Goal: Task Accomplishment & Management: Manage account settings

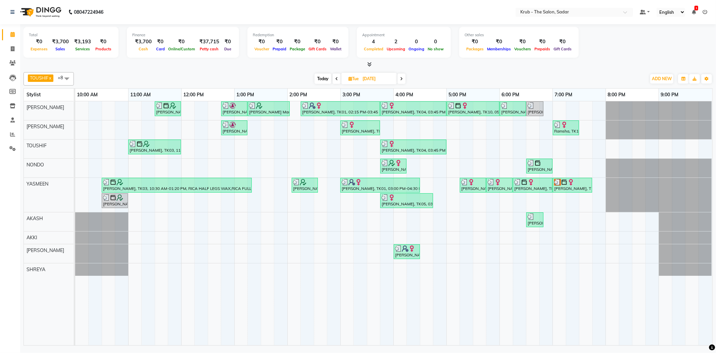
click at [399, 81] on span at bounding box center [401, 78] width 8 height 10
type input "01-10-2025"
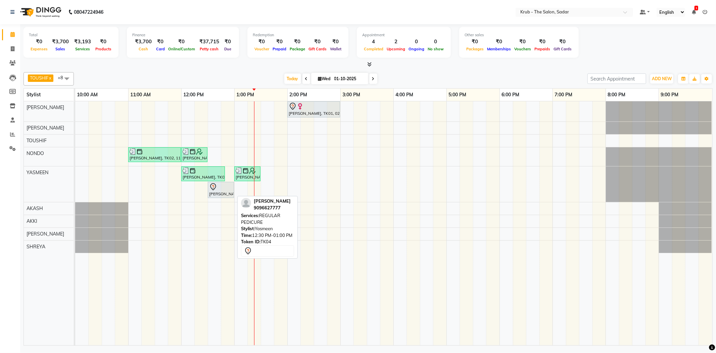
click at [215, 194] on div "[PERSON_NAME], TK04, 12:30 PM-01:00 PM, REGULAR PEDICURE" at bounding box center [220, 190] width 25 height 14
select select "7"
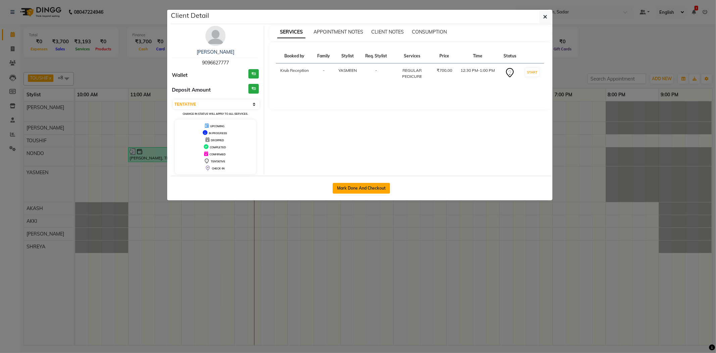
click at [339, 187] on button "Mark Done And Checkout" at bounding box center [360, 188] width 57 height 11
select select "service"
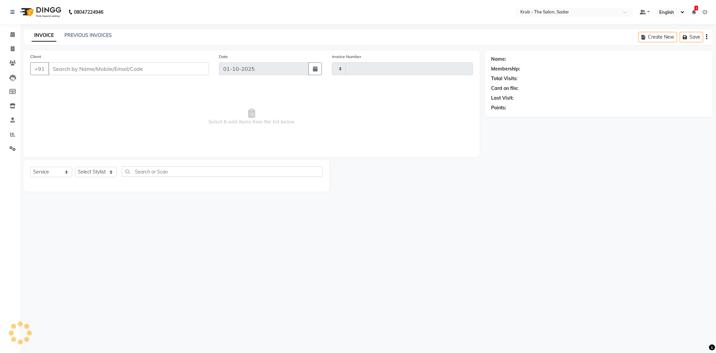
type input "2509"
select select "4449"
type input "9096627777"
select select "24987"
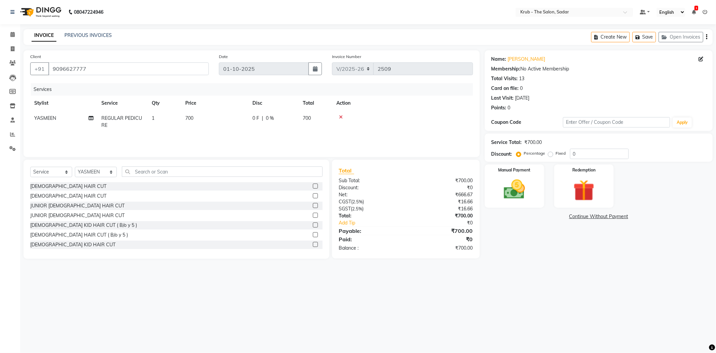
click at [190, 116] on span "700" at bounding box center [189, 118] width 8 height 6
select select "24987"
drag, startPoint x: 235, startPoint y: 120, endPoint x: 195, endPoint y: 125, distance: 40.2
click at [195, 125] on tr "AKASH [PERSON_NAME] [PERSON_NAME] [PERSON_NAME] Reception KUNAL NONDO [PERSON_N…" at bounding box center [251, 123] width 442 height 25
type input "600"
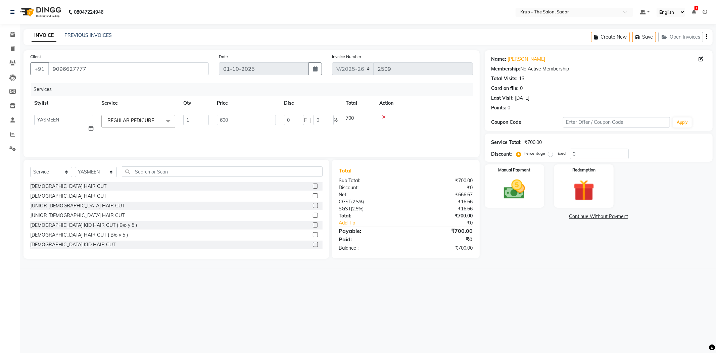
click at [644, 106] on div "Points: 0" at bounding box center [598, 107] width 214 height 7
click at [512, 187] on img at bounding box center [514, 189] width 36 height 25
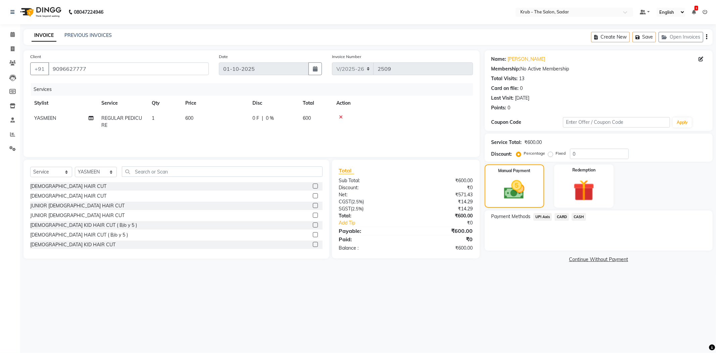
click at [580, 216] on span "CASH" at bounding box center [578, 217] width 14 height 8
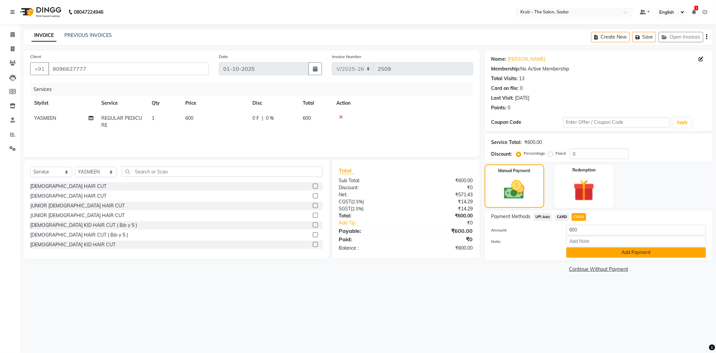
click at [582, 256] on button "Add Payment" at bounding box center [636, 252] width 140 height 10
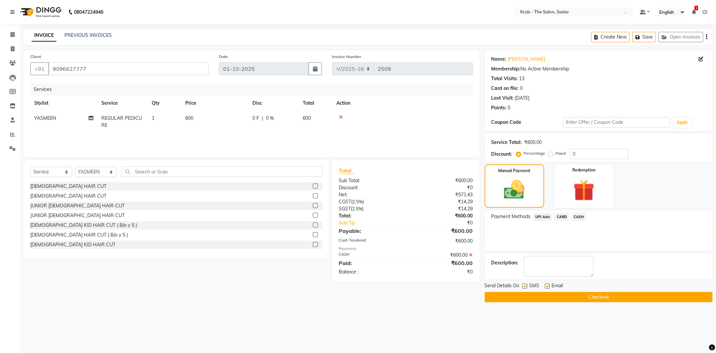
click at [577, 298] on button "Checkout" at bounding box center [598, 297] width 228 height 10
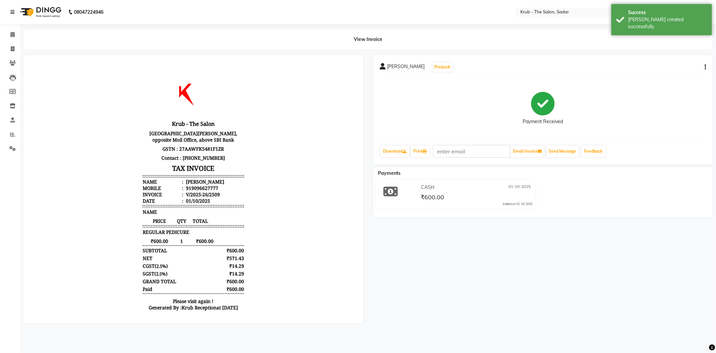
click at [11, 14] on icon at bounding box center [12, 12] width 4 height 5
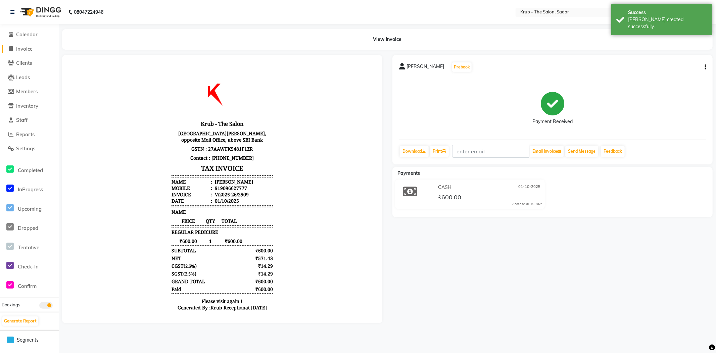
click at [8, 50] on span at bounding box center [11, 49] width 10 height 8
select select "4449"
select select "service"
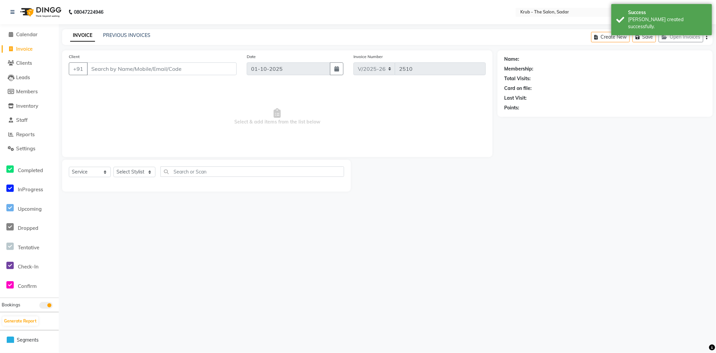
click at [100, 71] on input "Client" at bounding box center [162, 68] width 150 height 13
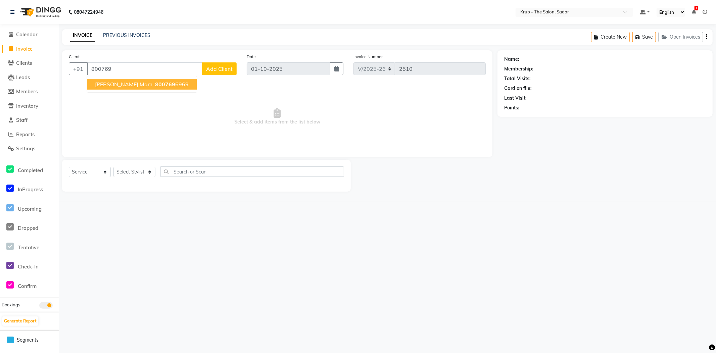
click at [98, 86] on span "[PERSON_NAME] Mam" at bounding box center [123, 84] width 57 height 7
type input "8007696969"
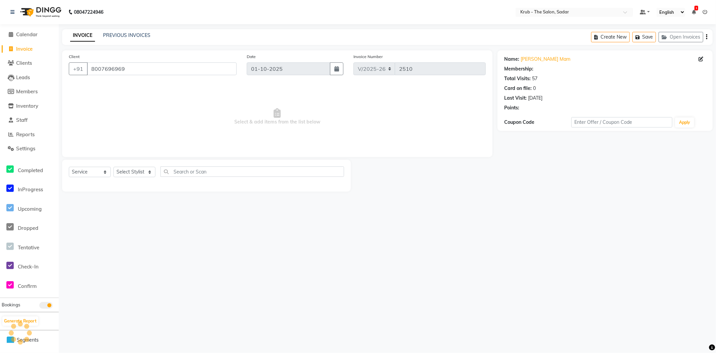
select select "1: Object"
click at [105, 174] on select "Select Service Product Membership Package Voucher Prepaid Gift Card" at bounding box center [90, 172] width 42 height 10
select select "product"
click at [69, 167] on select "Select Service Product Membership Package Voucher Prepaid Gift Card" at bounding box center [90, 172] width 42 height 10
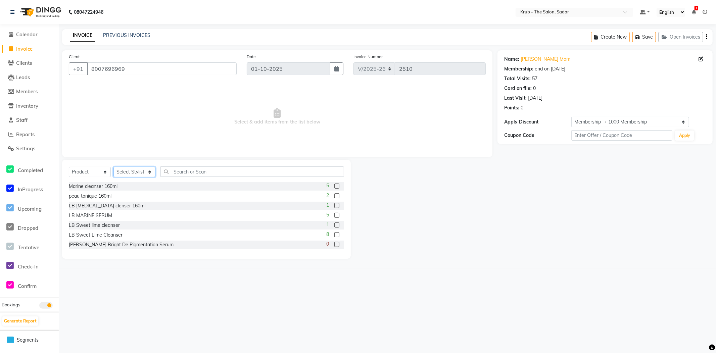
click at [150, 173] on select "Select Stylist AKASH [PERSON_NAME] [PERSON_NAME] [PERSON_NAME] Reception KUNAL …" at bounding box center [134, 172] width 42 height 10
select select "24987"
click at [113, 167] on select "Select Stylist AKASH [PERSON_NAME] [PERSON_NAME] [PERSON_NAME] Reception KUNAL …" at bounding box center [134, 172] width 42 height 10
click at [176, 173] on input "text" at bounding box center [251, 171] width 183 height 10
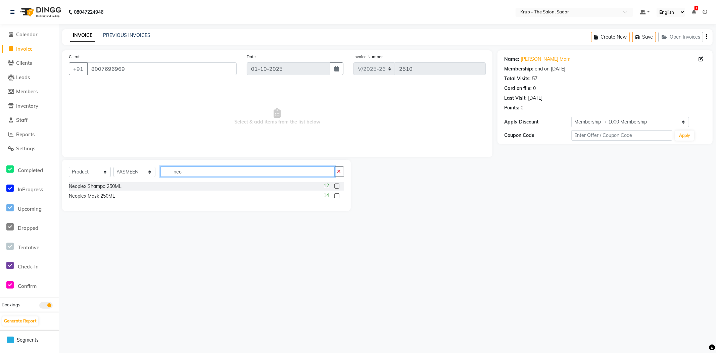
type input "neo"
click at [335, 195] on label at bounding box center [336, 195] width 5 height 5
click at [335, 195] on input "checkbox" at bounding box center [336, 196] width 4 height 4
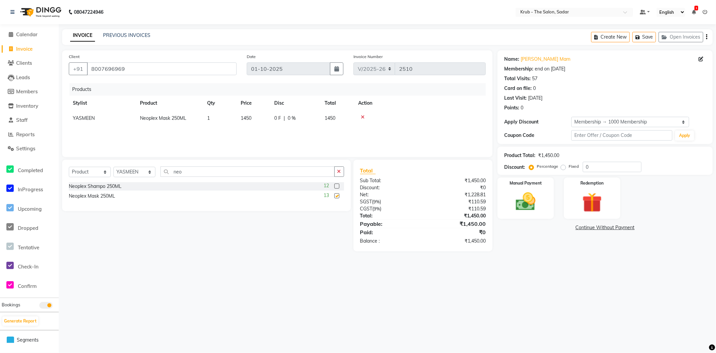
checkbox input "false"
click at [335, 184] on label at bounding box center [336, 185] width 5 height 5
click at [335, 184] on input "checkbox" at bounding box center [336, 186] width 4 height 4
checkbox input "false"
click at [291, 122] on td "0 F | 0 %" at bounding box center [295, 118] width 50 height 15
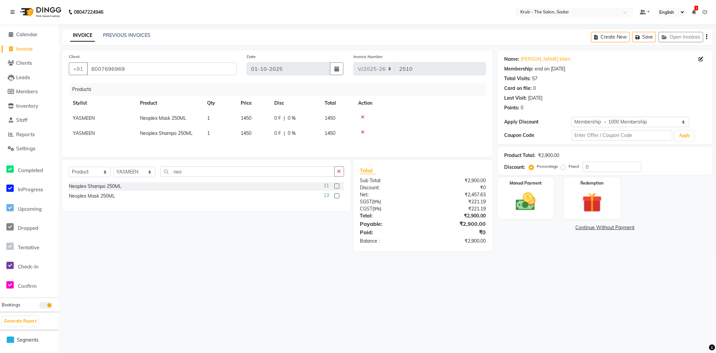
select select "24987"
click at [314, 121] on input "0" at bounding box center [314, 120] width 20 height 10
type input "010"
click at [434, 103] on th "Action" at bounding box center [419, 103] width 131 height 15
click at [296, 134] on div "0 F | 0 %" at bounding box center [295, 133] width 42 height 7
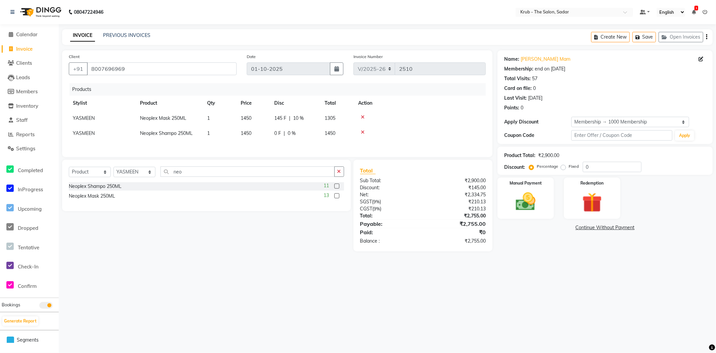
select select "24987"
click at [317, 133] on input "0" at bounding box center [314, 135] width 20 height 10
type input "010"
click at [429, 92] on div "Products" at bounding box center [279, 89] width 421 height 12
click at [530, 207] on img at bounding box center [526, 202] width 34 height 24
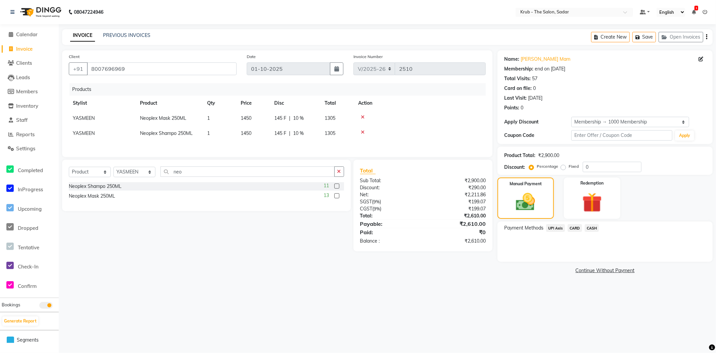
click at [554, 227] on span "UPI Axis" at bounding box center [555, 228] width 19 height 8
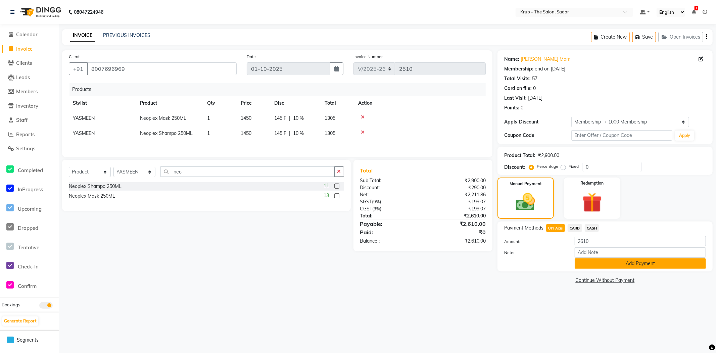
click at [585, 262] on button "Add Payment" at bounding box center [639, 263] width 131 height 10
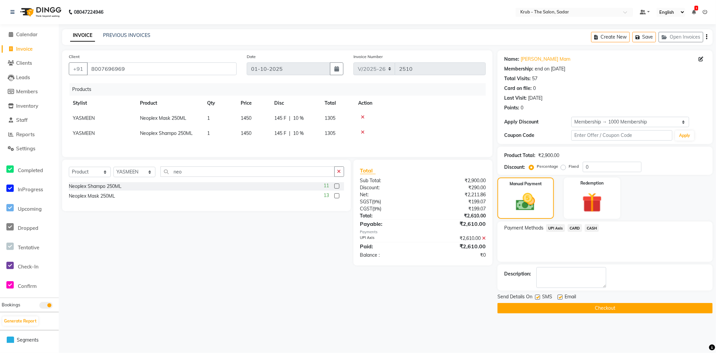
click at [579, 307] on button "Checkout" at bounding box center [604, 308] width 215 height 10
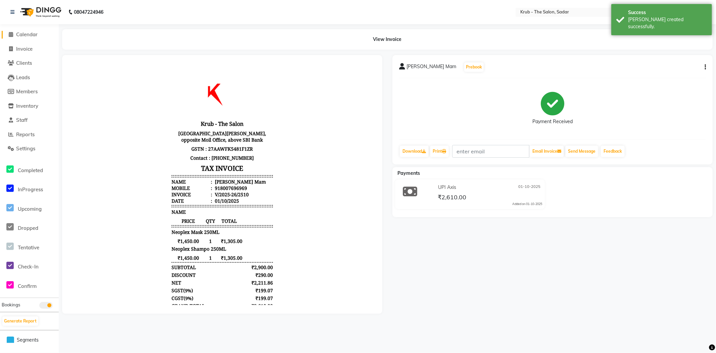
click at [13, 38] on span at bounding box center [11, 35] width 10 height 8
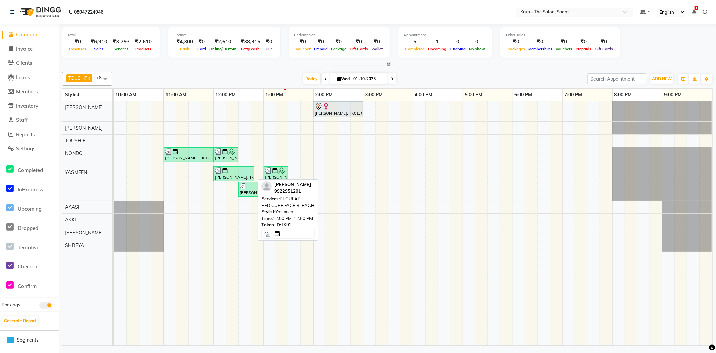
click at [242, 179] on div "[PERSON_NAME], TK02, 12:00 PM-12:50 PM, REGULAR PEDICURE,FACE BLEACH" at bounding box center [234, 173] width 40 height 13
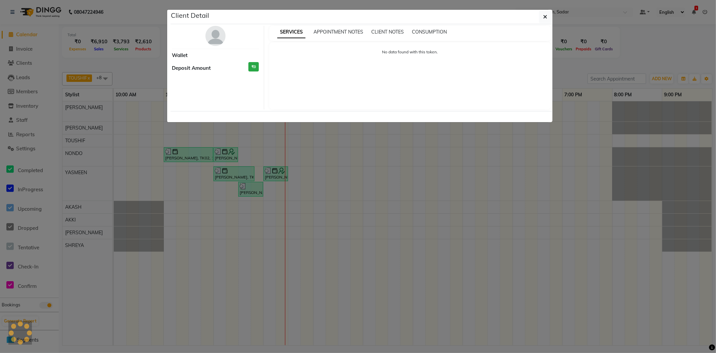
select select "3"
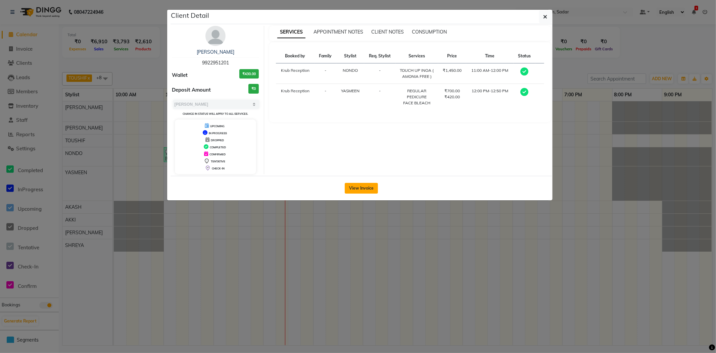
click at [354, 188] on button "View Invoice" at bounding box center [361, 188] width 33 height 11
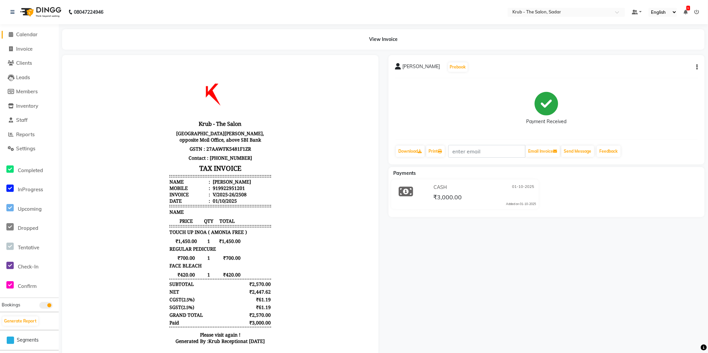
click at [18, 36] on span "Calendar" at bounding box center [26, 34] width 21 height 6
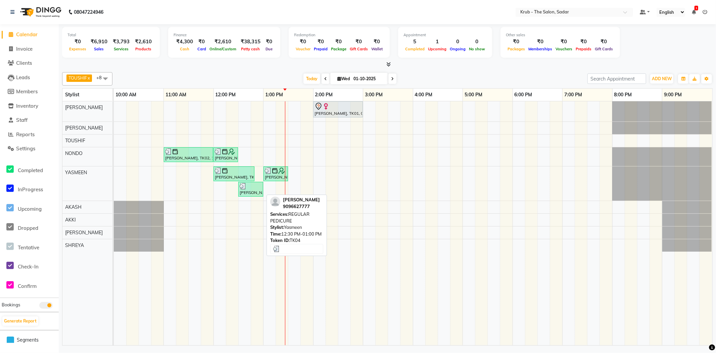
click at [250, 191] on div "[PERSON_NAME], TK04, 12:30 PM-01:00 PM, REGULAR PEDICURE" at bounding box center [250, 189] width 23 height 13
select select "3"
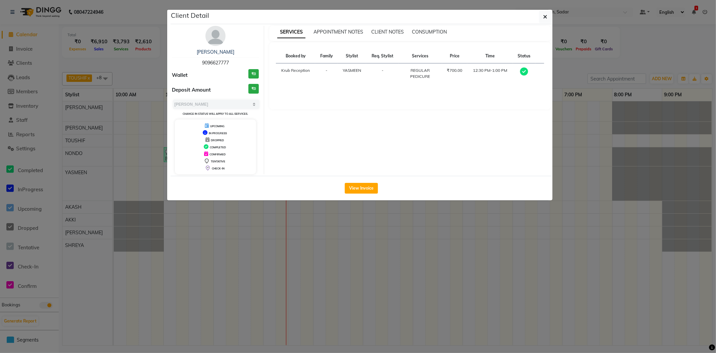
click at [389, 234] on ngb-modal-window "Client Detail [PERSON_NAME] 9096627777 Wallet ₹0 Deposit Amount ₹0 Select MARK …" at bounding box center [358, 176] width 716 height 353
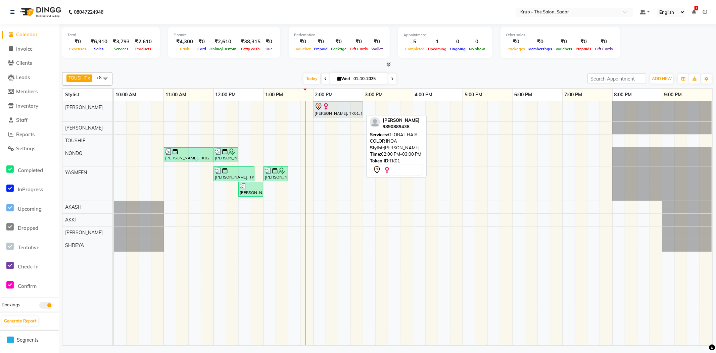
click at [327, 114] on div "[PERSON_NAME], TK01, 02:00 PM-03:00 PM, GLOBAL HAIR COLOR INOA" at bounding box center [338, 109] width 48 height 14
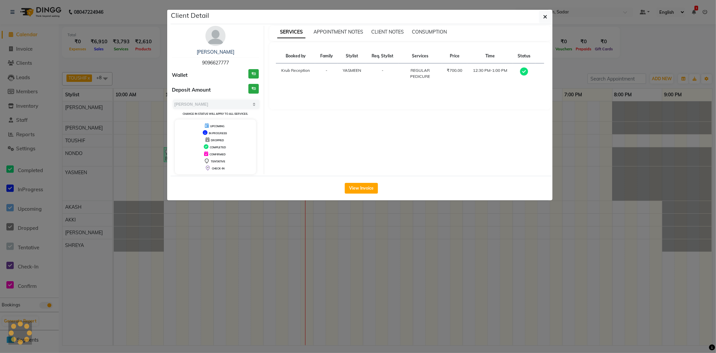
select select "7"
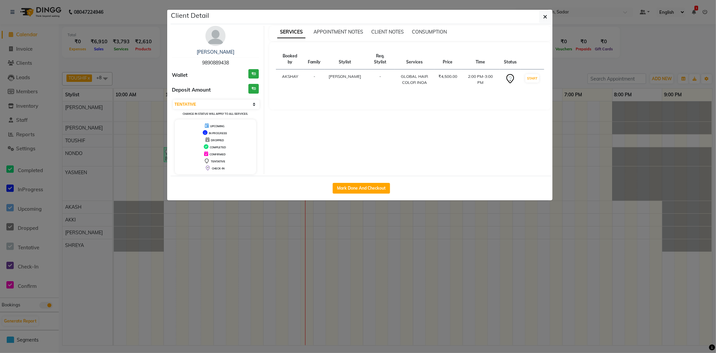
click at [358, 247] on ngb-modal-window "Client Detail [PERSON_NAME] 9890889438 Wallet ₹0 Deposit Amount ₹0 Select IN SE…" at bounding box center [358, 176] width 716 height 353
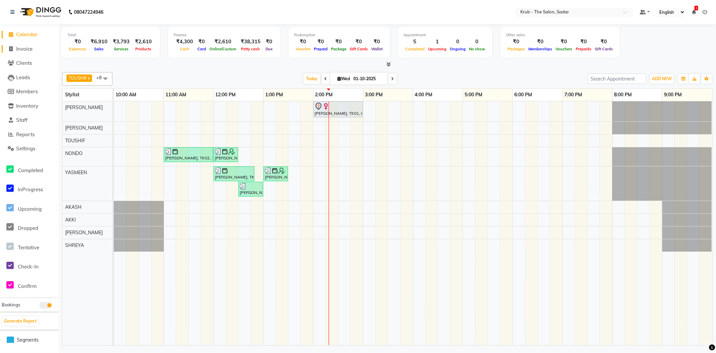
click at [11, 51] on icon at bounding box center [11, 48] width 4 height 5
select select "service"
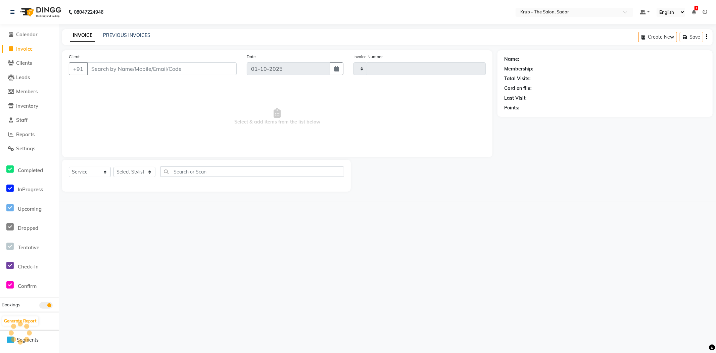
type input "2511"
select select "4449"
click at [148, 171] on select "Select Stylist AKASH [PERSON_NAME] [PERSON_NAME] [PERSON_NAME] Reception KUNAL …" at bounding box center [134, 172] width 42 height 10
select select "24987"
click at [113, 167] on select "Select Stylist AKASH [PERSON_NAME] [PERSON_NAME] [PERSON_NAME] Reception KUNAL …" at bounding box center [134, 172] width 42 height 10
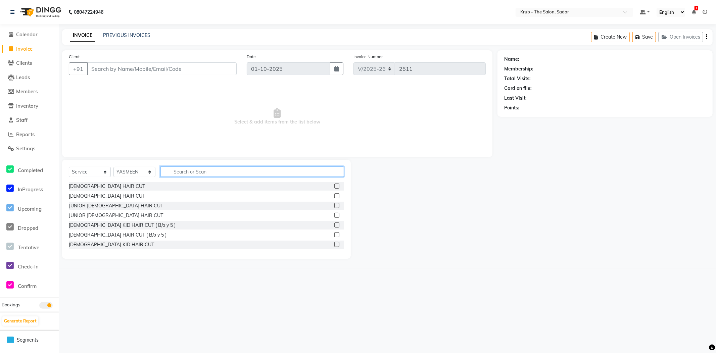
click at [169, 168] on input "text" at bounding box center [251, 171] width 183 height 10
type input "full"
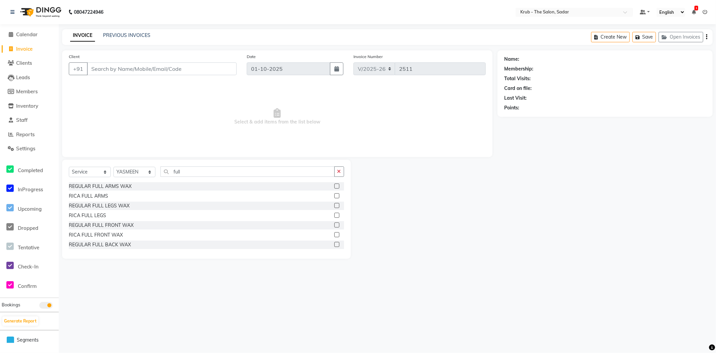
click at [334, 196] on label at bounding box center [336, 195] width 5 height 5
click at [334, 196] on input "checkbox" at bounding box center [336, 196] width 4 height 4
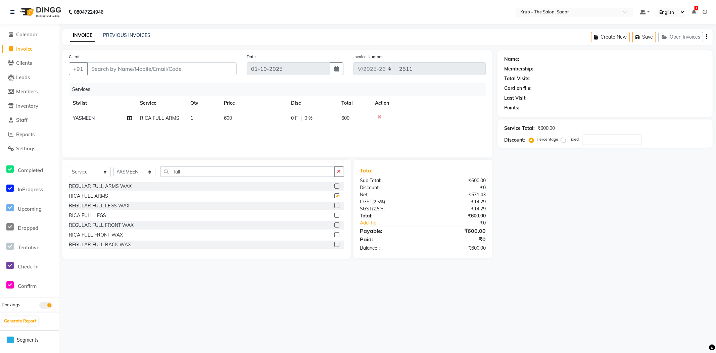
checkbox input "false"
drag, startPoint x: 181, startPoint y: 172, endPoint x: 171, endPoint y: 174, distance: 11.0
click at [171, 174] on input "full" at bounding box center [247, 171] width 174 height 10
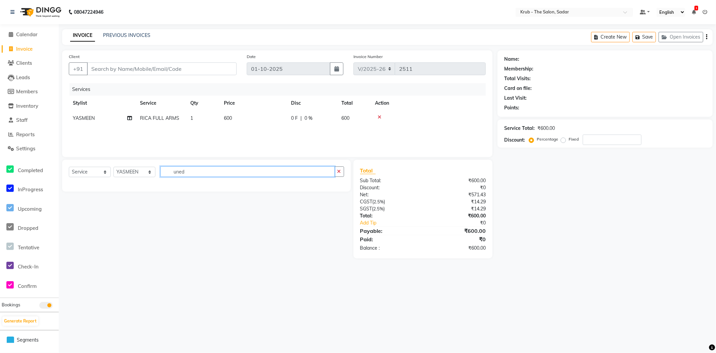
type input "unedr"
drag, startPoint x: 193, startPoint y: 173, endPoint x: 161, endPoint y: 172, distance: 31.9
click at [161, 171] on input "unedr" at bounding box center [247, 171] width 174 height 10
type input "under"
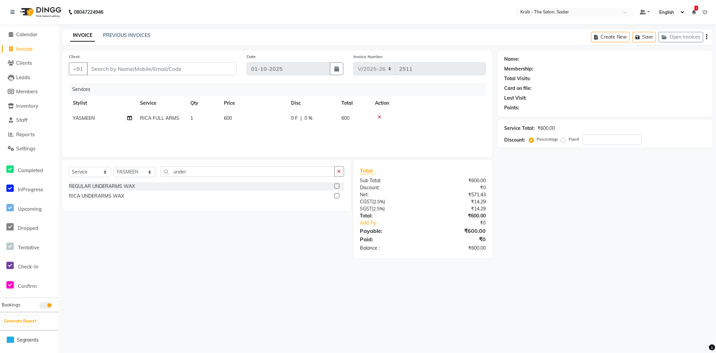
click at [337, 196] on label at bounding box center [336, 195] width 5 height 5
click at [337, 196] on input "checkbox" at bounding box center [336, 196] width 4 height 4
checkbox input "false"
click at [149, 180] on select "Select Stylist AKASH [PERSON_NAME] [PERSON_NAME] [PERSON_NAME] Reception KUNAL …" at bounding box center [134, 175] width 42 height 10
select select "24986"
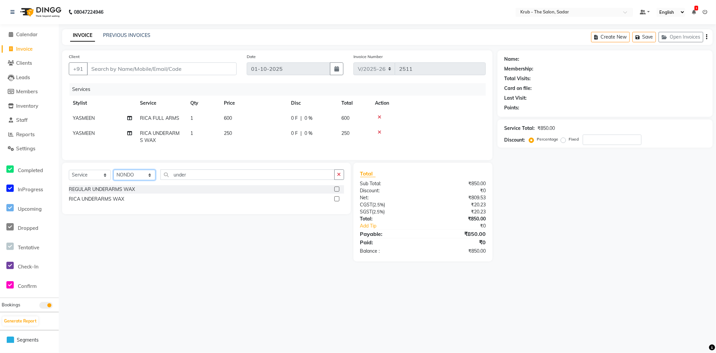
click at [113, 177] on select "Select Stylist AKASH [PERSON_NAME] [PERSON_NAME] [PERSON_NAME] Reception KUNAL …" at bounding box center [134, 175] width 42 height 10
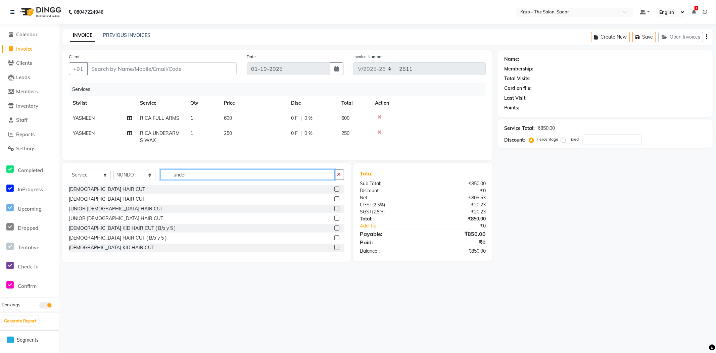
drag, startPoint x: 188, startPoint y: 180, endPoint x: 162, endPoint y: 185, distance: 26.6
click at [162, 180] on input "under" at bounding box center [247, 174] width 174 height 10
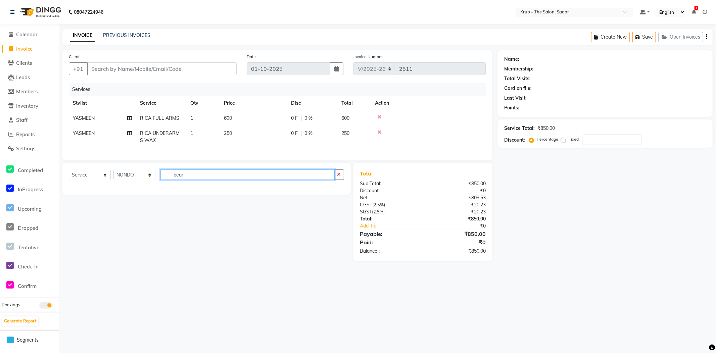
type input "beard"
drag, startPoint x: 182, startPoint y: 181, endPoint x: 168, endPoint y: 182, distance: 14.1
click at [168, 180] on input "beard" at bounding box center [247, 174] width 174 height 10
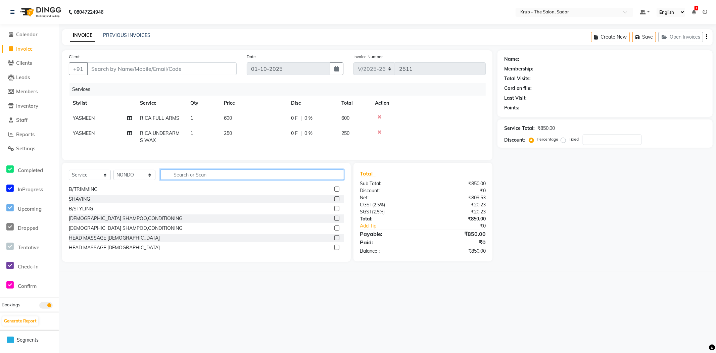
scroll to position [89, 0]
click at [334, 200] on label at bounding box center [336, 197] width 5 height 5
click at [334, 200] on input "checkbox" at bounding box center [336, 197] width 4 height 4
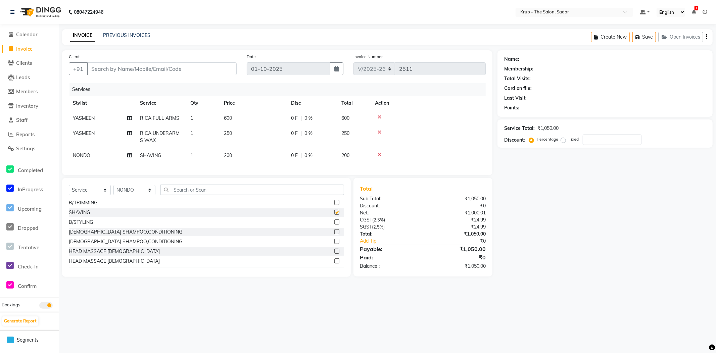
checkbox input "false"
click at [173, 195] on input "text" at bounding box center [251, 189] width 183 height 10
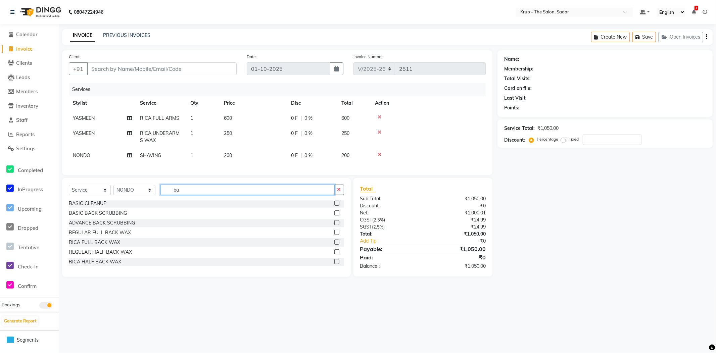
scroll to position [20, 0]
type input "bac"
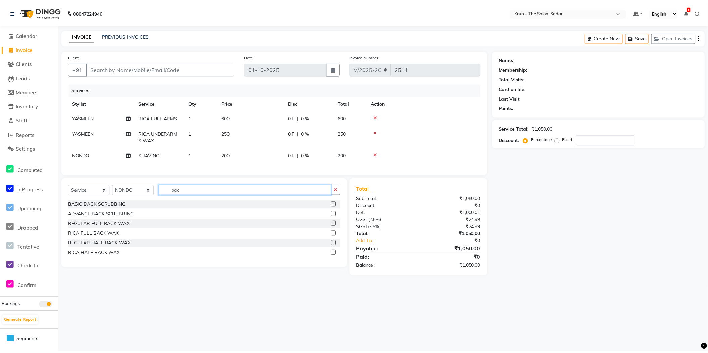
scroll to position [0, 0]
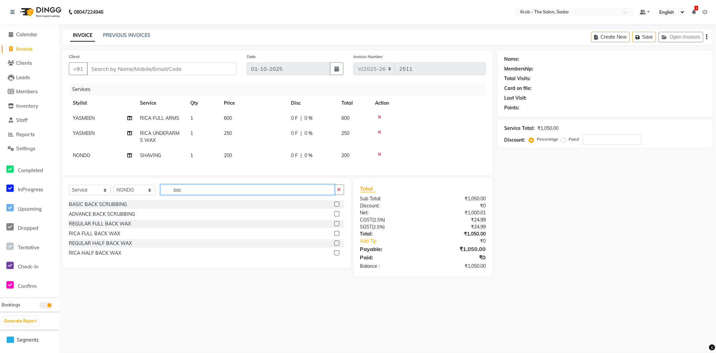
drag, startPoint x: 184, startPoint y: 198, endPoint x: 171, endPoint y: 199, distance: 12.8
click at [171, 195] on input "bac" at bounding box center [247, 189] width 174 height 10
type input "head"
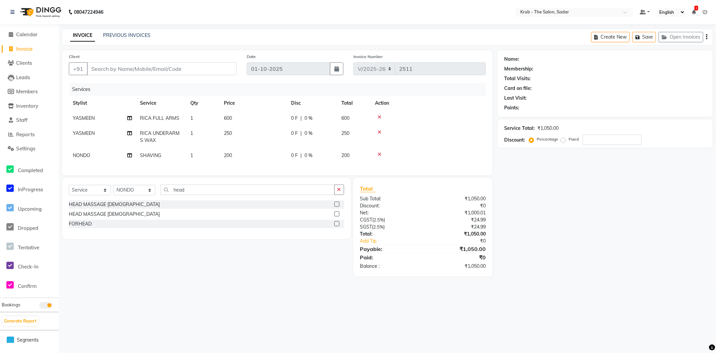
click at [336, 207] on label at bounding box center [336, 204] width 5 height 5
click at [336, 207] on input "checkbox" at bounding box center [336, 204] width 4 height 4
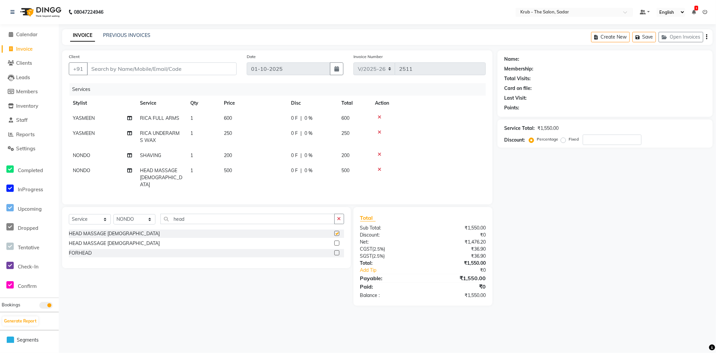
checkbox input "false"
click at [150, 222] on select "Select Stylist AKASH [PERSON_NAME] [PERSON_NAME] [PERSON_NAME] Reception KUNAL …" at bounding box center [134, 219] width 42 height 10
select select "80307"
click at [113, 215] on select "Select Stylist AKASH [PERSON_NAME] [PERSON_NAME] [PERSON_NAME] Reception KUNAL …" at bounding box center [134, 219] width 42 height 10
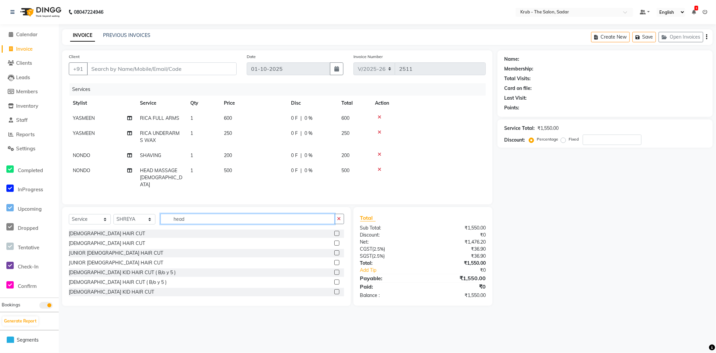
drag, startPoint x: 186, startPoint y: 221, endPoint x: 172, endPoint y: 220, distance: 13.4
click at [172, 220] on input "head" at bounding box center [247, 219] width 174 height 10
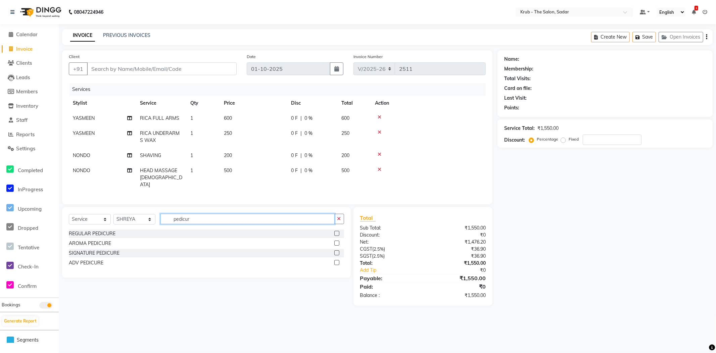
type input "pedicur"
click at [335, 235] on label at bounding box center [336, 233] width 5 height 5
click at [335, 235] on input "checkbox" at bounding box center [336, 233] width 4 height 4
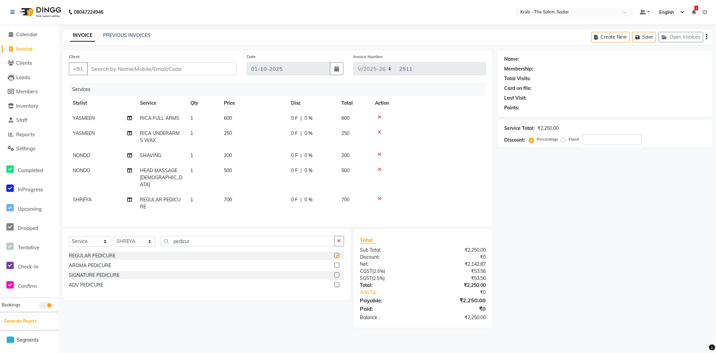
checkbox input "false"
click at [93, 68] on input "Client" at bounding box center [162, 68] width 150 height 13
click at [95, 67] on input "Client" at bounding box center [162, 68] width 150 height 13
click at [101, 68] on input "Client" at bounding box center [162, 68] width 150 height 13
click at [94, 72] on input "Client" at bounding box center [162, 68] width 150 height 13
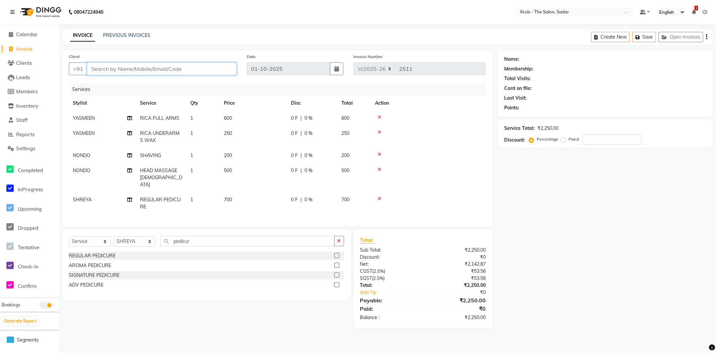
type input "9"
type input "0"
type input "9913171812"
click at [222, 68] on span "Add Client" at bounding box center [219, 68] width 27 height 7
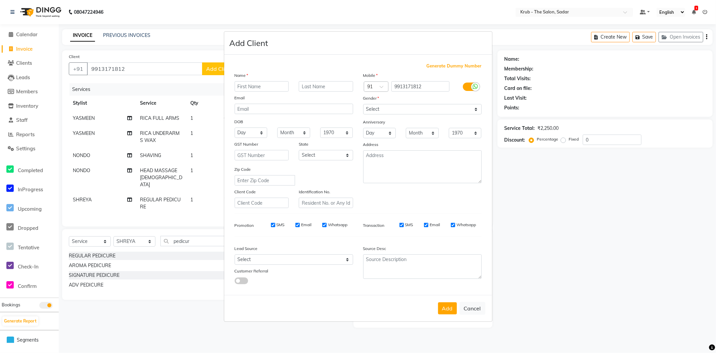
click at [243, 86] on input "text" at bounding box center [261, 86] width 54 height 10
click at [247, 89] on input "text" at bounding box center [261, 86] width 54 height 10
type input "aditi"
click at [309, 88] on input "text" at bounding box center [326, 86] width 54 height 10
type input "[PERSON_NAME]"
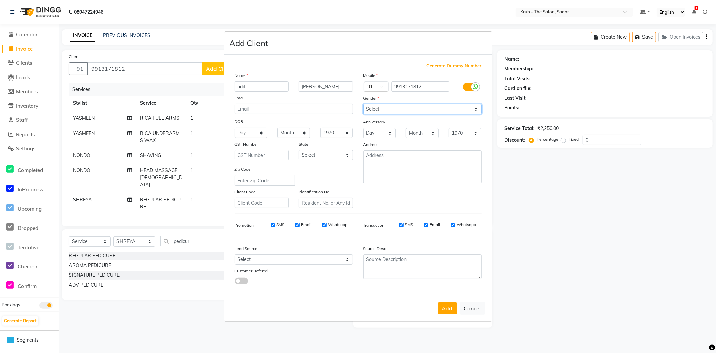
click at [474, 110] on select "Select [DEMOGRAPHIC_DATA] [DEMOGRAPHIC_DATA] Other Prefer Not To Say" at bounding box center [422, 109] width 118 height 10
select select "[DEMOGRAPHIC_DATA]"
click at [363, 105] on select "Select [DEMOGRAPHIC_DATA] [DEMOGRAPHIC_DATA] Other Prefer Not To Say" at bounding box center [422, 109] width 118 height 10
click at [445, 306] on button "Add" at bounding box center [447, 308] width 19 height 12
select select
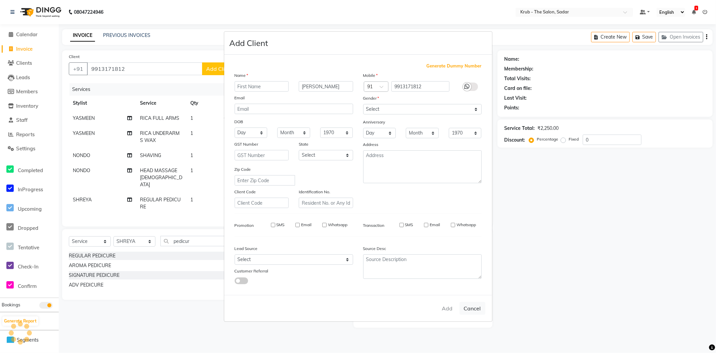
select select
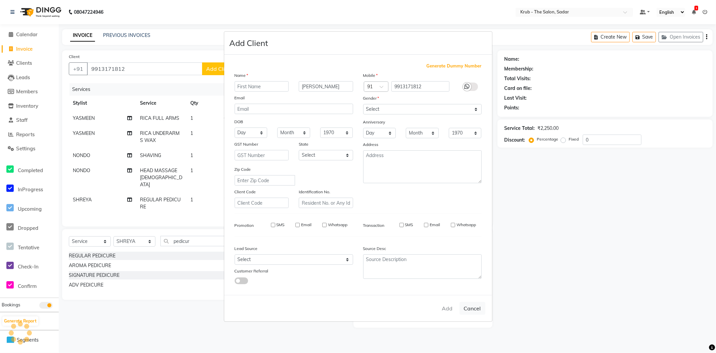
select select
checkbox input "false"
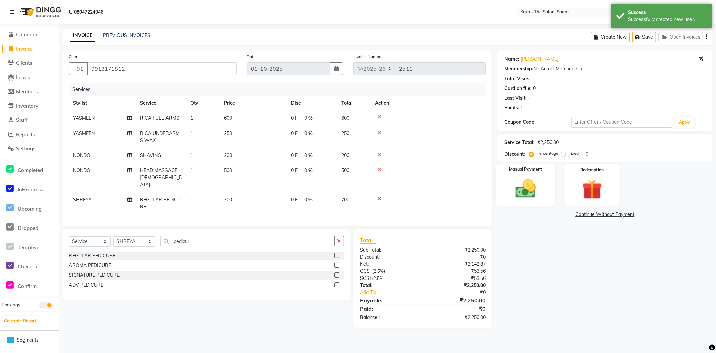
click at [527, 194] on img at bounding box center [526, 189] width 34 height 24
click at [552, 216] on span "UPI Axis" at bounding box center [555, 215] width 19 height 8
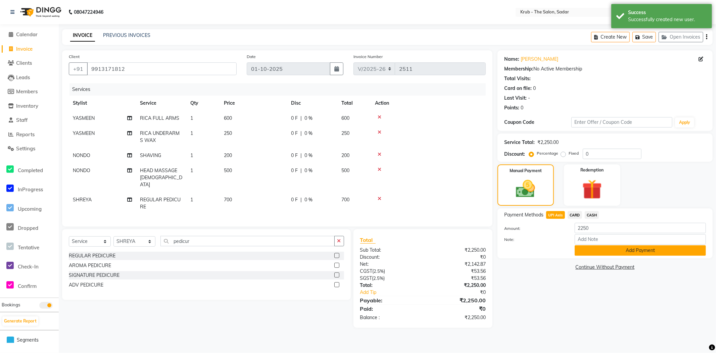
click at [595, 253] on button "Add Payment" at bounding box center [639, 250] width 131 height 10
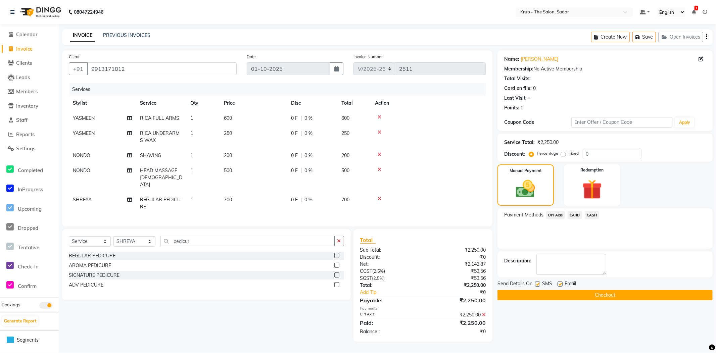
click at [565, 298] on button "Checkout" at bounding box center [604, 295] width 215 height 10
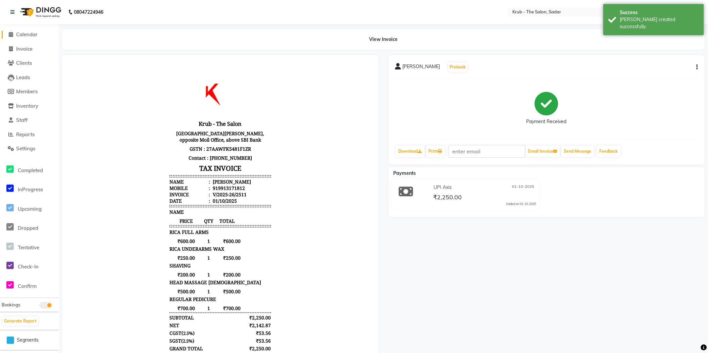
click at [15, 35] on span at bounding box center [11, 35] width 10 height 8
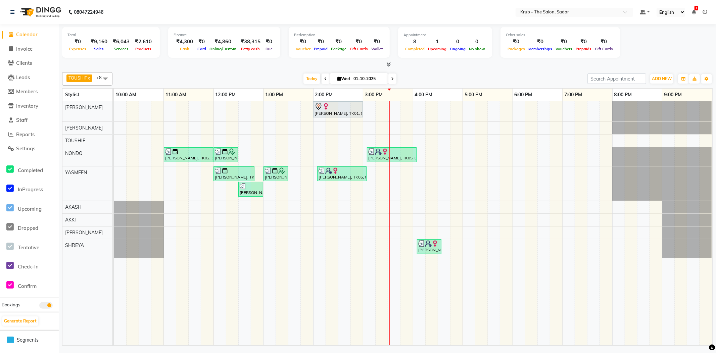
click at [527, 113] on div "[PERSON_NAME], TK01, 02:00 PM-03:00 PM, GLOBAL HAIR COLOR INOA Bhatia Mam, TK02…" at bounding box center [413, 223] width 598 height 244
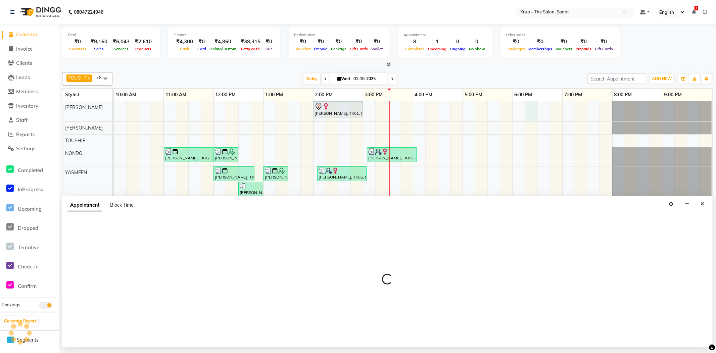
select select "24979"
select select "tentative"
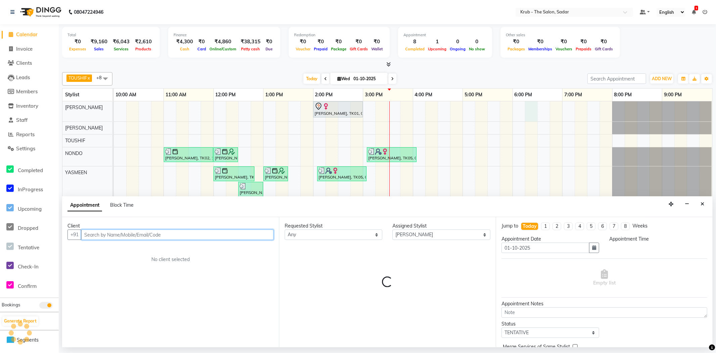
select select "1095"
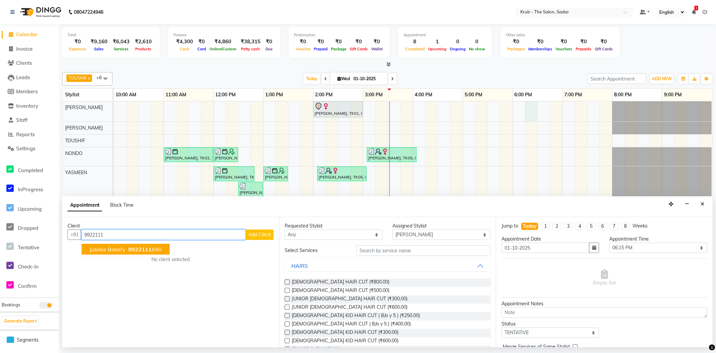
click at [157, 251] on ngb-highlight "9922111 690" at bounding box center [144, 249] width 35 height 7
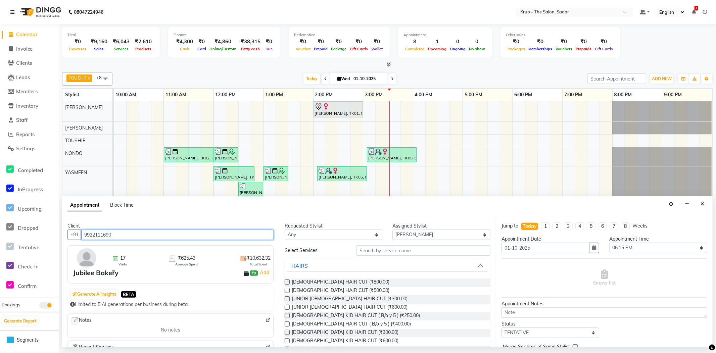
type input "9922111690"
click at [286, 282] on label at bounding box center [286, 281] width 5 height 5
click at [286, 282] on input "checkbox" at bounding box center [286, 282] width 4 height 4
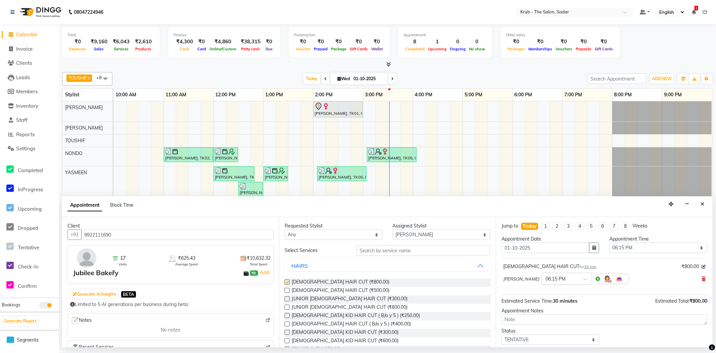
checkbox input "false"
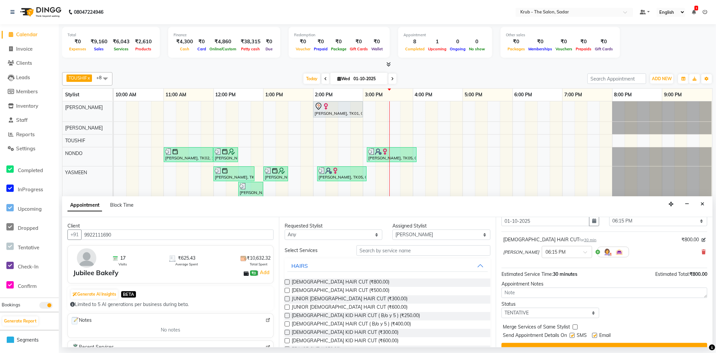
scroll to position [41, 0]
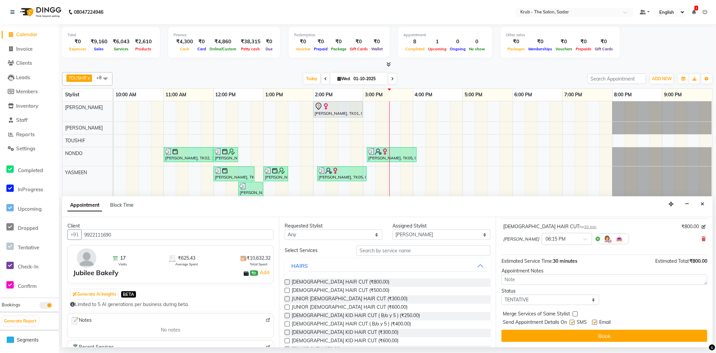
drag, startPoint x: 602, startPoint y: 338, endPoint x: 584, endPoint y: 345, distance: 19.3
click at [598, 340] on button "Book" at bounding box center [604, 336] width 206 height 12
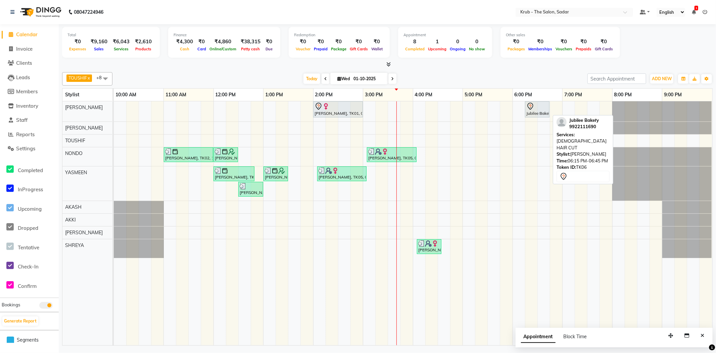
click at [530, 113] on div "Jubilee Bakeřy, TK06, 06:15 PM-06:45 PM, [DEMOGRAPHIC_DATA] HAIR CUT" at bounding box center [536, 109] width 23 height 14
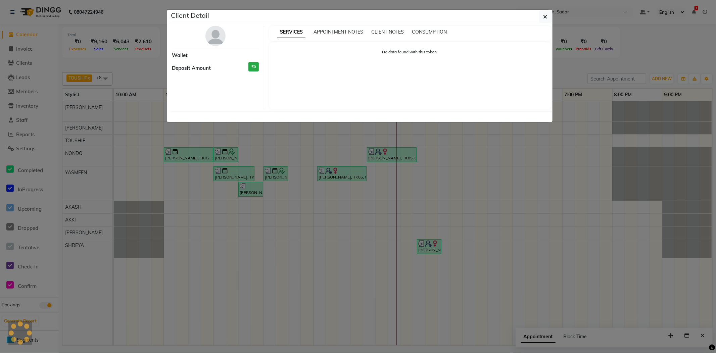
select select "7"
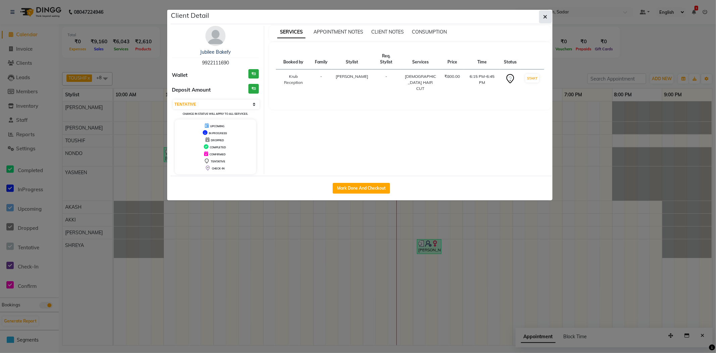
click at [546, 15] on icon "button" at bounding box center [545, 16] width 4 height 5
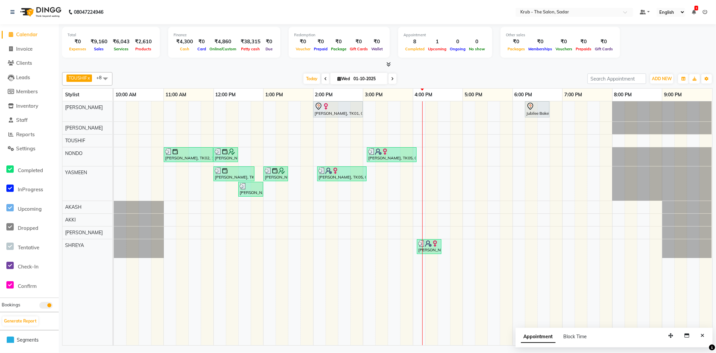
click at [405, 109] on div "[PERSON_NAME], TK01, 02:00 PM-03:00 PM, GLOBAL HAIR COLOR INOA Jubilee Bakeřy, …" at bounding box center [413, 223] width 598 height 244
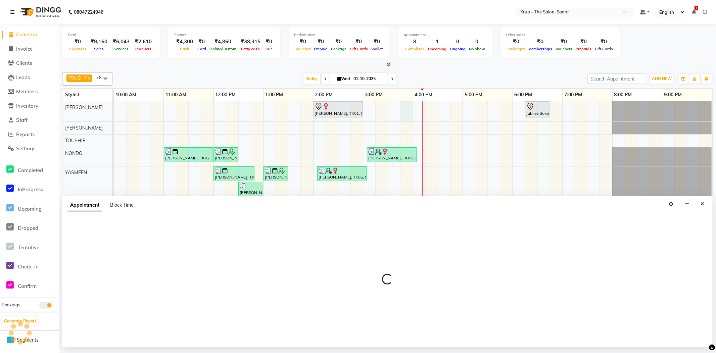
select select "24979"
select select "tentative"
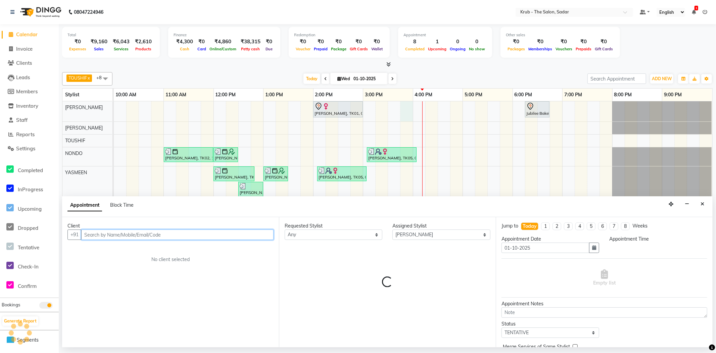
select select "945"
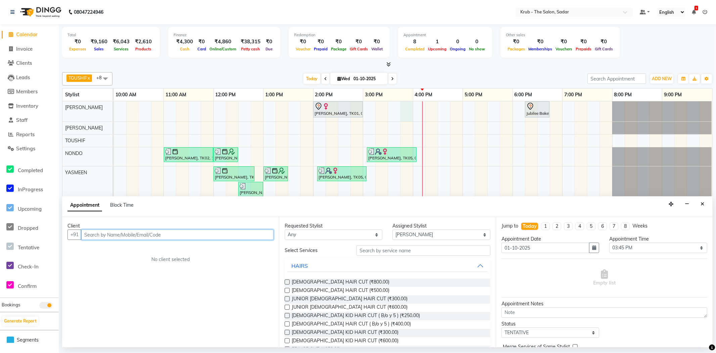
click at [160, 236] on input "text" at bounding box center [177, 234] width 192 height 10
click at [130, 249] on ngb-highlight "9975579000" at bounding box center [132, 249] width 34 height 7
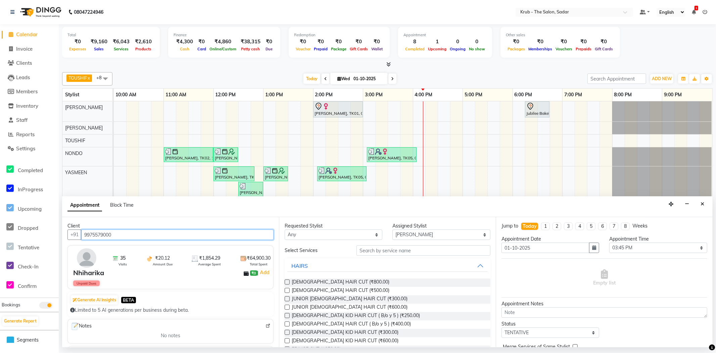
type input "9975579000"
click at [376, 250] on input "text" at bounding box center [423, 250] width 134 height 10
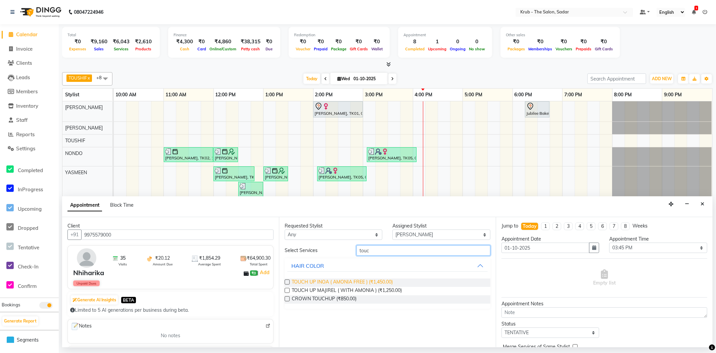
type input "touc"
click at [364, 280] on span "TOUCH UP INOA ( AMONIA FREE ) (₹1,450.00)" at bounding box center [342, 282] width 101 height 8
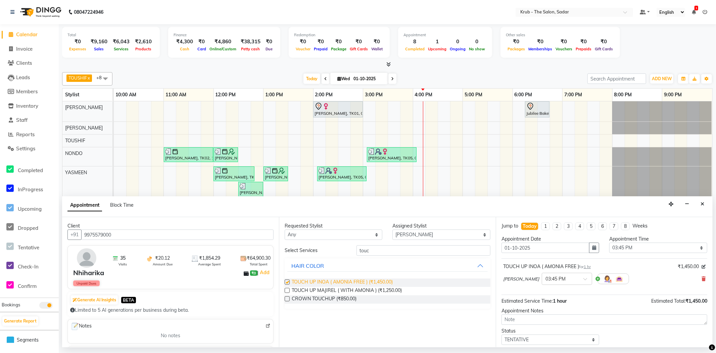
checkbox input "false"
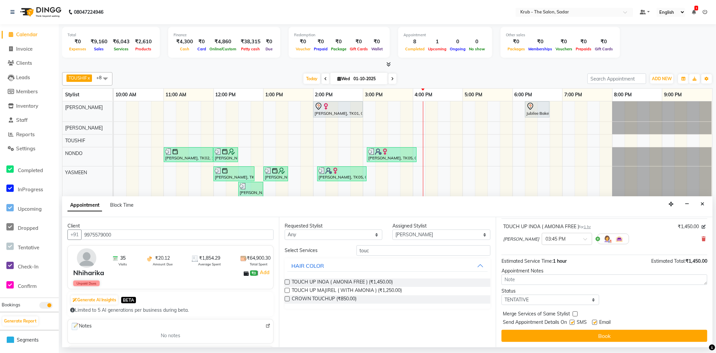
click at [574, 323] on label at bounding box center [571, 322] width 5 height 5
click at [574, 323] on input "checkbox" at bounding box center [571, 323] width 4 height 4
checkbox input "false"
click at [596, 323] on label at bounding box center [594, 322] width 5 height 5
click at [596, 323] on input "checkbox" at bounding box center [594, 323] width 4 height 4
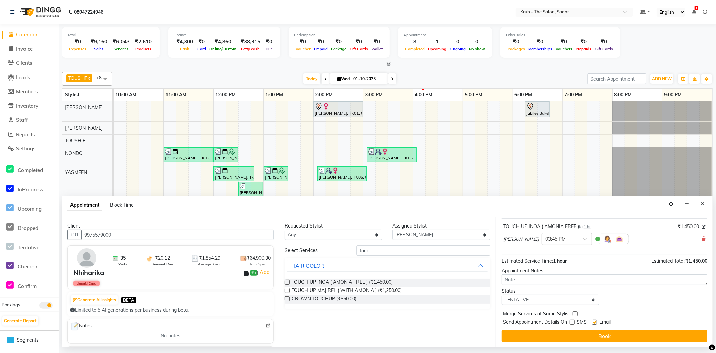
checkbox input "false"
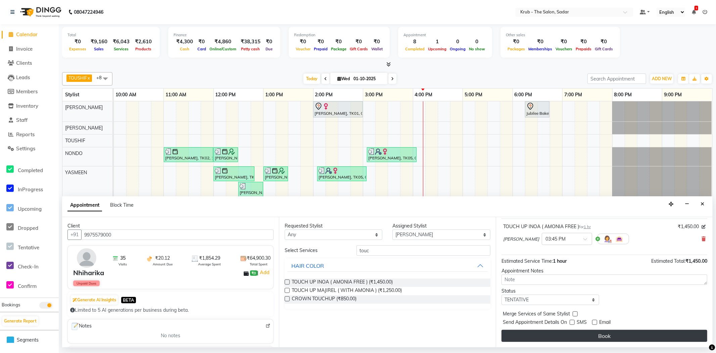
click at [596, 335] on button "Book" at bounding box center [604, 336] width 206 height 12
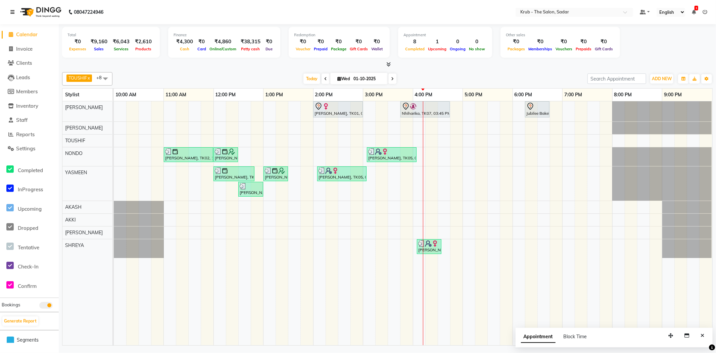
click at [11, 10] on icon at bounding box center [12, 12] width 4 height 5
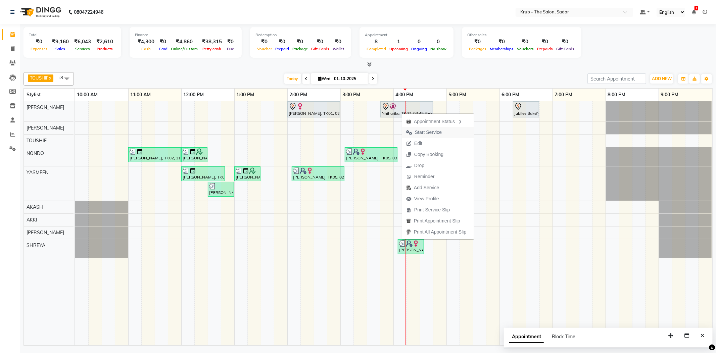
click at [429, 131] on span "Start Service" at bounding box center [428, 132] width 27 height 7
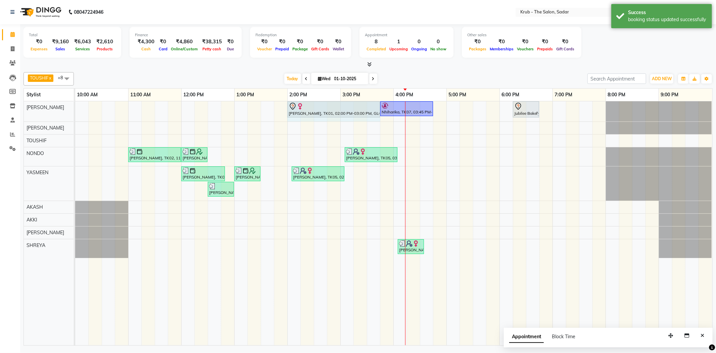
drag, startPoint x: 338, startPoint y: 110, endPoint x: 368, endPoint y: 109, distance: 29.9
click at [75, 109] on div "[PERSON_NAME], TK01, 02:00 PM-03:00 PM, GLOBAL HAIR COLOR INOA Nhiharika, TK07,…" at bounding box center [75, 111] width 0 height 20
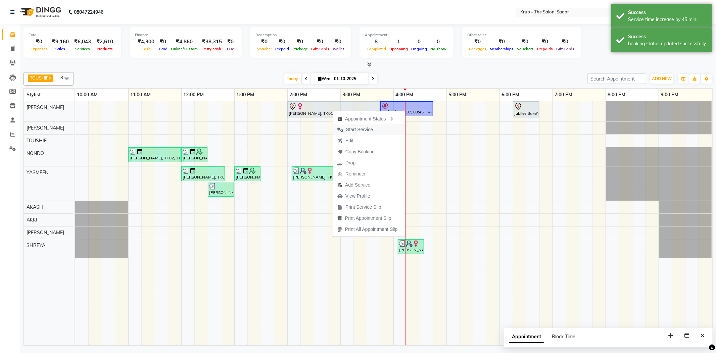
click at [357, 128] on span "Start Service" at bounding box center [359, 129] width 27 height 7
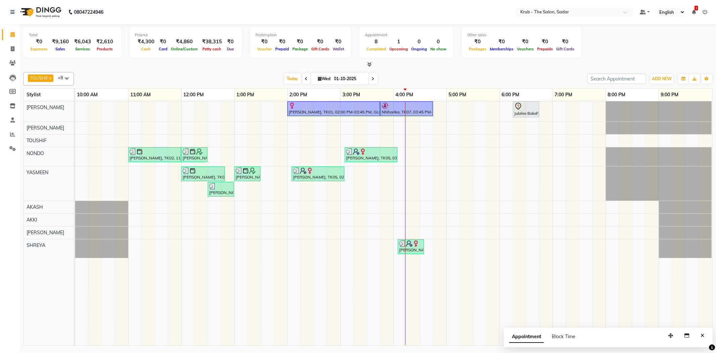
click at [305, 80] on icon at bounding box center [306, 79] width 3 height 4
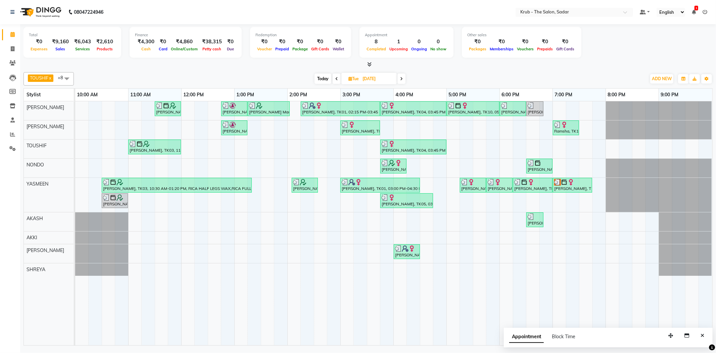
click at [332, 77] on div "[DATE] [DATE]" at bounding box center [360, 79] width 92 height 10
click at [334, 78] on span at bounding box center [336, 78] width 8 height 10
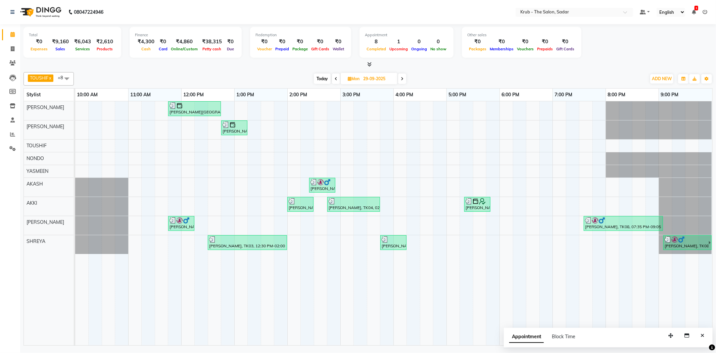
click at [334, 79] on icon at bounding box center [335, 79] width 3 height 4
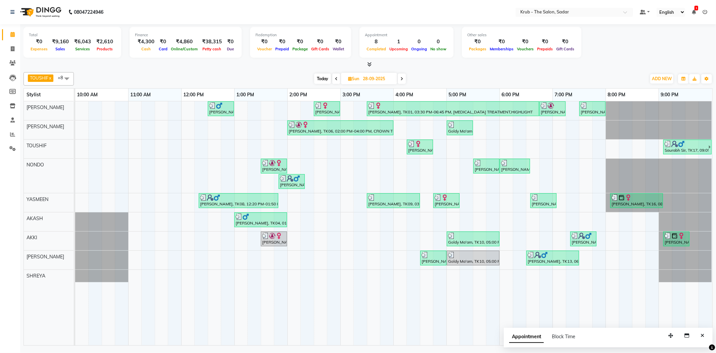
click at [336, 80] on icon at bounding box center [336, 79] width 3 height 4
type input "27-09-2025"
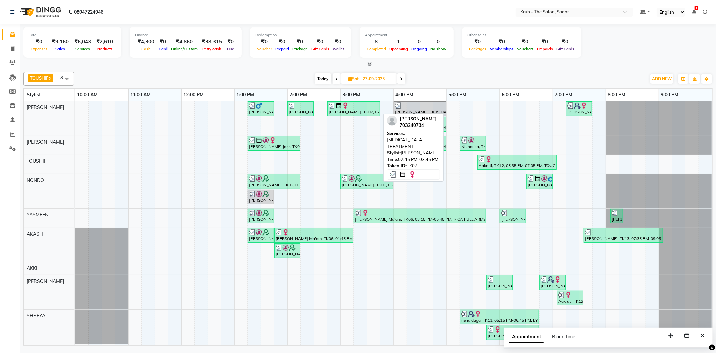
click at [362, 109] on div "[PERSON_NAME], TK07, 02:45 PM-03:45 PM, [MEDICAL_DATA] TREATMENT" at bounding box center [353, 108] width 51 height 13
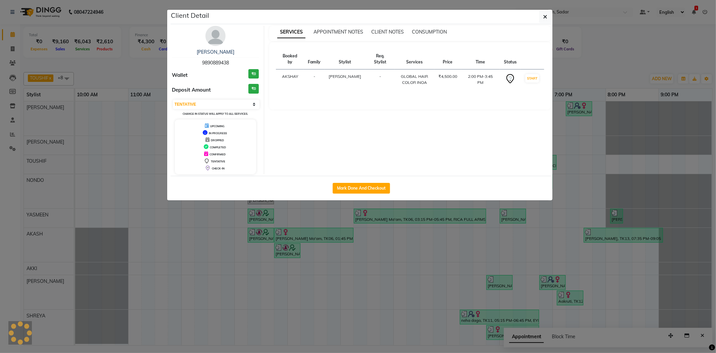
select select "3"
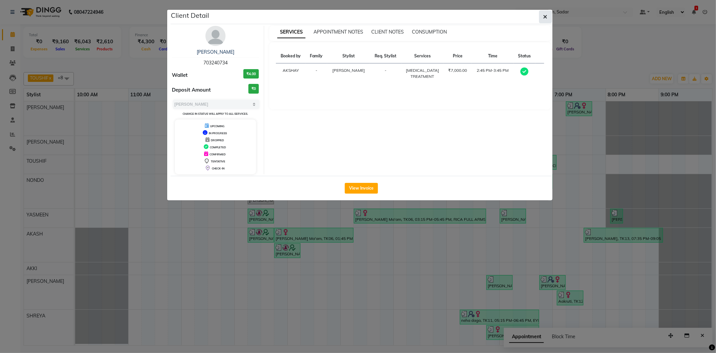
click at [545, 16] on icon "button" at bounding box center [545, 16] width 4 height 5
click at [545, 16] on div "Client Detail [PERSON_NAME] 703240734 Wallet ₹4.00 Deposit Amount ₹0 Select MAR…" at bounding box center [361, 105] width 382 height 191
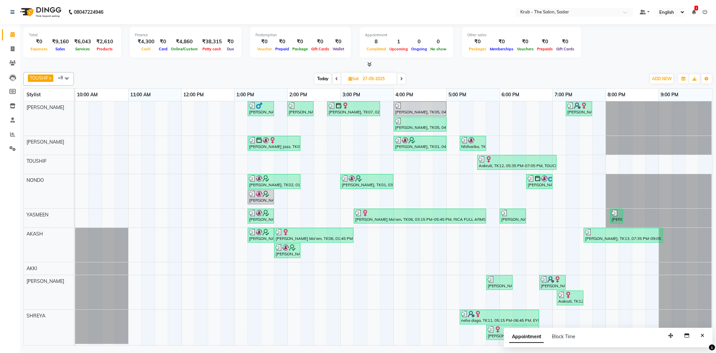
click at [334, 78] on span at bounding box center [336, 78] width 8 height 10
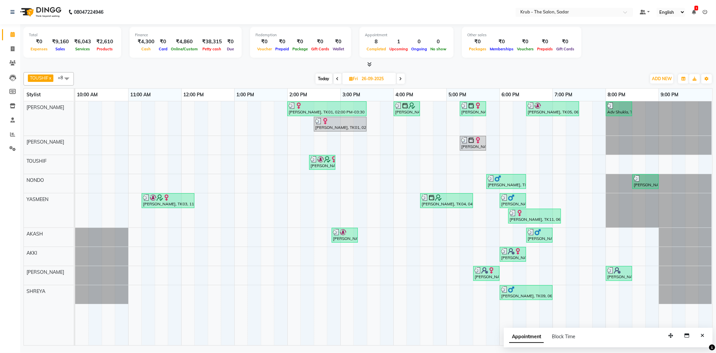
click at [327, 77] on span "Today" at bounding box center [323, 78] width 17 height 10
type input "01-10-2025"
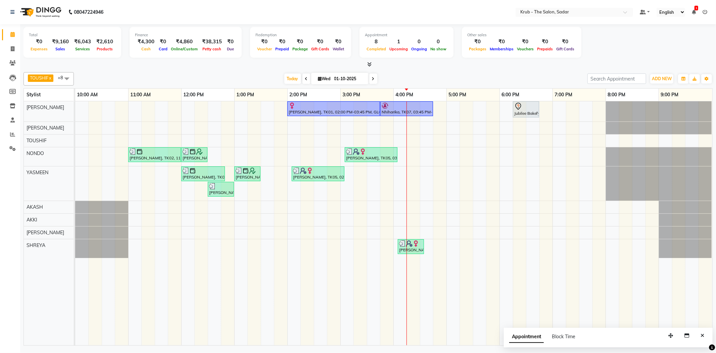
click at [20, 26] on div "Total ₹0 Expenses ₹9,160 Sales ₹6,043 Services ₹2,610 Products Finance ₹4,300 C…" at bounding box center [367, 185] width 695 height 323
click at [19, 25] on div "Calendar Invoice Clients Leads Members Inventory Staff Reports Settings Complet…" at bounding box center [45, 181] width 91 height 324
click at [12, 26] on div "Calendar Invoice Clients Leads Members Inventory Staff Reports Settings Complet…" at bounding box center [45, 181] width 91 height 324
click at [14, 23] on nav "08047224946 Select Location × Krub - The Salon, Sadar Default Panel My Panel En…" at bounding box center [358, 12] width 716 height 24
click at [45, 21] on nav "08047224946 Select Location × Krub - The Salon, Sadar Default Panel My Panel En…" at bounding box center [358, 12] width 716 height 24
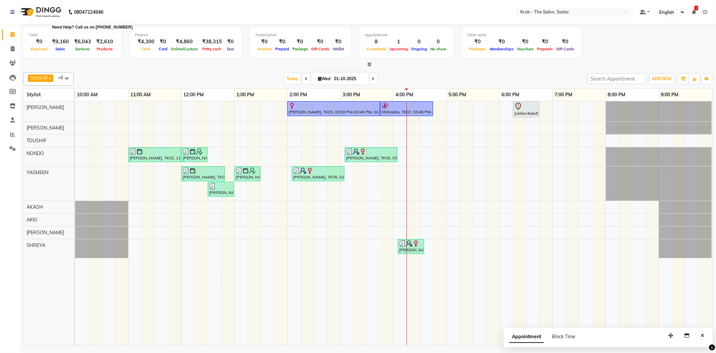
click at [81, 20] on b "08047224946" at bounding box center [89, 12] width 30 height 19
click at [168, 19] on nav "08047224946 Select Location × Krub - The Salon, Sadar Default Panel My Panel En…" at bounding box center [358, 12] width 716 height 24
click at [279, 19] on nav "08047224946 Select Location × Krub - The Salon, Sadar Default Panel My Panel En…" at bounding box center [358, 12] width 716 height 24
click at [374, 22] on nav "08047224946 Select Location × Krub - The Salon, Sadar Default Panel My Panel En…" at bounding box center [358, 12] width 716 height 24
click at [466, 20] on nav "08047224946 Select Location × Krub - The Salon, Sadar Default Panel My Panel En…" at bounding box center [358, 12] width 716 height 24
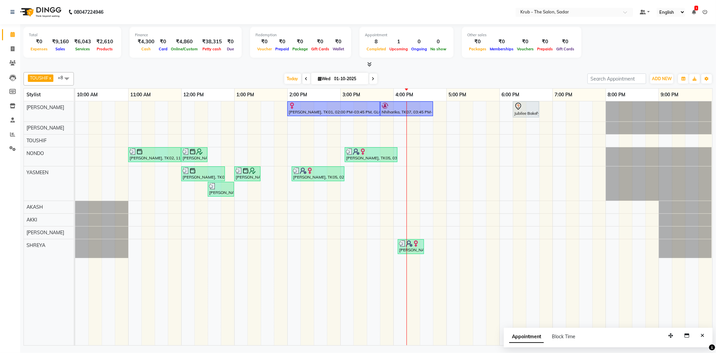
drag, startPoint x: 548, startPoint y: 21, endPoint x: 588, endPoint y: 20, distance: 39.9
click at [552, 22] on nav "08047224946 Select Location × Krub - The Salon, Sadar Default Panel My Panel En…" at bounding box center [358, 12] width 716 height 24
drag, startPoint x: 638, startPoint y: 20, endPoint x: 674, endPoint y: 20, distance: 35.9
click at [638, 20] on nav "08047224946 Select Location × Krub - The Salon, Sadar Default Panel My Panel En…" at bounding box center [358, 12] width 716 height 24
click at [705, 21] on nav "08047224946 Select Location × Krub - The Salon, Sadar Default Panel My Panel En…" at bounding box center [358, 12] width 716 height 24
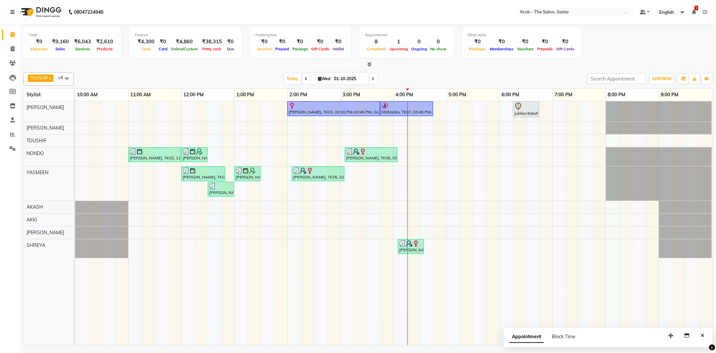
click at [11, 19] on link at bounding box center [13, 12] width 7 height 19
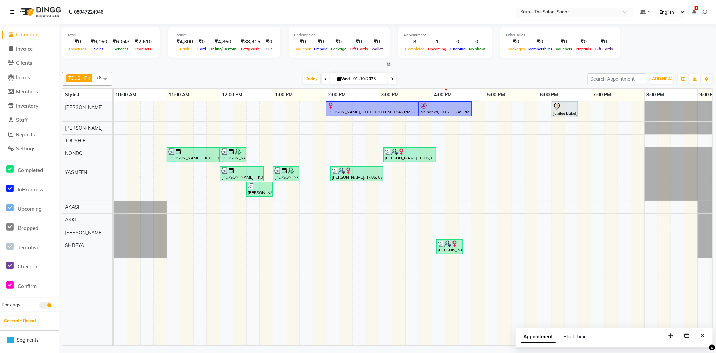
click at [11, 19] on link at bounding box center [13, 12] width 7 height 19
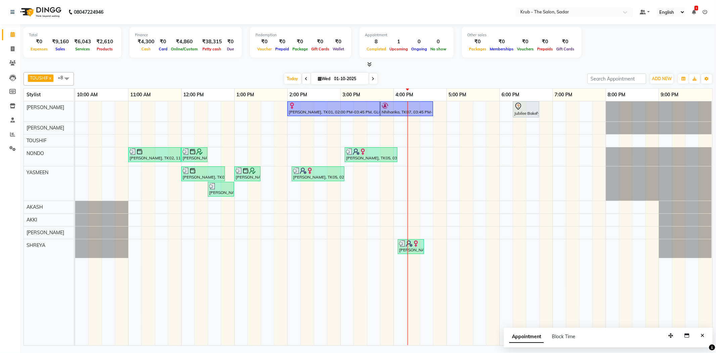
click at [13, 23] on nav "08047224946 Select Location × Krub - The Salon, Sadar Default Panel My Panel En…" at bounding box center [358, 12] width 716 height 24
click at [8, 22] on nav "08047224946 Select Location × Krub - The Salon, Sadar Default Panel My Panel En…" at bounding box center [358, 12] width 716 height 24
click at [14, 21] on nav "08047224946 Select Location × Krub - The Salon, Sadar Default Panel My Panel En…" at bounding box center [358, 12] width 716 height 24
click at [701, 335] on icon "Close" at bounding box center [702, 335] width 4 height 5
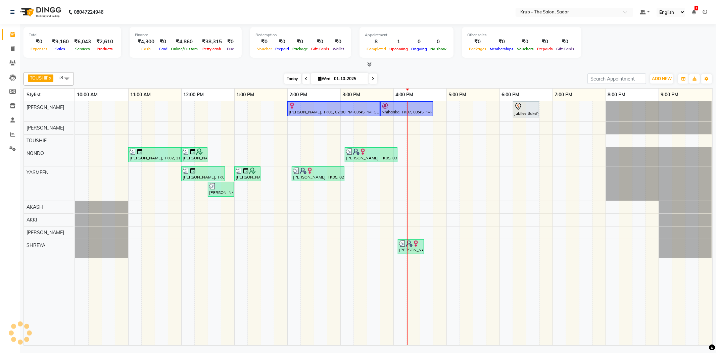
click at [285, 78] on span "Today" at bounding box center [292, 78] width 17 height 10
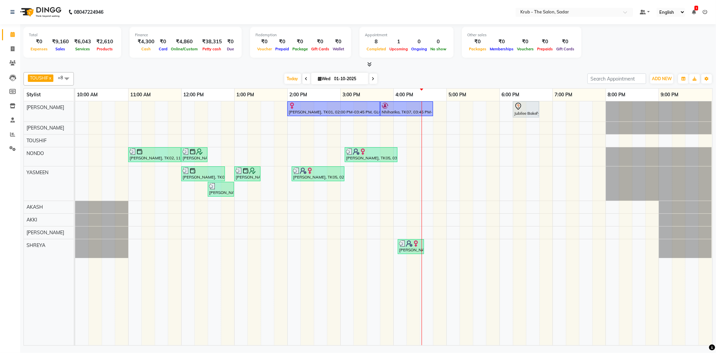
click at [669, 95] on link "9:00 PM" at bounding box center [668, 95] width 21 height 10
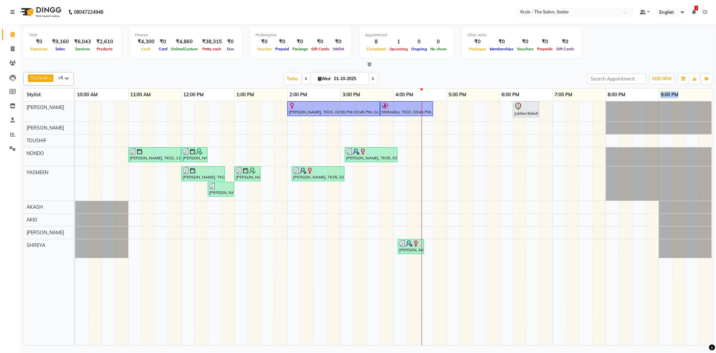
click at [669, 95] on link "9:00 PM" at bounding box center [668, 95] width 21 height 10
click at [185, 109] on div "[PERSON_NAME], TK01, 02:00 PM-03:45 PM, GLOBAL HAIR COLOR INOA Nhiharika, TK07,…" at bounding box center [393, 223] width 637 height 244
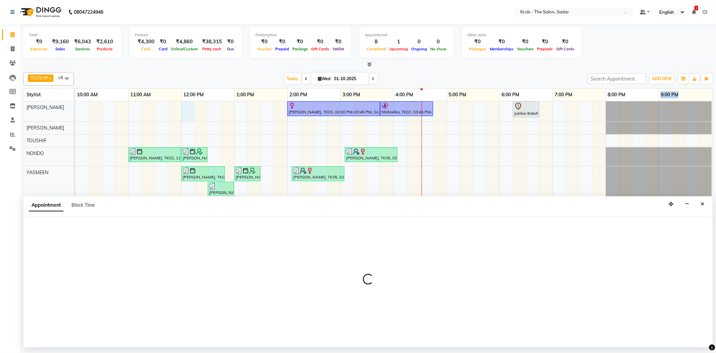
select select "24979"
select select "tentative"
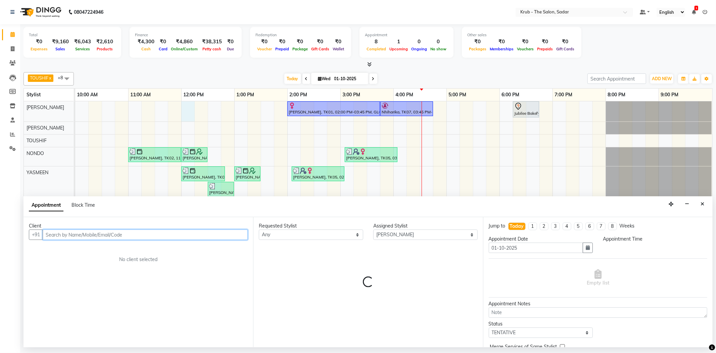
select select "720"
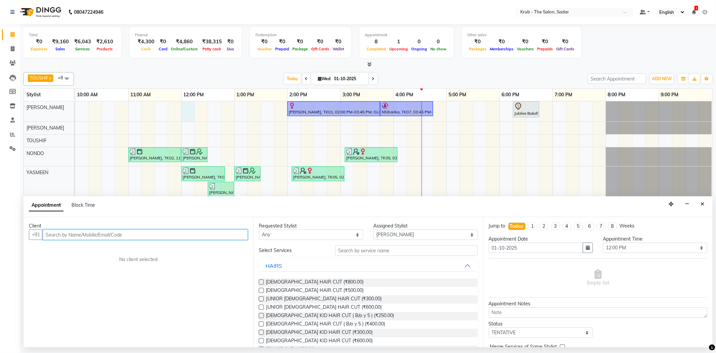
click at [82, 234] on input "text" at bounding box center [145, 234] width 205 height 10
click at [97, 248] on span "7032407" at bounding box center [108, 249] width 23 height 7
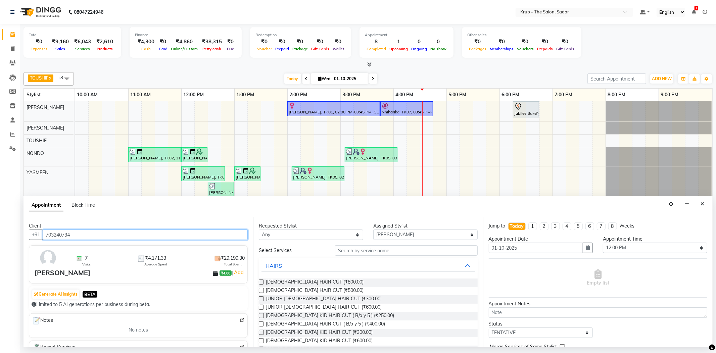
type input "703240734"
click at [380, 250] on input "text" at bounding box center [406, 250] width 142 height 10
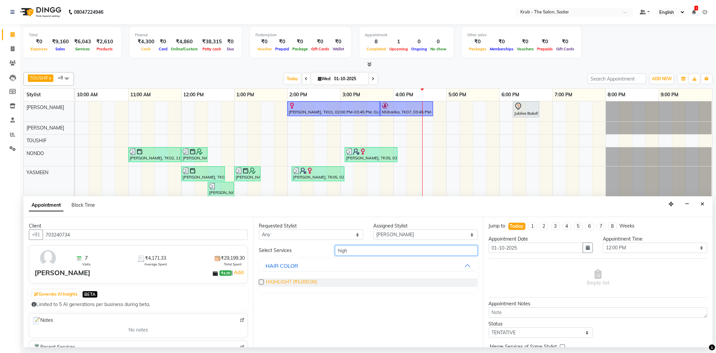
type input "high"
click at [304, 282] on span "HIGHLIGHT (₹5,000.00)" at bounding box center [291, 282] width 51 height 8
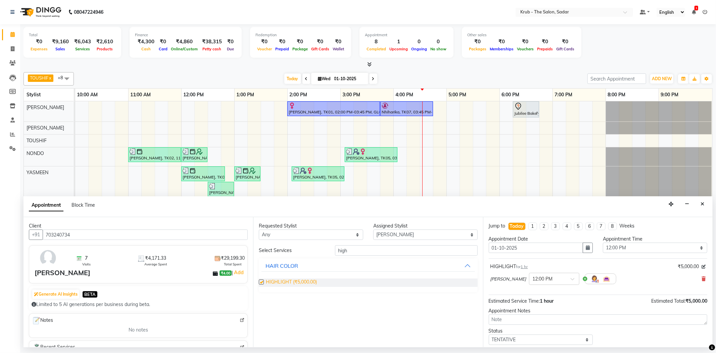
checkbox input "false"
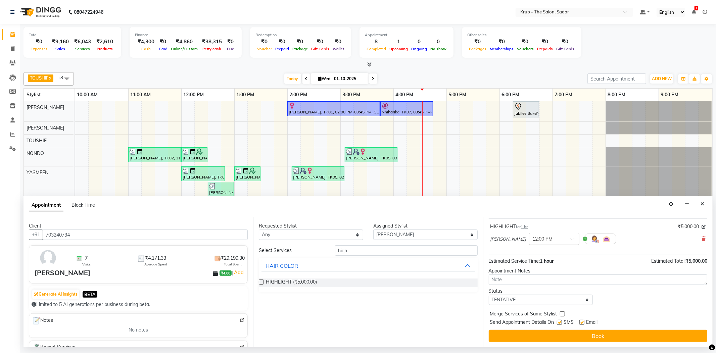
click at [561, 324] on label at bounding box center [559, 322] width 5 height 5
click at [561, 324] on input "checkbox" at bounding box center [559, 323] width 4 height 4
checkbox input "false"
click at [583, 322] on label at bounding box center [581, 322] width 5 height 5
click at [583, 322] on input "checkbox" at bounding box center [581, 323] width 4 height 4
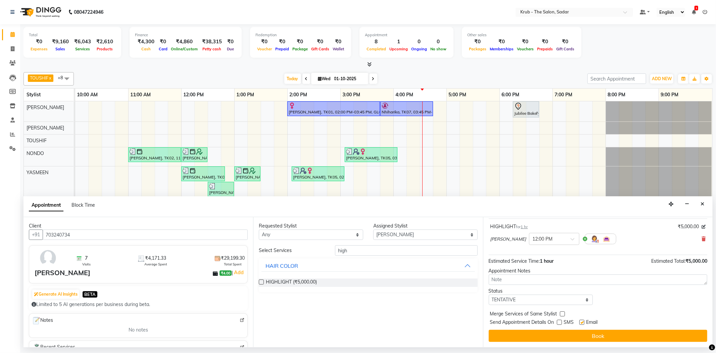
checkbox input "false"
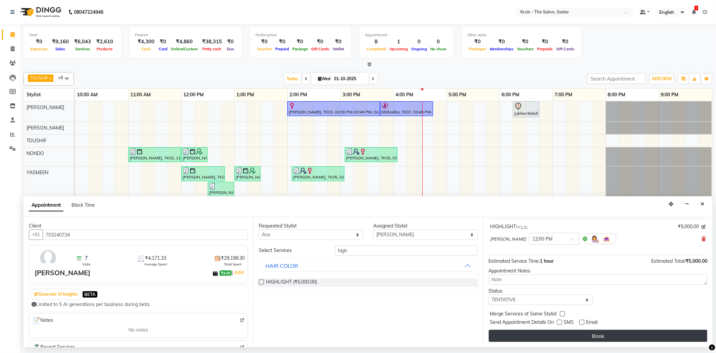
click at [582, 334] on button "Book" at bounding box center [597, 336] width 218 height 12
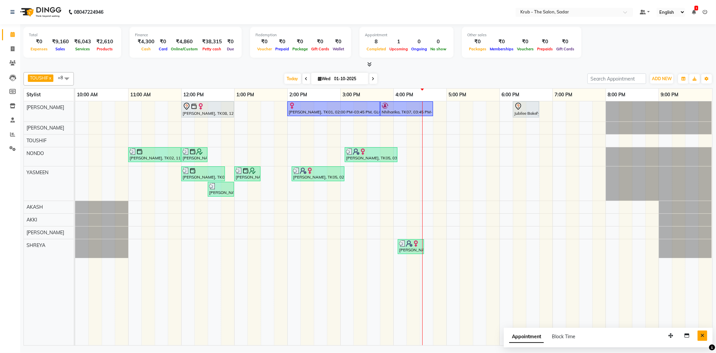
click at [702, 335] on icon "Close" at bounding box center [702, 335] width 4 height 5
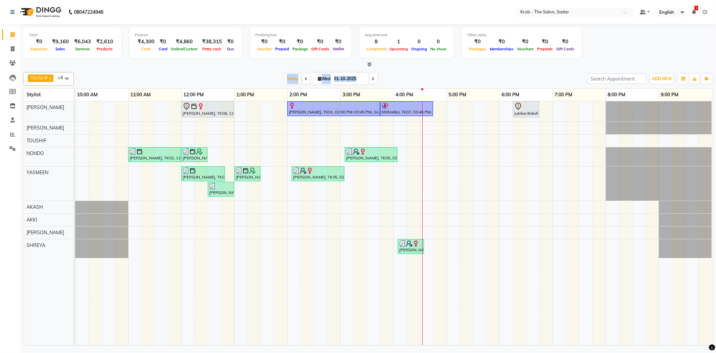
drag, startPoint x: 273, startPoint y: 79, endPoint x: 381, endPoint y: 77, distance: 108.4
click at [381, 77] on div "[DATE] [DATE]" at bounding box center [330, 79] width 507 height 10
click at [394, 78] on div "[DATE] [DATE]" at bounding box center [330, 79] width 507 height 10
drag, startPoint x: 274, startPoint y: 79, endPoint x: 352, endPoint y: 78, distance: 78.2
click at [352, 78] on div "[DATE] [DATE]" at bounding box center [330, 79] width 507 height 10
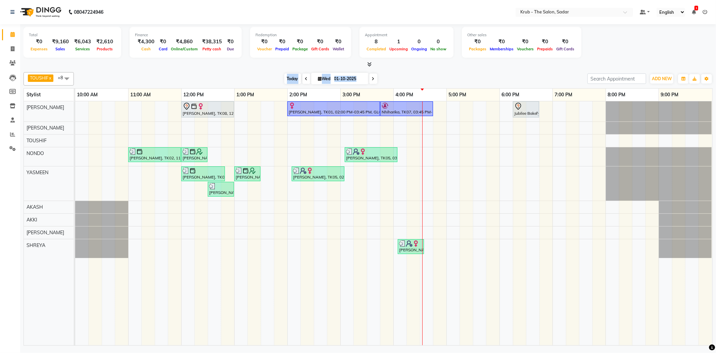
drag, startPoint x: 378, startPoint y: 79, endPoint x: 280, endPoint y: 80, distance: 98.6
click at [280, 80] on div "[DATE] [DATE]" at bounding box center [330, 79] width 507 height 10
click at [381, 80] on div "[DATE] [DATE]" at bounding box center [330, 79] width 507 height 10
drag, startPoint x: 377, startPoint y: 66, endPoint x: 344, endPoint y: 66, distance: 33.5
click at [344, 66] on div at bounding box center [367, 64] width 689 height 7
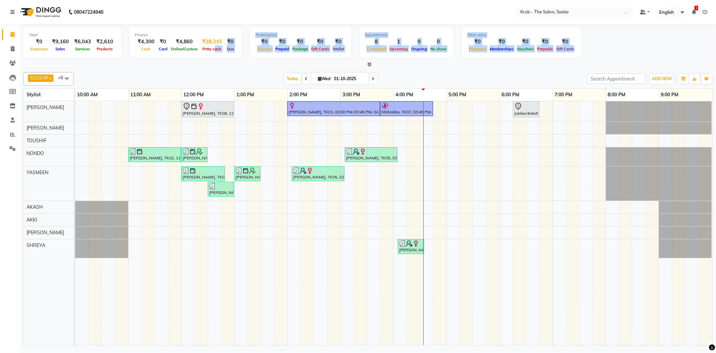
drag, startPoint x: 568, startPoint y: 50, endPoint x: 215, endPoint y: 49, distance: 352.9
click at [215, 49] on div "Total ₹0 Expenses ₹9,160 Sales ₹6,043 Services ₹2,610 Products Finance ₹4,300 C…" at bounding box center [367, 43] width 689 height 33
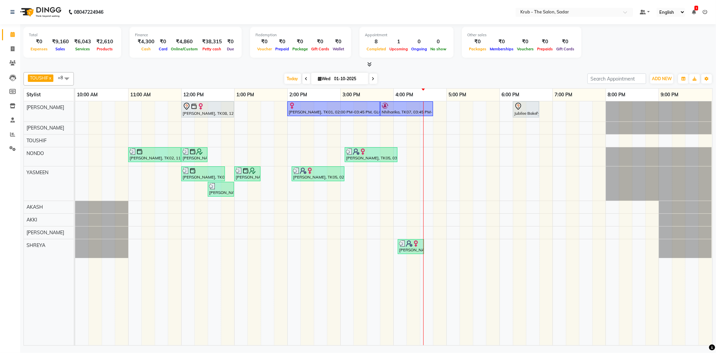
click at [514, 64] on div at bounding box center [367, 64] width 689 height 7
click at [291, 79] on span "Today" at bounding box center [292, 78] width 17 height 10
drag, startPoint x: 680, startPoint y: 94, endPoint x: 20, endPoint y: 95, distance: 659.8
click at [20, 95] on div "Total ₹0 Expenses ₹9,160 Sales ₹6,043 Services ₹2,610 Products Finance ₹4,300 C…" at bounding box center [367, 185] width 695 height 323
click at [266, 90] on div "1:00 PM" at bounding box center [260, 95] width 53 height 12
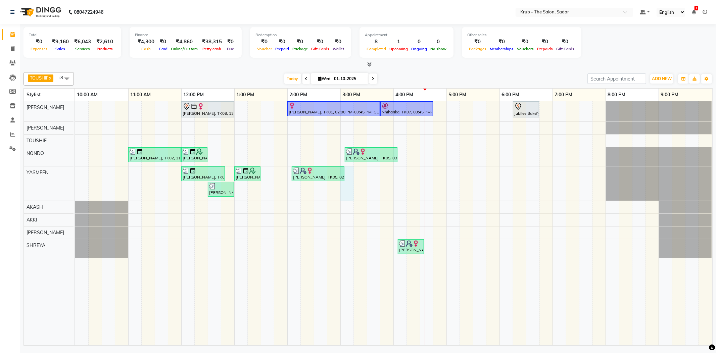
click at [350, 176] on div "[PERSON_NAME], TK08, 12:00 PM-01:00 PM, HIGHLIGHT [PERSON_NAME], TK01, 02:00 PM…" at bounding box center [393, 223] width 637 height 244
select select "24987"
select select "tentative"
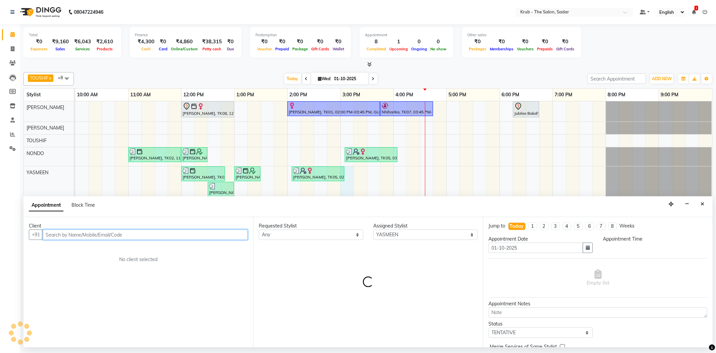
select select "900"
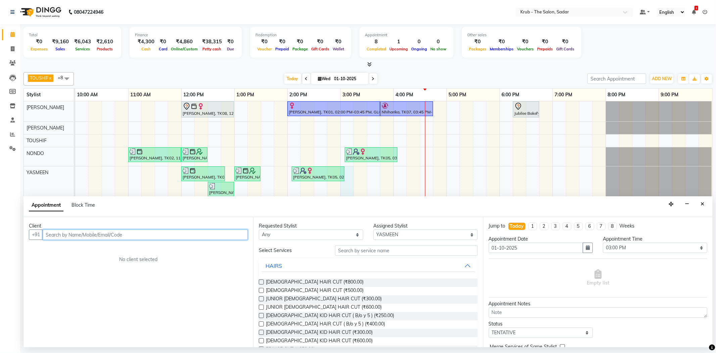
click at [143, 235] on input "text" at bounding box center [145, 234] width 205 height 10
click at [119, 251] on ngb-highlight "8055682 666" at bounding box center [113, 249] width 35 height 7
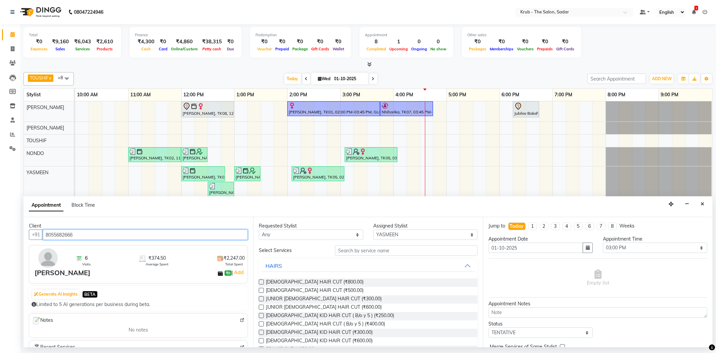
type input "8055682666"
click at [353, 252] on input "text" at bounding box center [406, 250] width 142 height 10
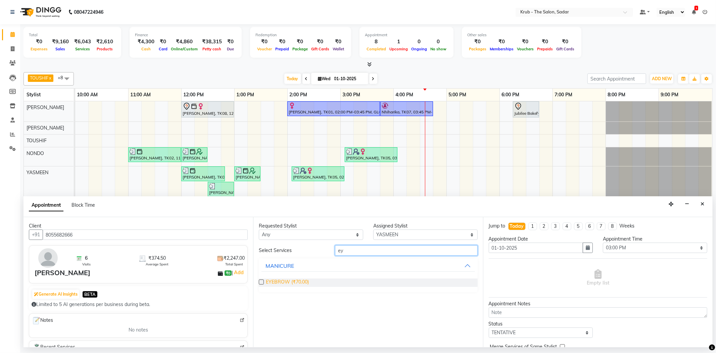
type input "ey"
click at [301, 280] on span "EYEBROW (₹70.00)" at bounding box center [287, 282] width 43 height 8
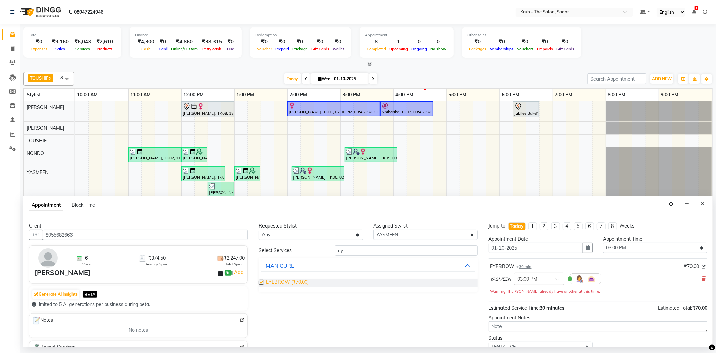
checkbox input "false"
drag, startPoint x: 370, startPoint y: 250, endPoint x: 335, endPoint y: 250, distance: 34.9
click at [335, 250] on input "ey" at bounding box center [406, 250] width 142 height 10
type input "upp"
click at [298, 282] on span "UPPERLIP (₹40.00)" at bounding box center [286, 282] width 41 height 8
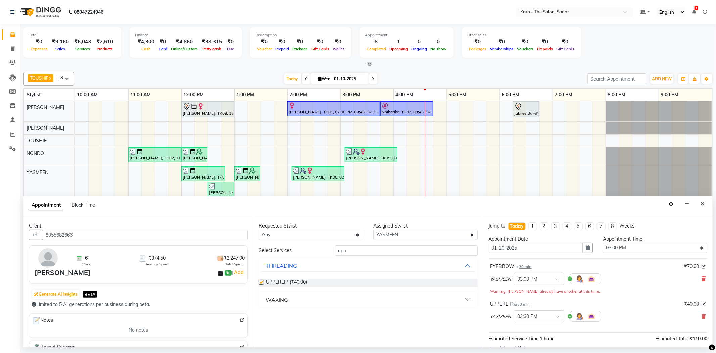
checkbox input "false"
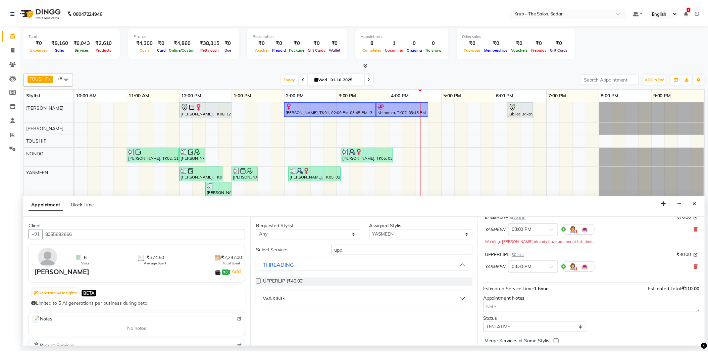
scroll to position [78, 0]
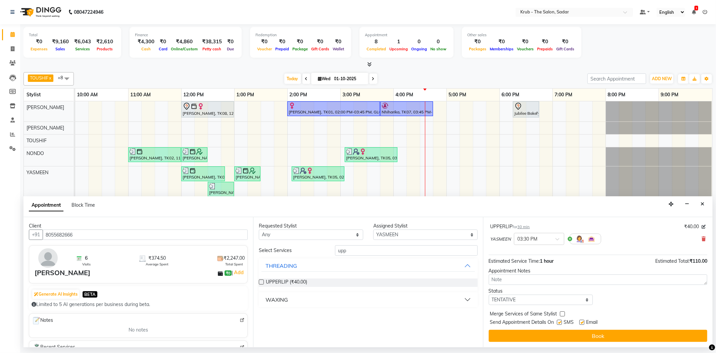
click at [560, 321] on label at bounding box center [559, 322] width 5 height 5
click at [560, 321] on input "checkbox" at bounding box center [559, 323] width 4 height 4
checkbox input "false"
click at [584, 321] on label at bounding box center [581, 322] width 5 height 5
click at [583, 321] on input "checkbox" at bounding box center [581, 323] width 4 height 4
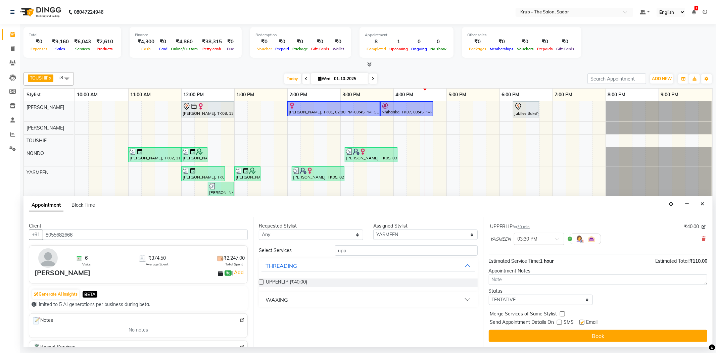
checkbox input "false"
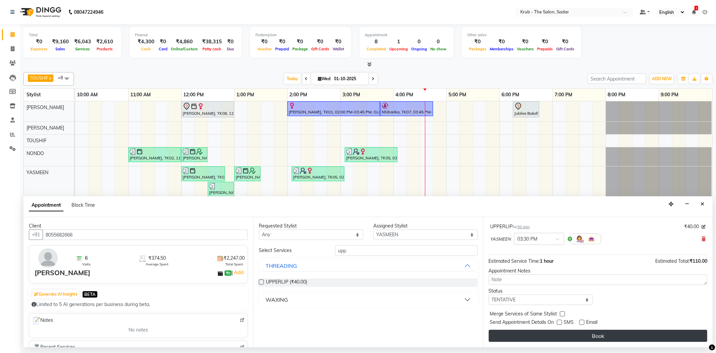
click at [582, 336] on button "Book" at bounding box center [597, 336] width 218 height 12
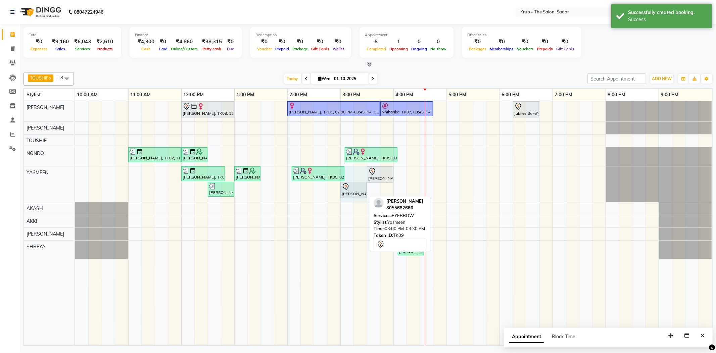
drag, startPoint x: 365, startPoint y: 189, endPoint x: 361, endPoint y: 189, distance: 3.7
click at [75, 189] on div "Bhatia Mam, TK02, 12:00 PM-12:50 PM, REGULAR PEDICURE,FACE BLEACH [PERSON_NAME]…" at bounding box center [75, 184] width 0 height 36
click at [75, 188] on div "Bhatia Mam, TK02, 12:00 PM-12:50 PM, REGULAR PEDICURE,FACE BLEACH [PERSON_NAME]…" at bounding box center [75, 184] width 0 height 36
click at [361, 188] on div at bounding box center [352, 187] width 23 height 8
select select "7"
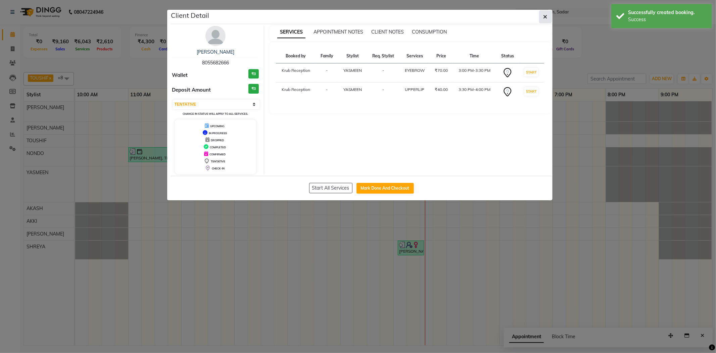
click at [544, 15] on icon "button" at bounding box center [545, 16] width 4 height 5
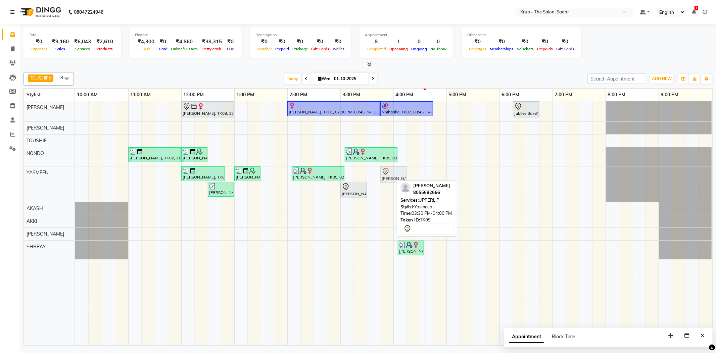
click at [75, 175] on div "Bhatia Mam, TK02, 12:00 PM-12:50 PM, REGULAR PEDICURE,FACE BLEACH [PERSON_NAME]…" at bounding box center [75, 184] width 0 height 36
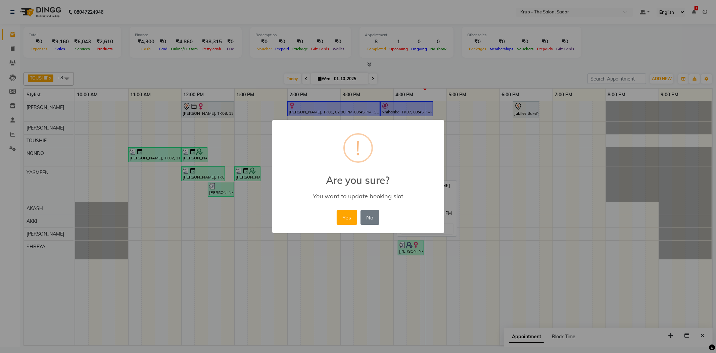
drag, startPoint x: 349, startPoint y: 210, endPoint x: 348, endPoint y: 214, distance: 4.2
click at [348, 210] on button "Yes" at bounding box center [346, 217] width 20 height 15
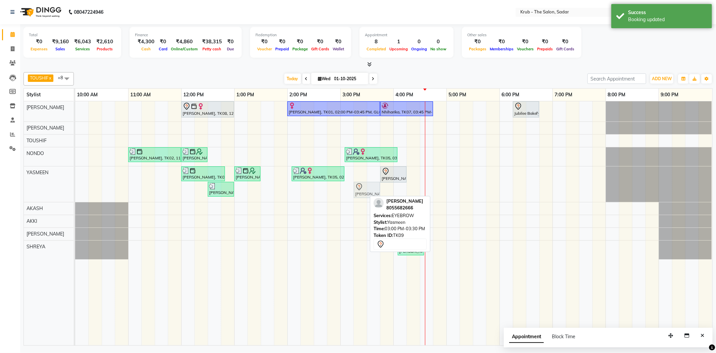
drag, startPoint x: 358, startPoint y: 191, endPoint x: 372, endPoint y: 182, distance: 16.4
click at [372, 182] on div "[PERSON_NAME], TK08, 12:00 PM-01:00 PM, HIGHLIGHT [PERSON_NAME], TK01, 02:00 PM…" at bounding box center [393, 223] width 637 height 244
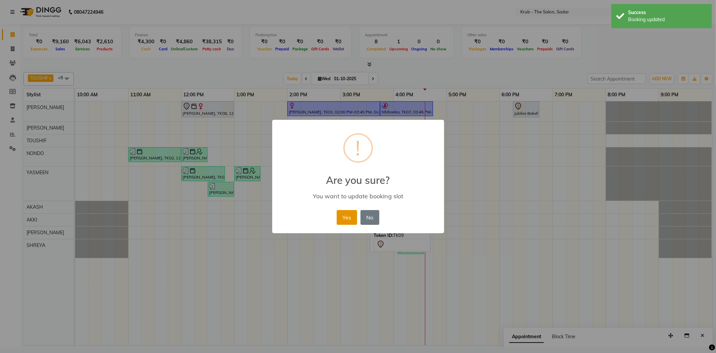
click at [347, 215] on button "Yes" at bounding box center [346, 217] width 20 height 15
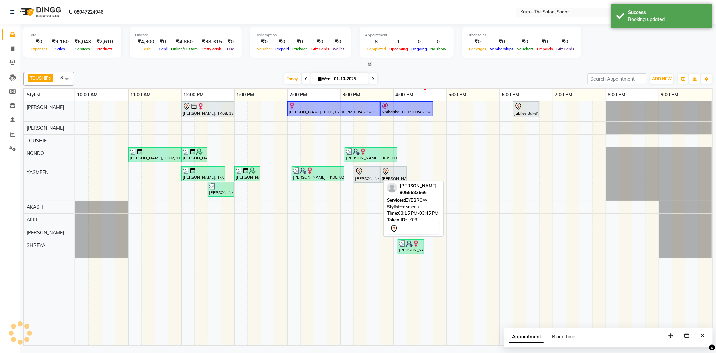
click at [366, 178] on div "[PERSON_NAME], TK09, 03:15 PM-03:45 PM, EYEBROW" at bounding box center [366, 174] width 25 height 14
click at [371, 174] on div at bounding box center [366, 171] width 23 height 8
select select "7"
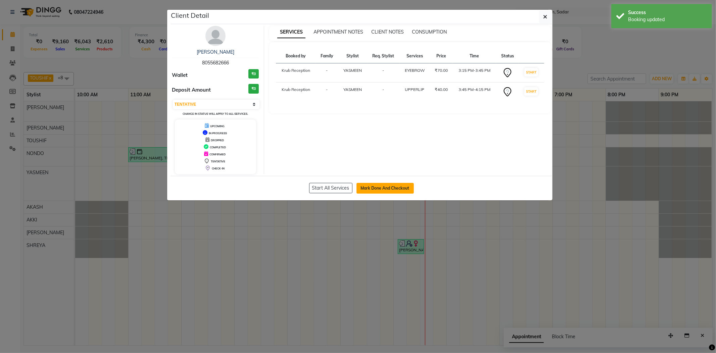
click at [373, 187] on button "Mark Done And Checkout" at bounding box center [384, 188] width 57 height 11
select select "service"
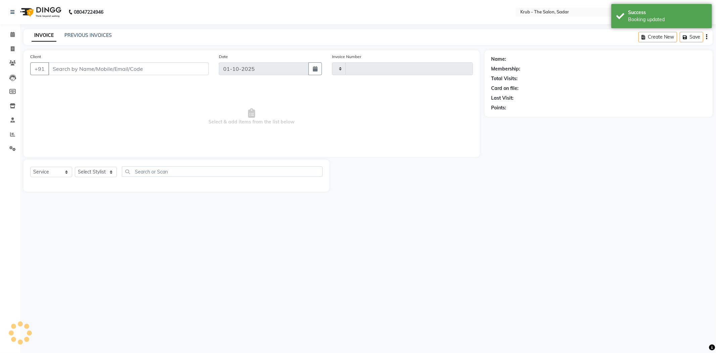
type input "2512"
select select "4449"
type input "8055682666"
select select "24987"
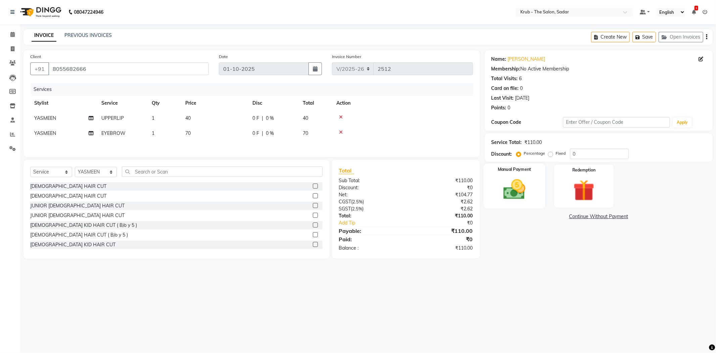
click at [521, 197] on img at bounding box center [514, 189] width 36 height 25
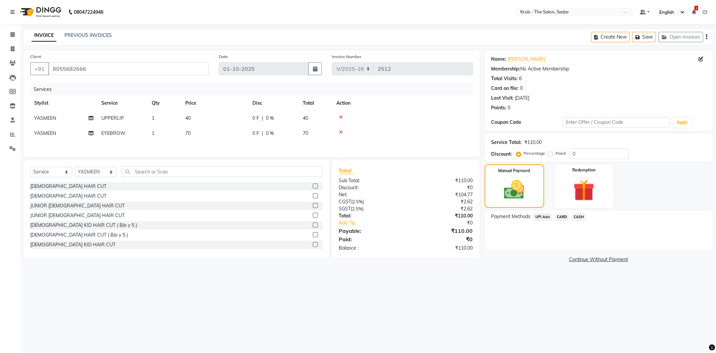
click at [578, 216] on span "CASH" at bounding box center [578, 217] width 14 height 8
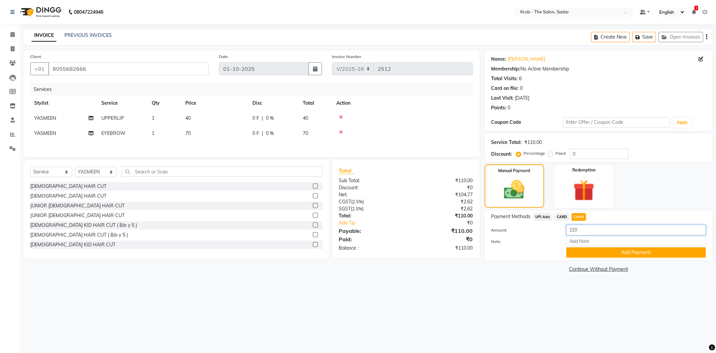
click at [584, 229] on input "110" at bounding box center [636, 230] width 140 height 10
type input "100"
click at [613, 254] on button "Add Payment" at bounding box center [636, 252] width 140 height 10
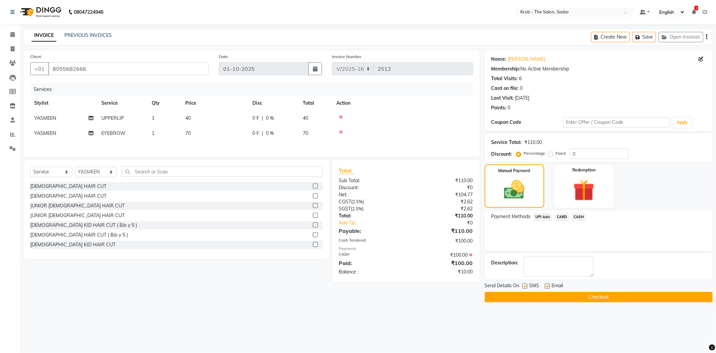
click at [541, 218] on span "UPI Axis" at bounding box center [542, 217] width 19 height 8
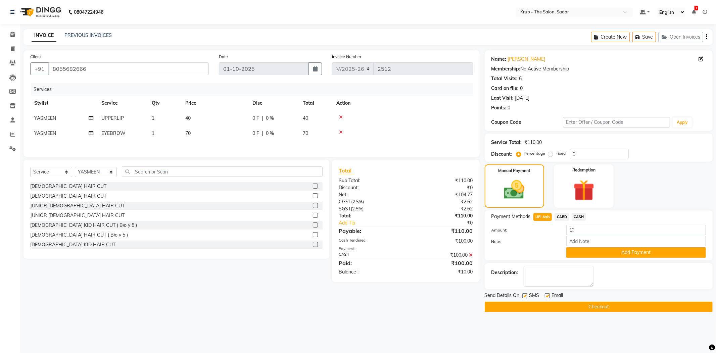
click at [545, 295] on label at bounding box center [546, 295] width 5 height 5
click at [545, 295] on input "checkbox" at bounding box center [546, 296] width 4 height 4
checkbox input "false"
click at [527, 295] on label at bounding box center [524, 295] width 5 height 5
click at [526, 295] on input "checkbox" at bounding box center [524, 296] width 4 height 4
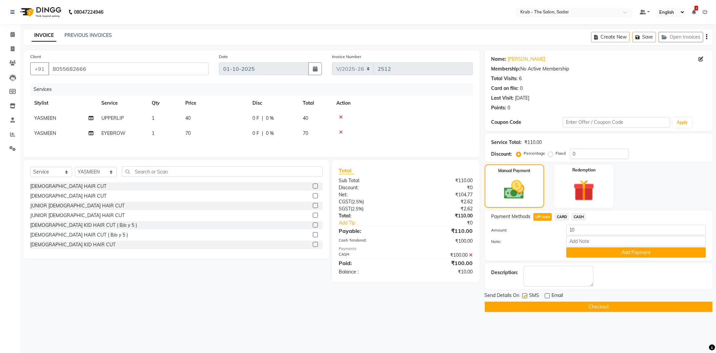
checkbox input "false"
click at [594, 252] on button "Add Payment" at bounding box center [636, 252] width 140 height 10
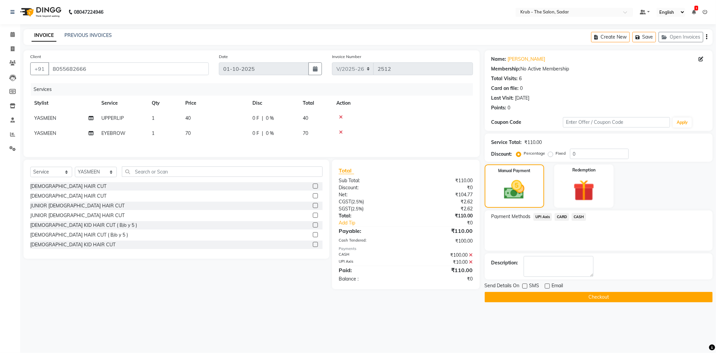
click at [577, 295] on button "Checkout" at bounding box center [598, 297] width 228 height 10
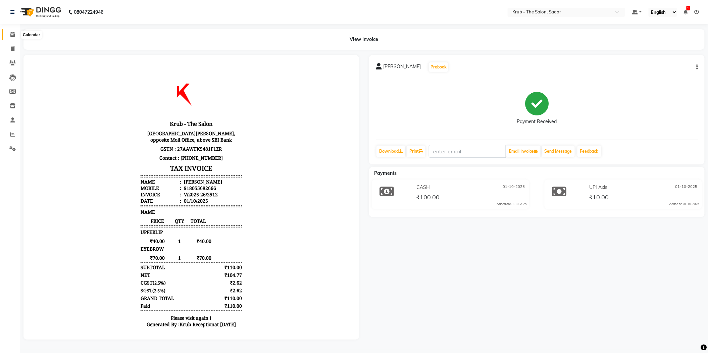
click at [11, 36] on icon at bounding box center [12, 34] width 4 height 5
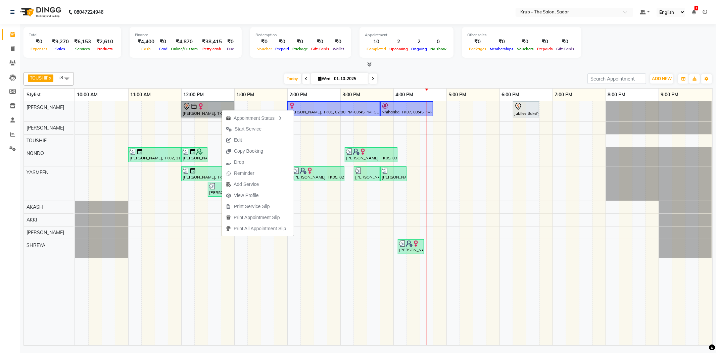
drag, startPoint x: 221, startPoint y: 109, endPoint x: 207, endPoint y: 110, distance: 14.1
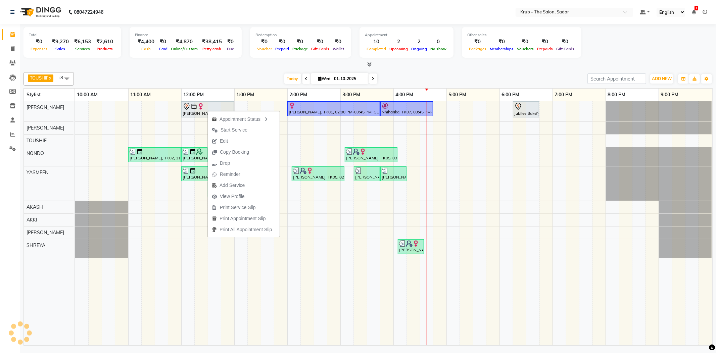
drag, startPoint x: 207, startPoint y: 110, endPoint x: 234, endPoint y: 74, distance: 44.9
click at [234, 74] on div "[DATE] [DATE]" at bounding box center [330, 79] width 507 height 10
click at [231, 138] on span "Edit" at bounding box center [231, 140] width 8 height 7
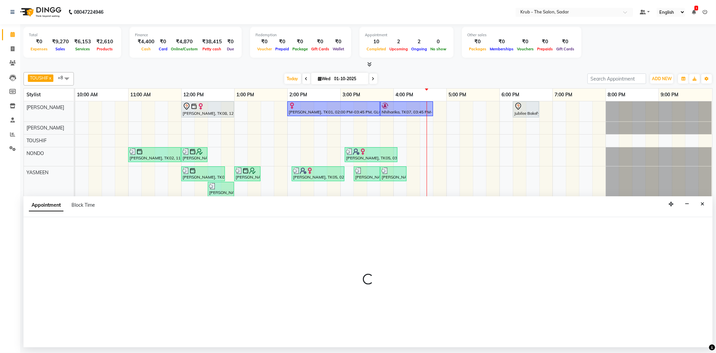
select select "tentative"
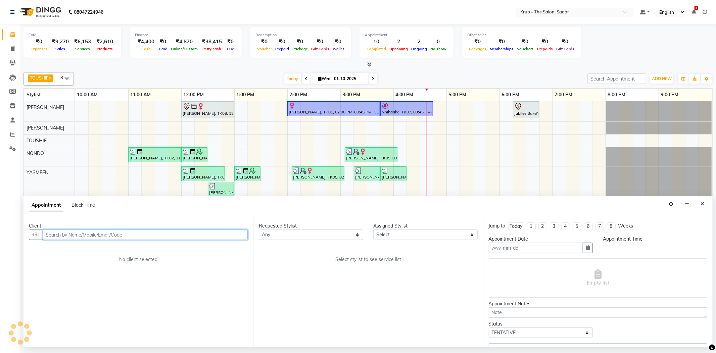
type input "01-10-2025"
select select "720"
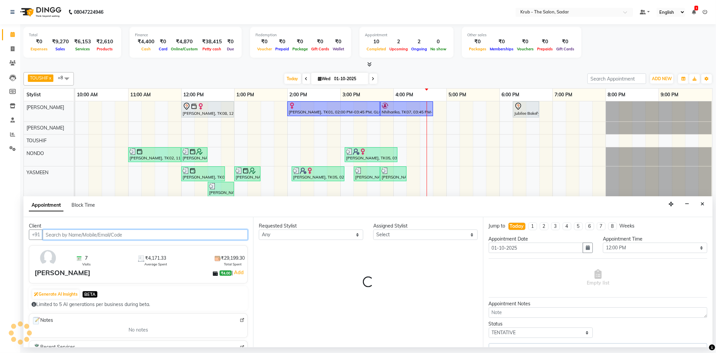
select select "24979"
select select "1917"
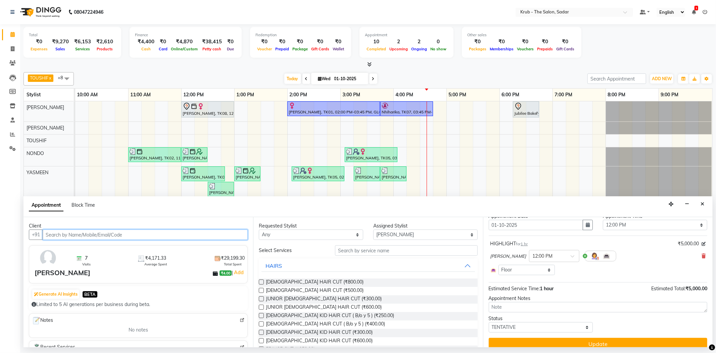
scroll to position [32, 0]
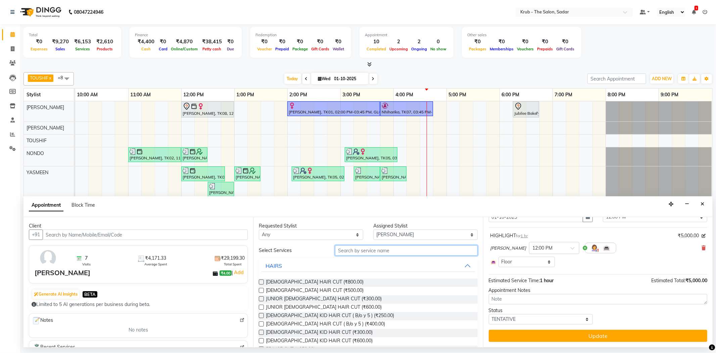
click at [374, 251] on input "text" at bounding box center [406, 250] width 142 height 10
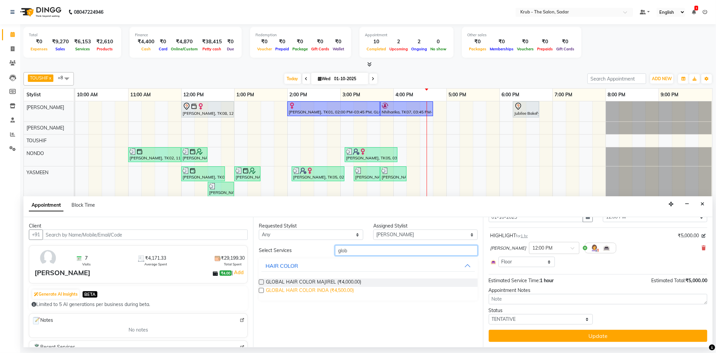
type input "glob"
click at [334, 289] on span "GLOBAL HAIR COLOR INOA (₹4,500.00)" at bounding box center [310, 291] width 88 height 8
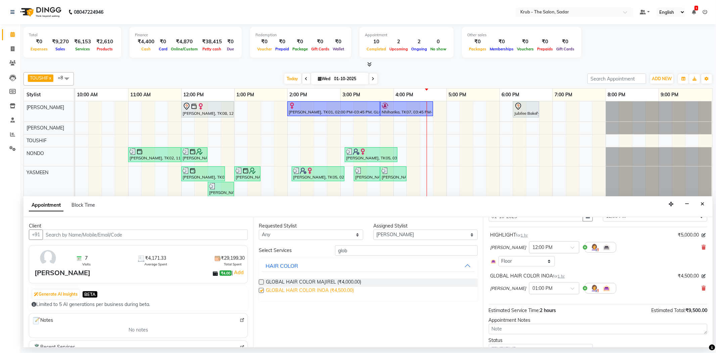
checkbox input "false"
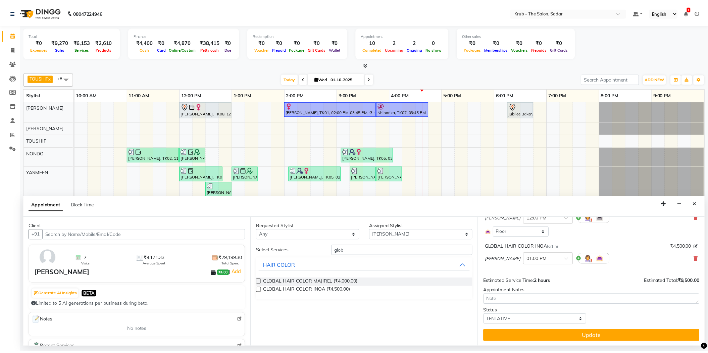
scroll to position [62, 0]
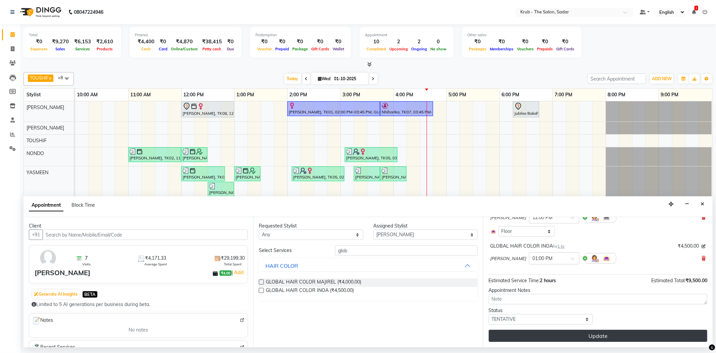
click at [604, 337] on button "Update" at bounding box center [597, 336] width 218 height 12
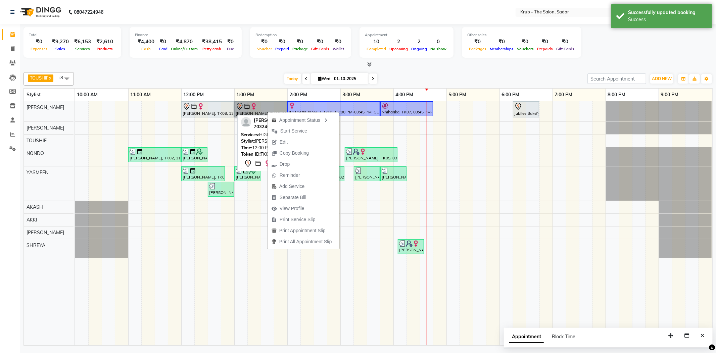
click at [210, 112] on div "[PERSON_NAME], TK08, 12:00 PM-01:00 PM, HIGHLIGHT" at bounding box center [207, 109] width 51 height 14
select select "7"
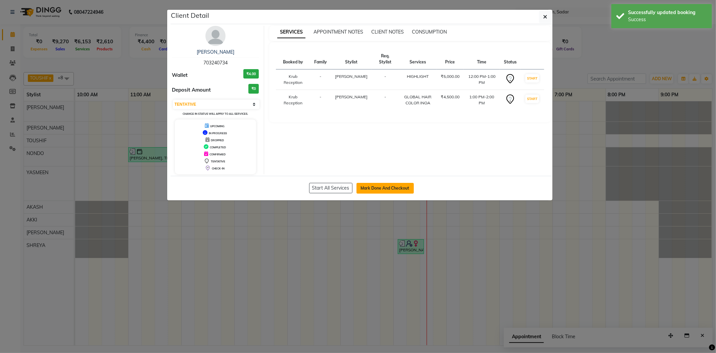
click at [380, 187] on button "Mark Done And Checkout" at bounding box center [384, 188] width 57 height 11
select select "4449"
select select "service"
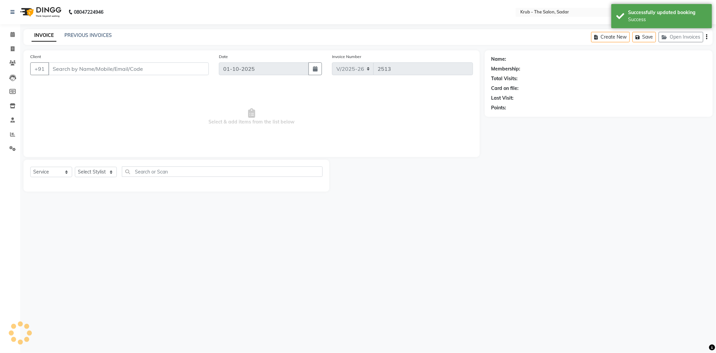
type input "703240734"
select select "24979"
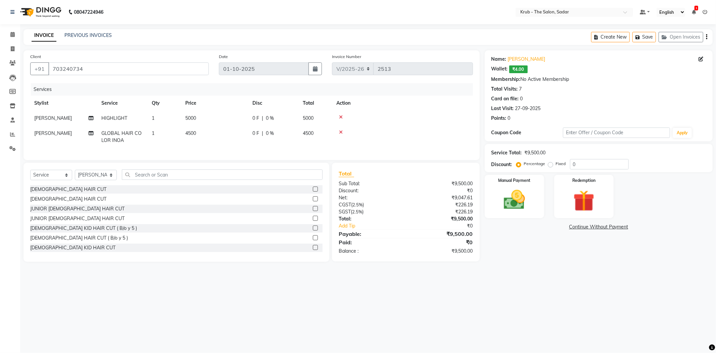
click at [192, 116] on span "5000" at bounding box center [190, 118] width 11 height 6
select select "24979"
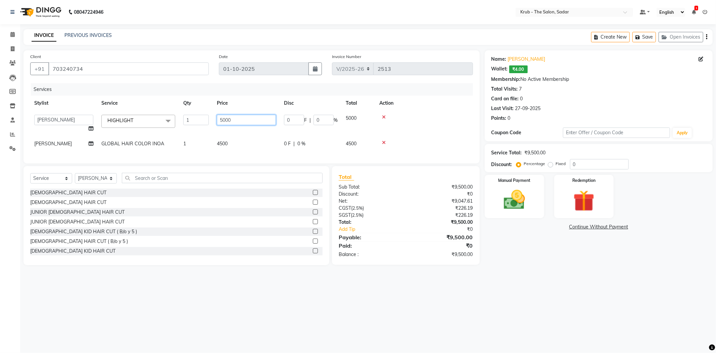
drag, startPoint x: 234, startPoint y: 120, endPoint x: 207, endPoint y: 120, distance: 26.8
click at [207, 120] on tr "AKASH [PERSON_NAME] [PERSON_NAME] [PERSON_NAME] Reception KUNAL NONDO [PERSON_N…" at bounding box center [251, 123] width 442 height 25
type input "6"
type input "6500"
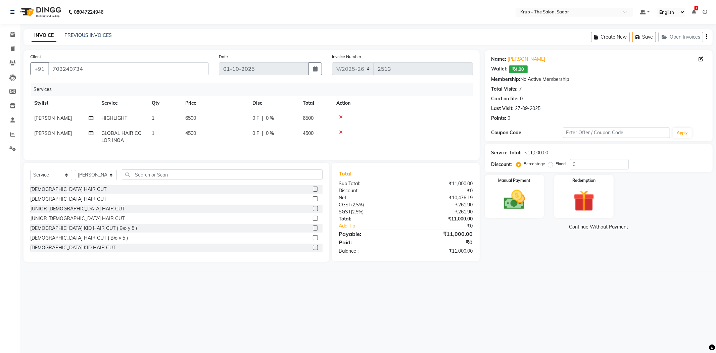
click at [464, 113] on td at bounding box center [402, 118] width 141 height 15
click at [196, 113] on td "6500" at bounding box center [214, 118] width 67 height 15
select select "24979"
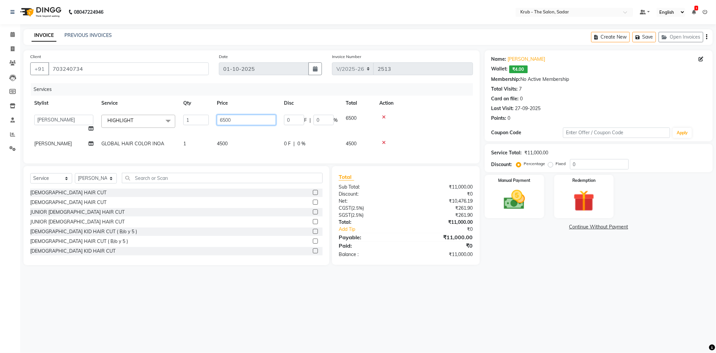
drag, startPoint x: 234, startPoint y: 119, endPoint x: 219, endPoint y: 119, distance: 15.1
click at [219, 119] on input "6500" at bounding box center [246, 120] width 59 height 10
type input "7000"
click at [238, 144] on td "4500" at bounding box center [246, 143] width 67 height 15
select select "24979"
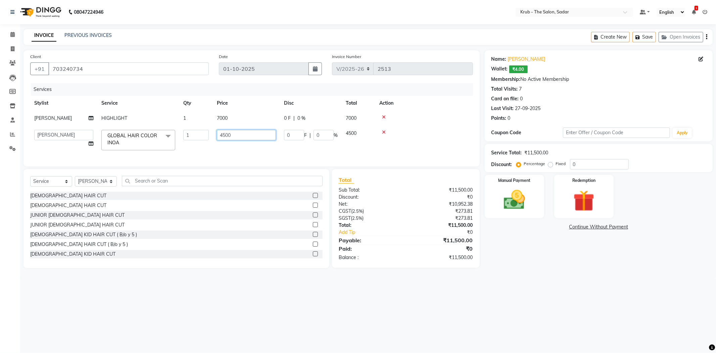
drag, startPoint x: 236, startPoint y: 135, endPoint x: 207, endPoint y: 132, distance: 29.0
click at [207, 132] on tr "AKASH [PERSON_NAME] [PERSON_NAME] [PERSON_NAME] Reception KUNAL NONDO [PERSON_N…" at bounding box center [251, 140] width 442 height 29
type input "4000"
click at [457, 116] on div at bounding box center [424, 117] width 90 height 5
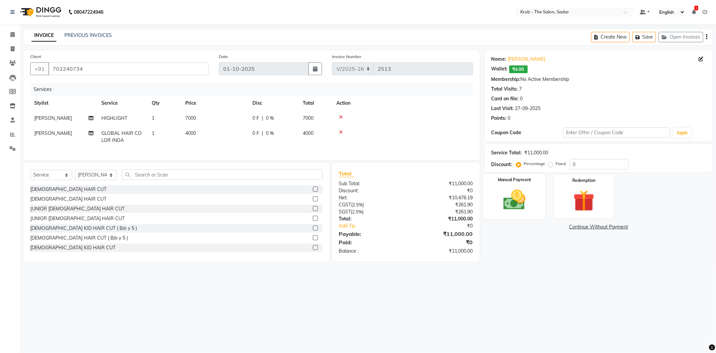
click at [529, 202] on img at bounding box center [514, 199] width 36 height 25
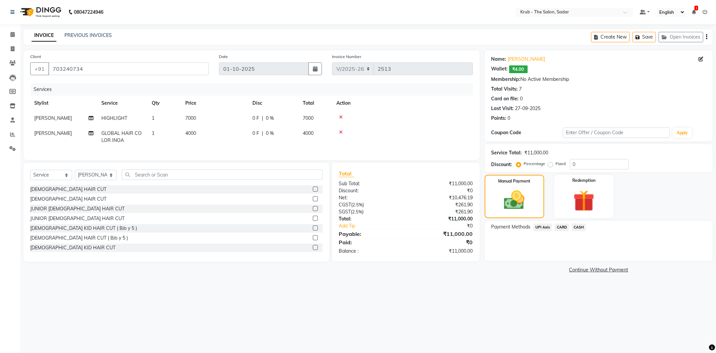
click at [542, 225] on span "UPI Axis" at bounding box center [542, 227] width 19 height 8
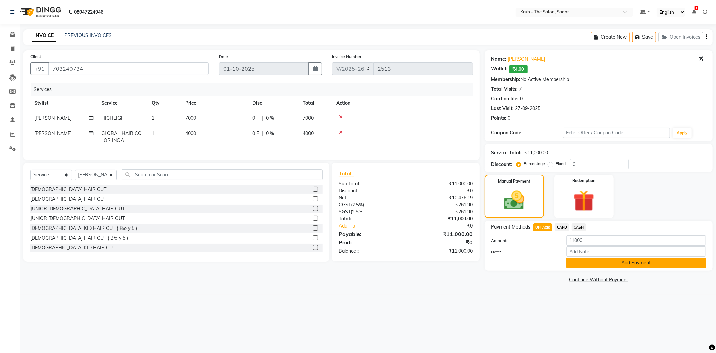
click at [597, 260] on button "Add Payment" at bounding box center [636, 263] width 140 height 10
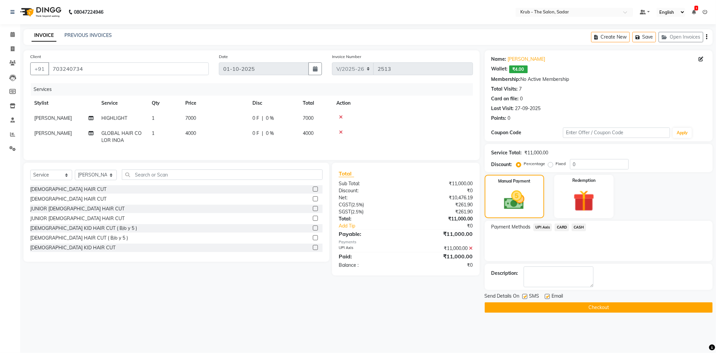
click at [524, 295] on label at bounding box center [524, 296] width 5 height 5
click at [524, 295] on input "checkbox" at bounding box center [524, 297] width 4 height 4
checkbox input "false"
click at [547, 305] on button "Checkout" at bounding box center [598, 307] width 228 height 10
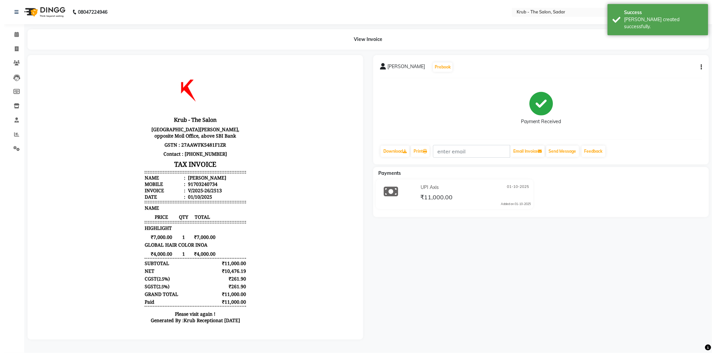
scroll to position [5, 0]
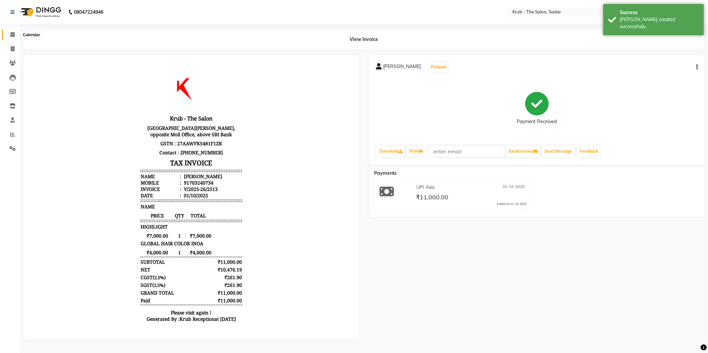
click at [14, 34] on icon at bounding box center [12, 34] width 4 height 5
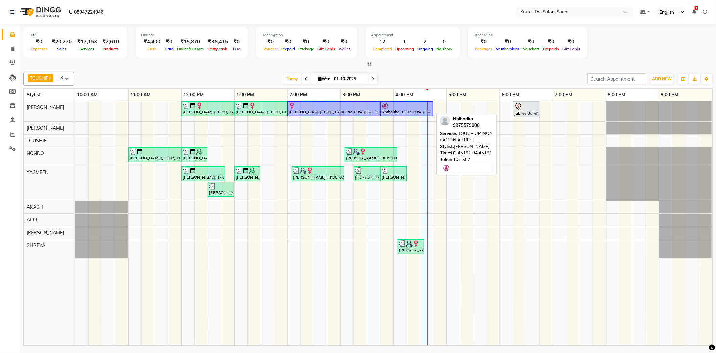
click at [414, 106] on div at bounding box center [406, 105] width 50 height 7
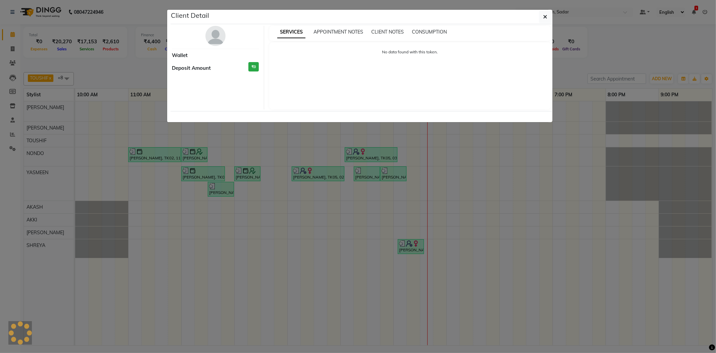
select select "1"
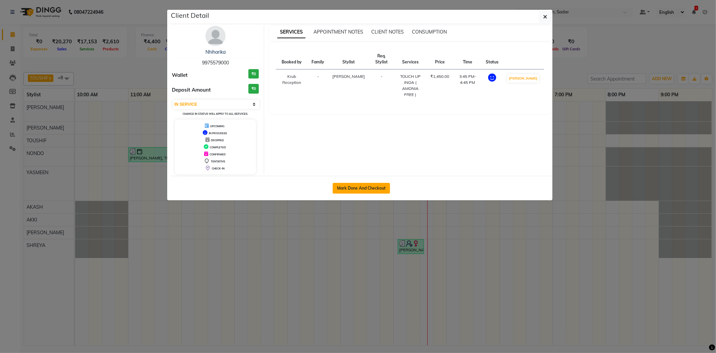
click at [375, 188] on button "Mark Done And Checkout" at bounding box center [360, 188] width 57 height 11
select select "4449"
select select "service"
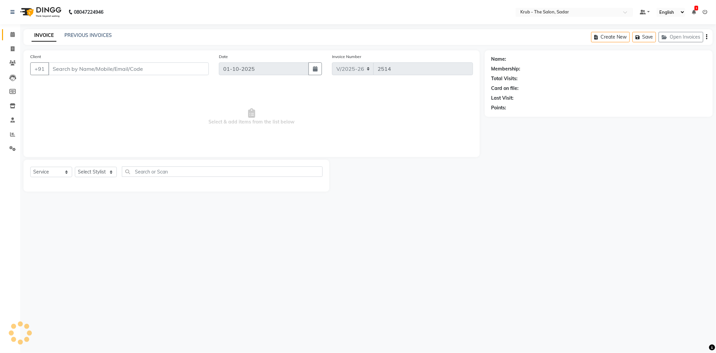
type input "9975579000"
select select "24979"
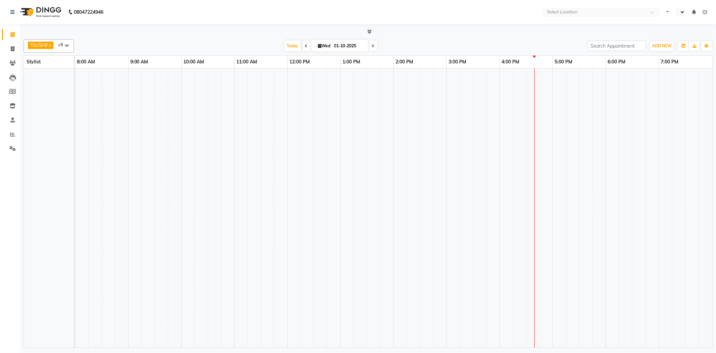
select select "en"
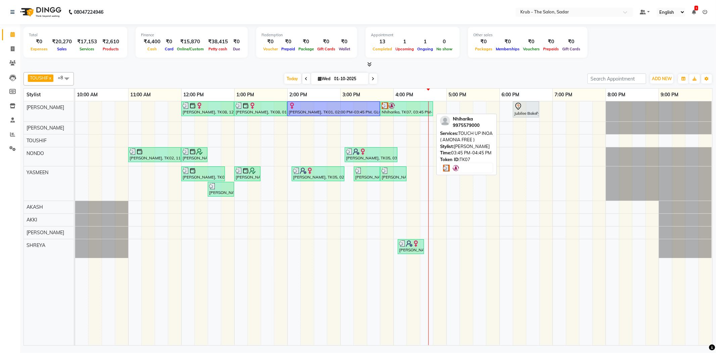
click at [413, 109] on div "Nhiharika, TK07, 03:45 PM-04:45 PM, TOUCH UP INOA ( AMONIA FREE )" at bounding box center [406, 108] width 51 height 13
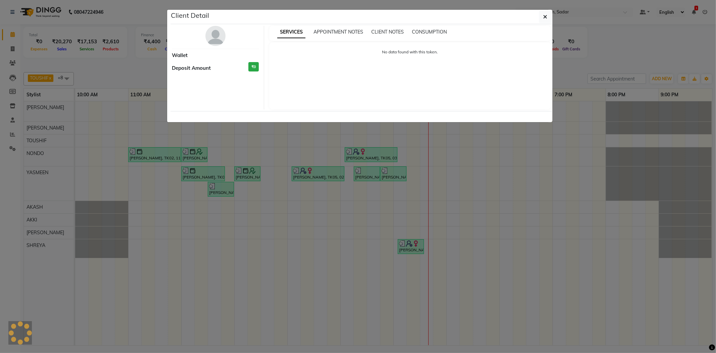
select select "3"
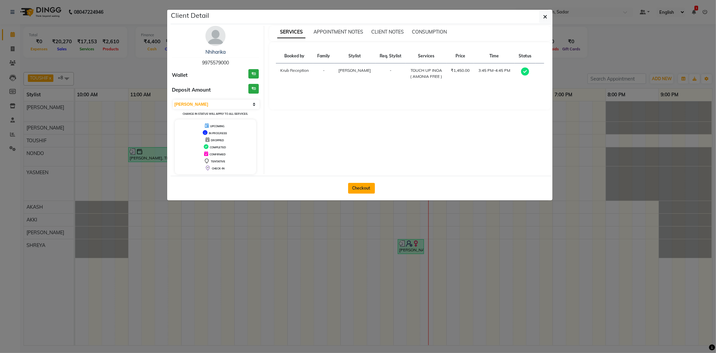
click at [357, 188] on button "Checkout" at bounding box center [361, 188] width 27 height 11
select select "service"
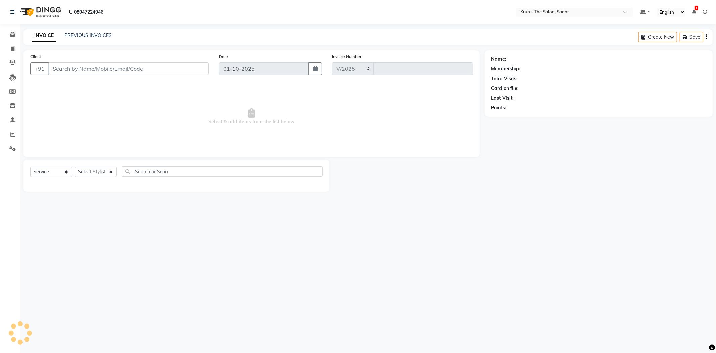
select select "4449"
type input "2514"
type input "9975579000"
select select "24979"
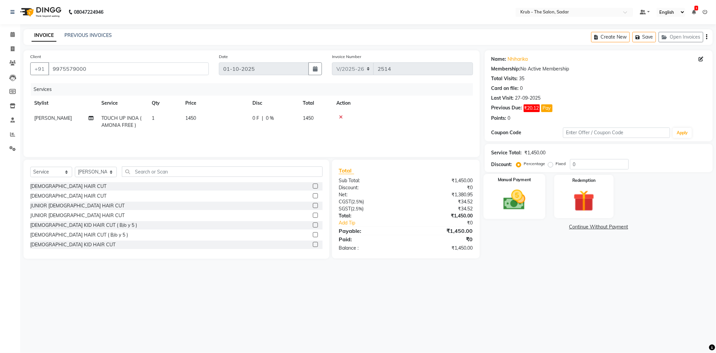
click at [518, 203] on img at bounding box center [514, 199] width 36 height 25
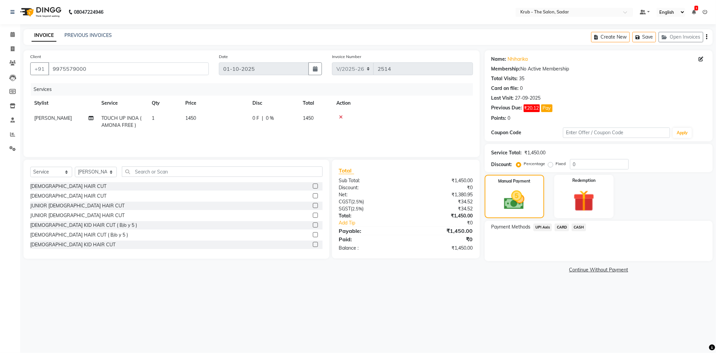
click at [578, 228] on span "CASH" at bounding box center [578, 227] width 14 height 8
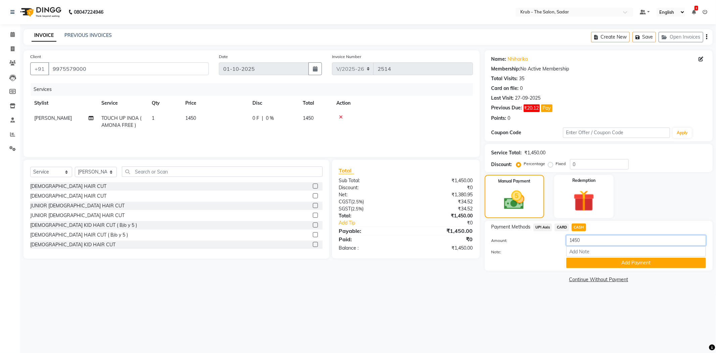
drag, startPoint x: 593, startPoint y: 242, endPoint x: 567, endPoint y: 240, distance: 26.2
click at [567, 240] on input "1450" at bounding box center [636, 240] width 140 height 10
type input "1500"
click at [639, 265] on button "Add Payment" at bounding box center [636, 263] width 140 height 10
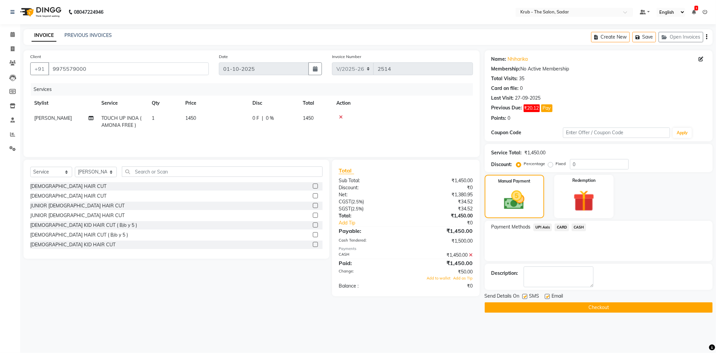
click at [525, 297] on label at bounding box center [524, 296] width 5 height 5
click at [525, 297] on input "checkbox" at bounding box center [524, 297] width 4 height 4
checkbox input "false"
click at [547, 295] on label at bounding box center [546, 296] width 5 height 5
click at [547, 295] on input "checkbox" at bounding box center [546, 297] width 4 height 4
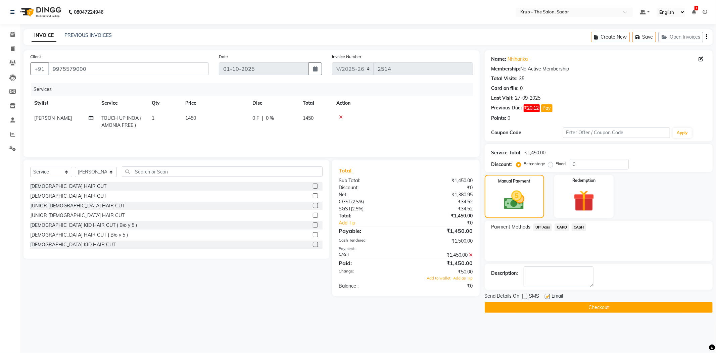
checkbox input "false"
click at [439, 278] on span "Add to wallet" at bounding box center [439, 278] width 24 height 5
click at [556, 307] on button "Checkout" at bounding box center [598, 307] width 228 height 10
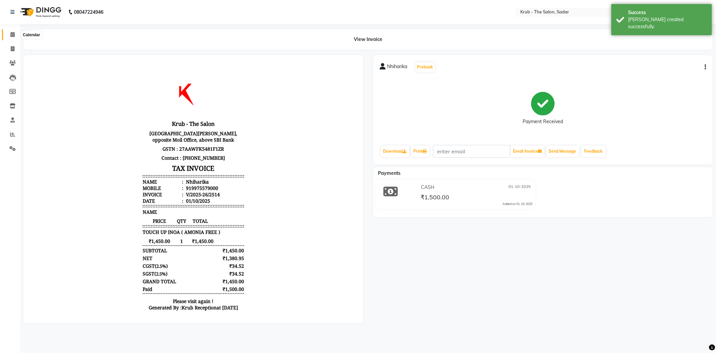
click at [11, 34] on icon at bounding box center [12, 34] width 4 height 5
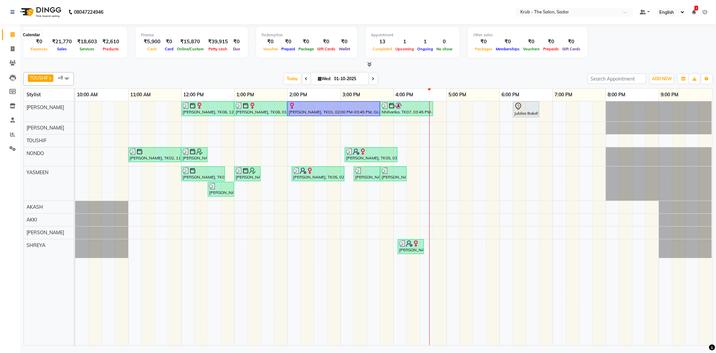
click at [9, 35] on span at bounding box center [13, 35] width 12 height 8
click at [437, 108] on div "reshmi, TK08, 12:00 PM-01:00 PM, HIGHLIGHT reshmi, TK08, 01:00 PM-02:00 PM, GLO…" at bounding box center [393, 223] width 637 height 244
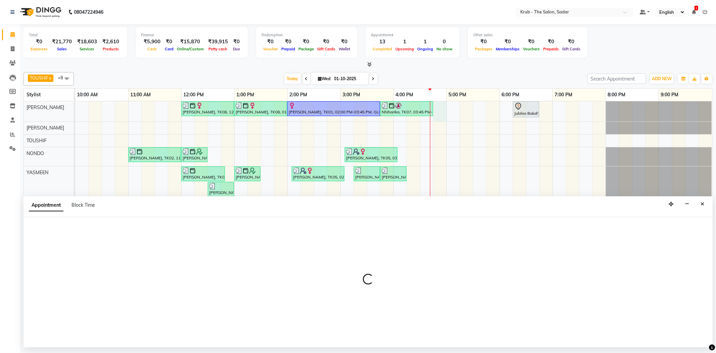
select select "24979"
select select "1005"
select select "tentative"
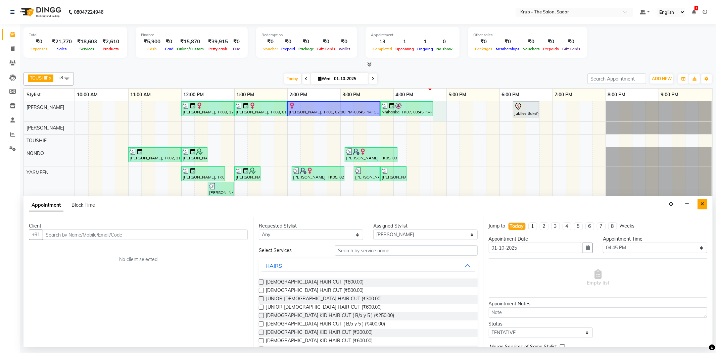
click at [702, 203] on icon "Close" at bounding box center [702, 204] width 4 height 5
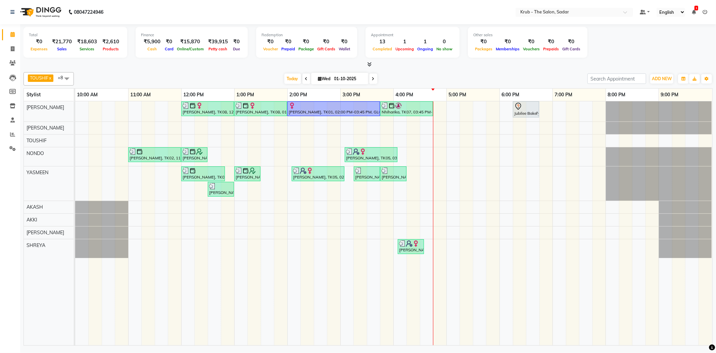
click at [243, 96] on link "1:00 PM" at bounding box center [244, 95] width 21 height 10
click at [294, 95] on link "2:00 PM" at bounding box center [297, 95] width 21 height 10
click at [417, 236] on div "reshmi, TK08, 12:00 PM-01:00 PM, HIGHLIGHT reshmi, TK08, 01:00 PM-02:00 PM, GLO…" at bounding box center [393, 223] width 637 height 244
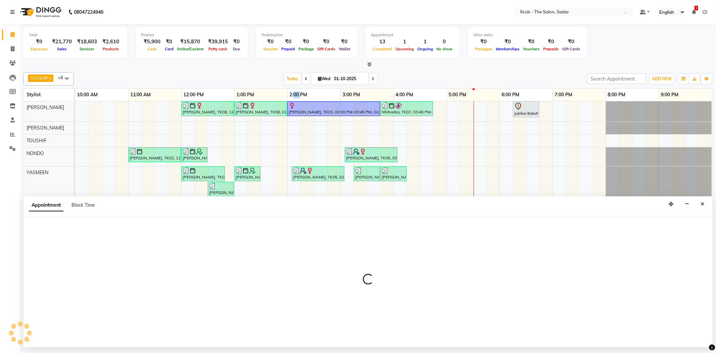
select select "92103"
select select "975"
select select "tentative"
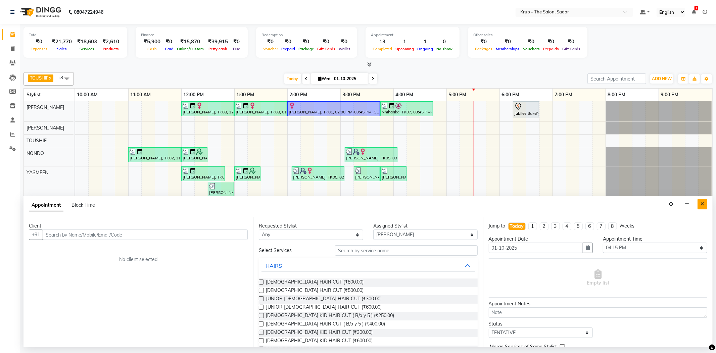
click at [704, 207] on button "Close" at bounding box center [702, 204] width 10 height 10
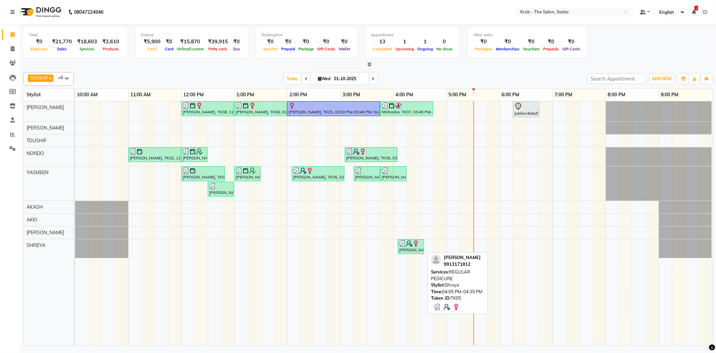
click at [406, 248] on div "[PERSON_NAME], TK05, 04:05 PM-04:35 PM, REGULAR PEDICURE" at bounding box center [410, 246] width 25 height 13
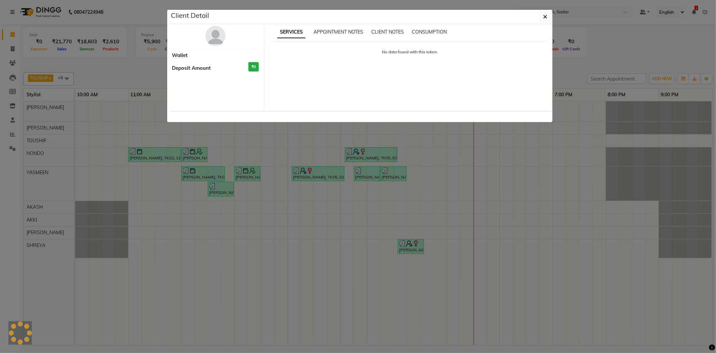
select select "3"
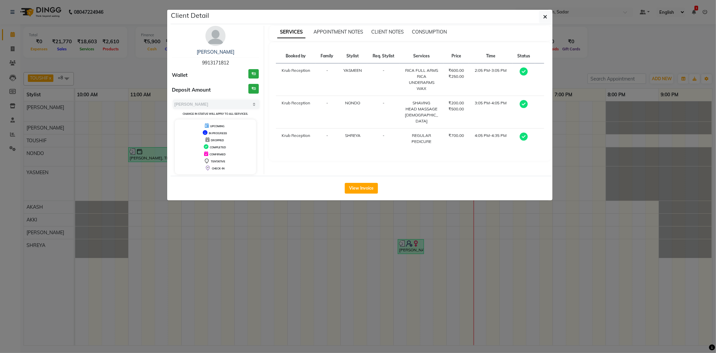
drag, startPoint x: 646, startPoint y: 10, endPoint x: 635, endPoint y: 30, distance: 22.7
click at [635, 27] on ngb-modal-window "Client Detail aditi sharma 9913171812 Wallet ₹0 Deposit Amount ₹0 Select MARK D…" at bounding box center [358, 176] width 716 height 353
click at [635, 30] on ngb-modal-window "Client Detail aditi sharma 9913171812 Wallet ₹0 Deposit Amount ₹0 Select MARK D…" at bounding box center [358, 176] width 716 height 353
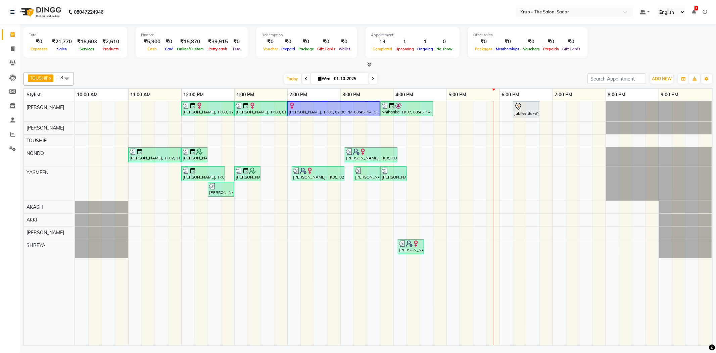
click at [483, 173] on div "reshmi, TK08, 12:00 PM-01:00 PM, HIGHLIGHT reshmi, TK08, 01:00 PM-02:00 PM, GLO…" at bounding box center [393, 223] width 637 height 244
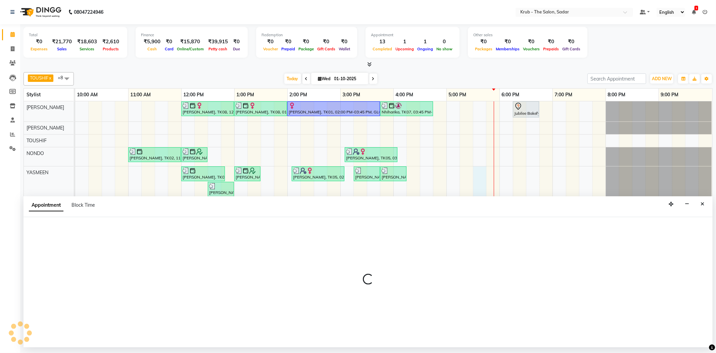
select select "24987"
select select "1050"
select select "tentative"
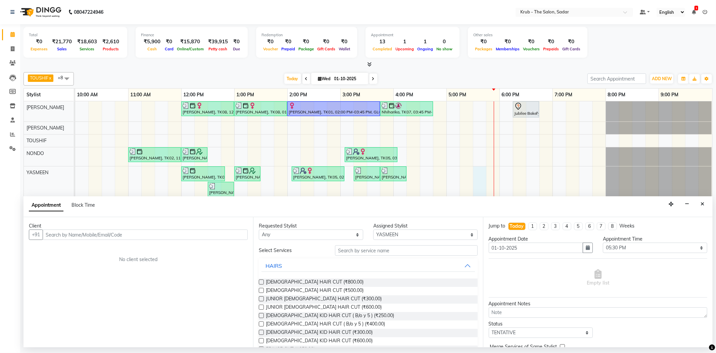
click at [206, 236] on input "text" at bounding box center [145, 234] width 205 height 10
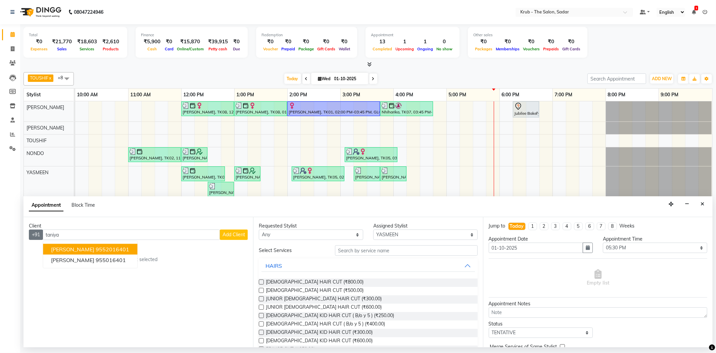
drag, startPoint x: 80, startPoint y: 239, endPoint x: 39, endPoint y: 238, distance: 40.9
click at [39, 238] on div "+91 taniya Taniya Sachdeva 9552016401 Taniya Ma'am 955016401 Add Client" at bounding box center [138, 234] width 219 height 10
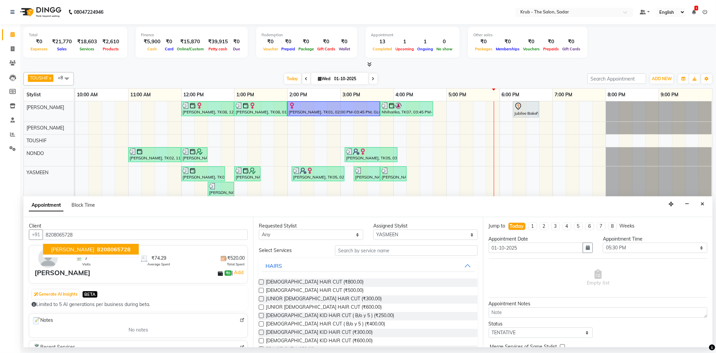
click at [94, 250] on span "Tanya Khubchandani" at bounding box center [72, 249] width 43 height 7
type input "8208065728"
click at [360, 250] on input "text" at bounding box center [406, 250] width 142 height 10
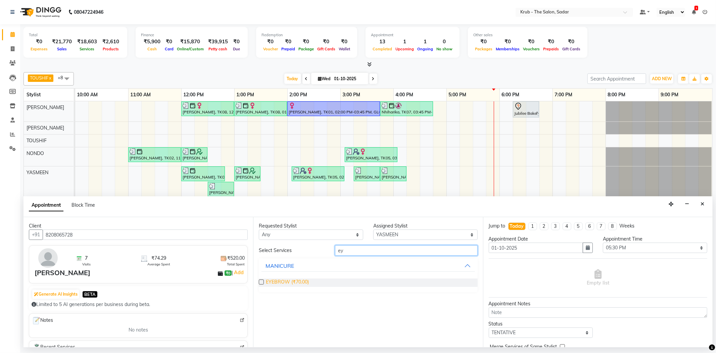
type input "ey"
click at [297, 280] on span "EYEBROW (₹70.00)" at bounding box center [287, 282] width 43 height 8
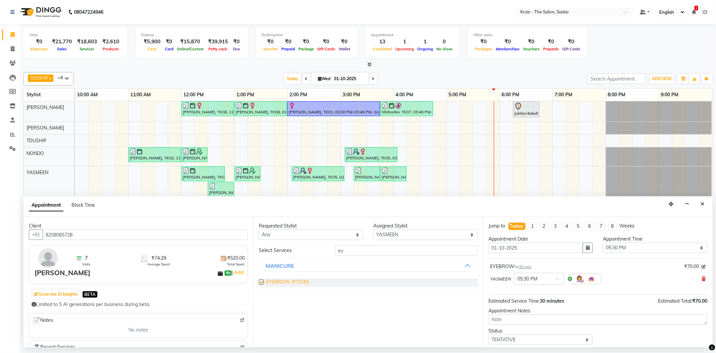
checkbox input "false"
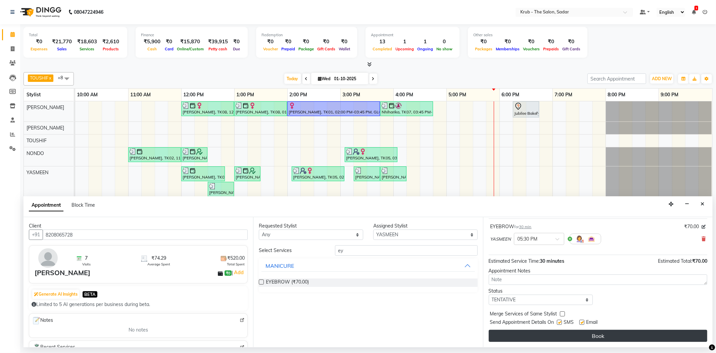
click at [588, 338] on button "Book" at bounding box center [597, 336] width 218 height 12
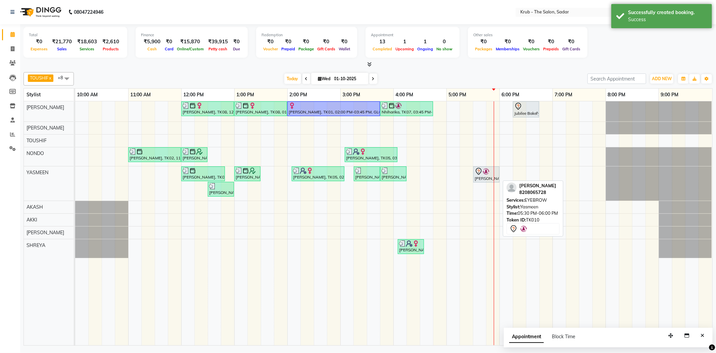
click at [490, 178] on div "Tanya Khubchandani, TK10, 05:30 PM-06:00 PM, EYEBROW" at bounding box center [486, 174] width 25 height 14
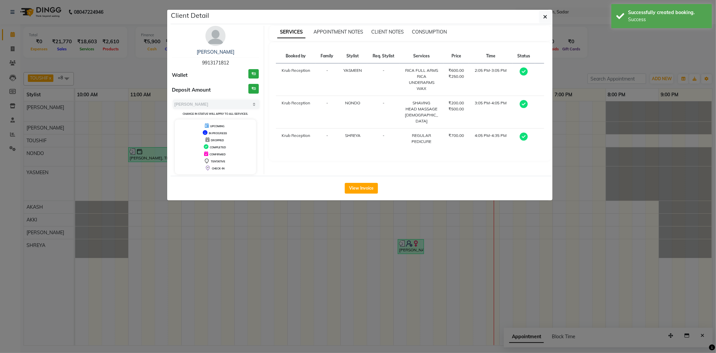
select select "7"
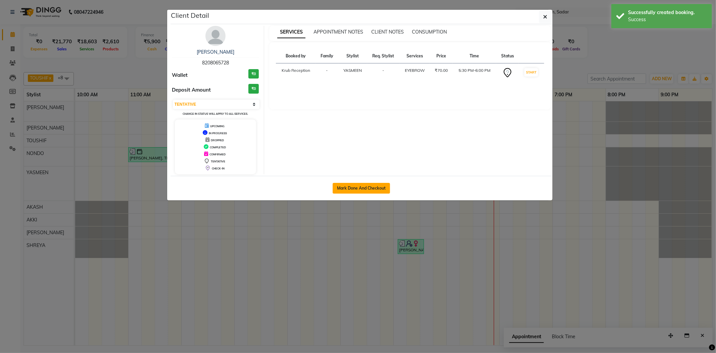
click at [361, 190] on button "Mark Done And Checkout" at bounding box center [360, 188] width 57 height 11
select select "service"
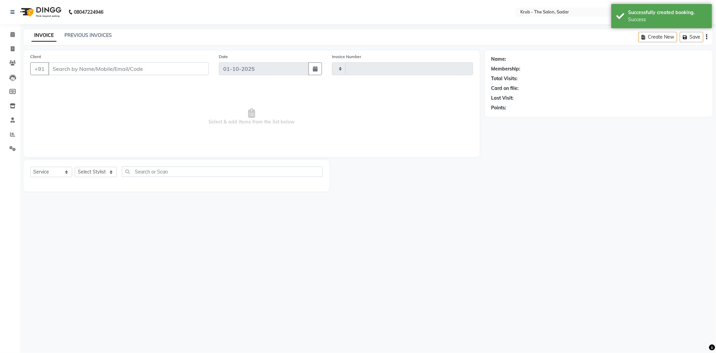
type input "2515"
select select "4449"
type input "8208065728"
select select "24987"
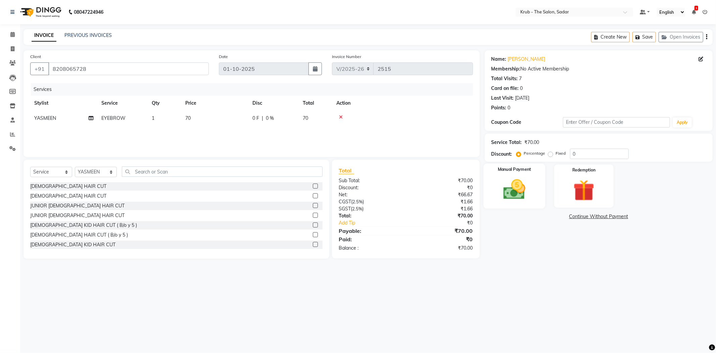
click at [527, 198] on img at bounding box center [514, 189] width 36 height 25
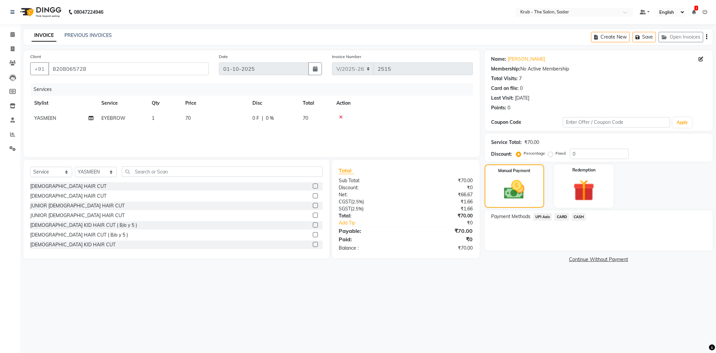
click at [539, 215] on span "UPI Axis" at bounding box center [542, 217] width 19 height 8
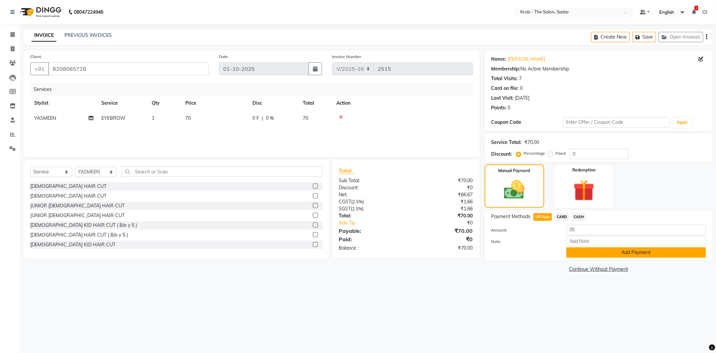
click at [595, 251] on button "Add Payment" at bounding box center [636, 252] width 140 height 10
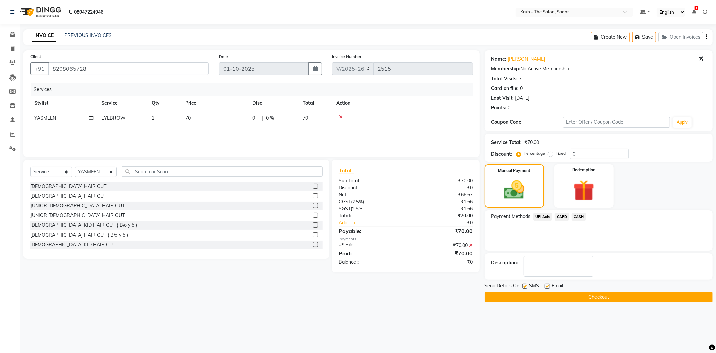
click at [524, 285] on label at bounding box center [524, 285] width 5 height 5
click at [524, 285] on input "checkbox" at bounding box center [524, 286] width 4 height 4
checkbox input "false"
click at [549, 285] on label at bounding box center [546, 285] width 5 height 5
click at [549, 285] on input "checkbox" at bounding box center [546, 286] width 4 height 4
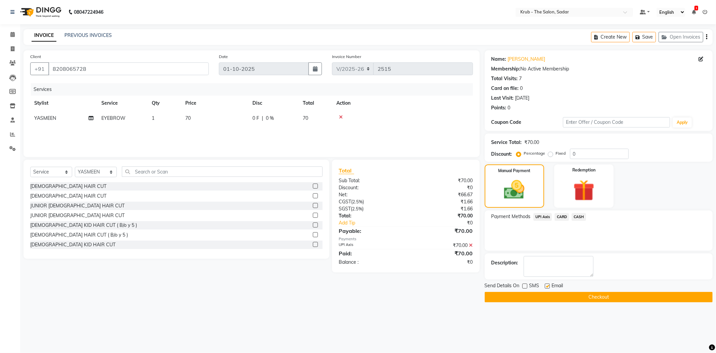
checkbox input "false"
click at [543, 297] on button "Checkout" at bounding box center [598, 297] width 228 height 10
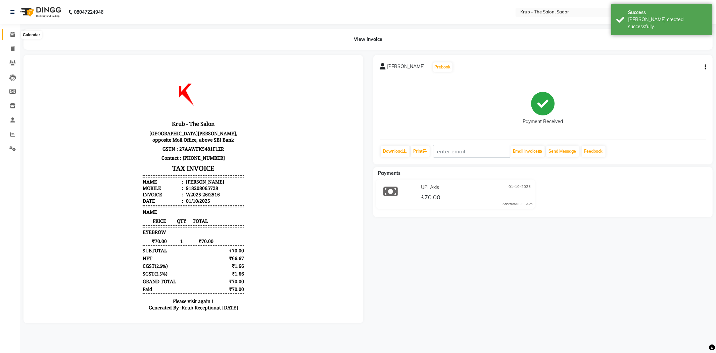
click at [12, 35] on icon at bounding box center [12, 34] width 4 height 5
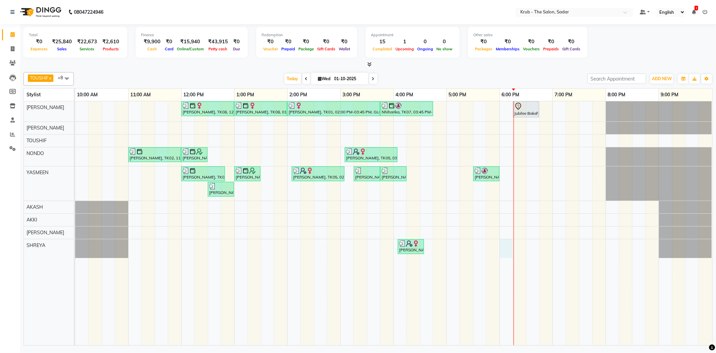
click at [508, 249] on div "reshmi, TK08, 12:00 PM-01:00 PM, HIGHLIGHT reshmi, TK08, 01:00 PM-02:00 PM, GLO…" at bounding box center [393, 223] width 637 height 244
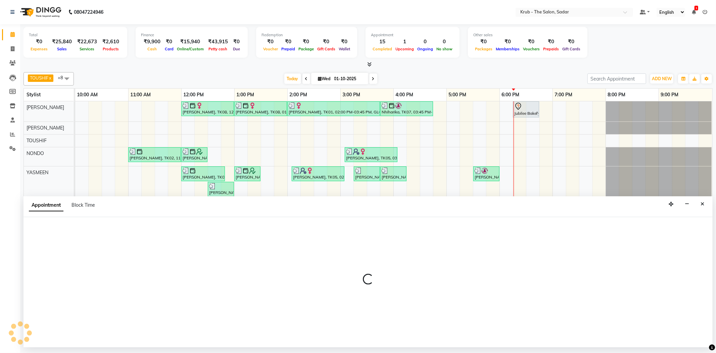
select select "80307"
select select "1080"
select select "tentative"
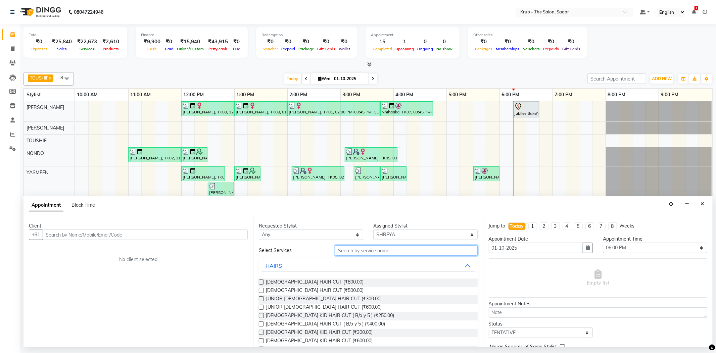
click at [348, 254] on input "text" at bounding box center [406, 250] width 142 height 10
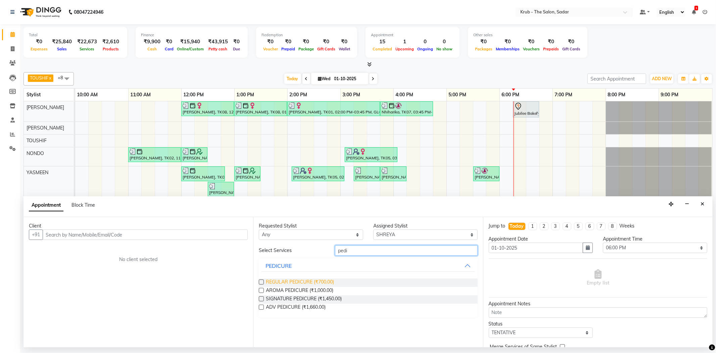
type input "pedi"
click at [285, 282] on span "REGULAR PEDICURE (₹700.00)" at bounding box center [300, 282] width 68 height 8
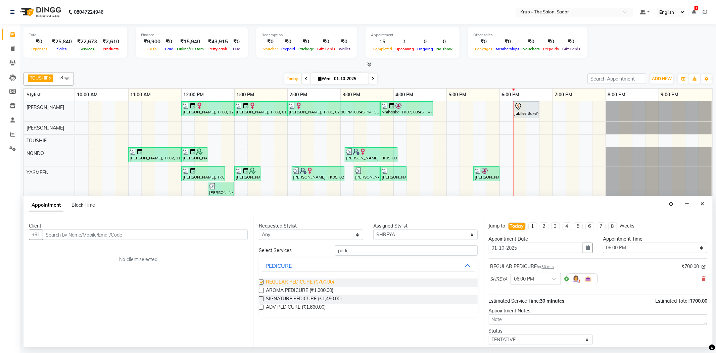
checkbox input "false"
drag, startPoint x: 356, startPoint y: 252, endPoint x: 337, endPoint y: 252, distance: 19.1
click at [337, 252] on input "pedi" at bounding box center [406, 250] width 142 height 10
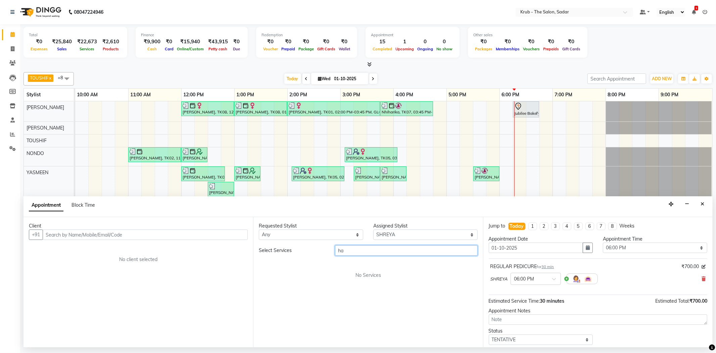
type input "h"
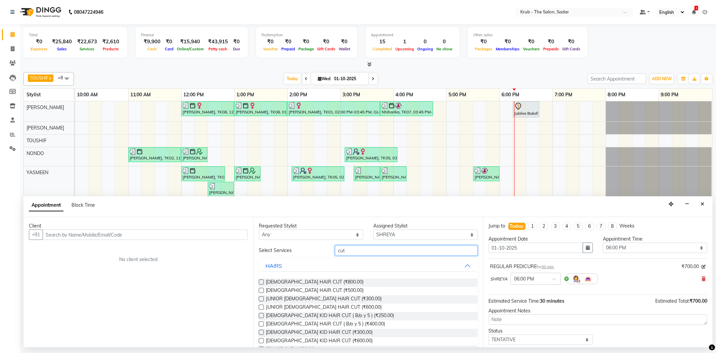
type input "cut"
click at [391, 234] on select "Select AKASH AKKI AMIT Andreas GURVEER KUNAL NONDO RAJESH SHREYA TOUSHIF YASMEEN" at bounding box center [425, 234] width 104 height 10
select select "24980"
click at [373, 230] on select "Select AKASH AKKI AMIT Andreas GURVEER KUNAL NONDO RAJESH SHREYA TOUSHIF YASMEEN" at bounding box center [425, 234] width 104 height 10
click at [363, 252] on input "cut" at bounding box center [406, 250] width 142 height 10
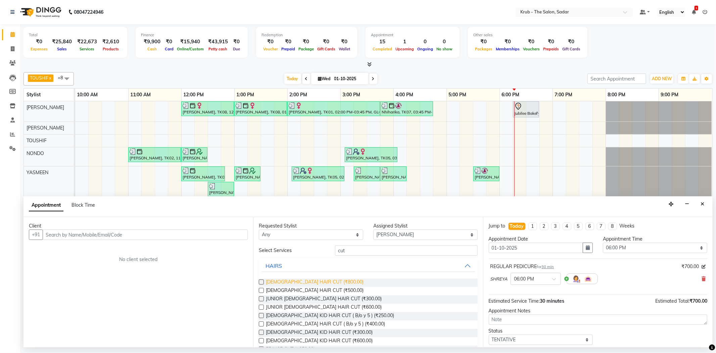
click at [309, 280] on span "[DEMOGRAPHIC_DATA] HAIR CUT (₹800.00)" at bounding box center [315, 282] width 98 height 8
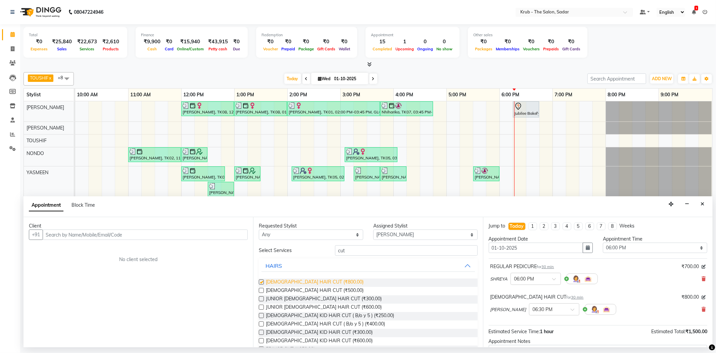
checkbox input "false"
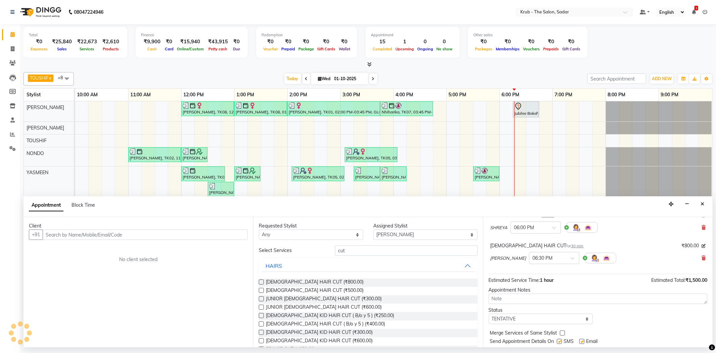
scroll to position [72, 0]
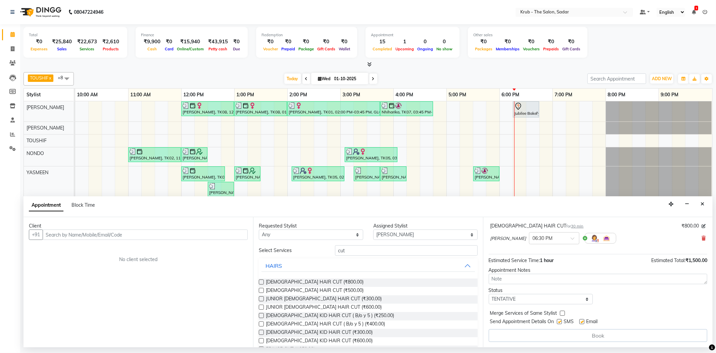
click at [560, 321] on label at bounding box center [559, 321] width 5 height 5
click at [560, 321] on input "checkbox" at bounding box center [559, 322] width 4 height 4
checkbox input "false"
click at [584, 322] on label at bounding box center [581, 321] width 5 height 5
click at [583, 322] on input "checkbox" at bounding box center [581, 322] width 4 height 4
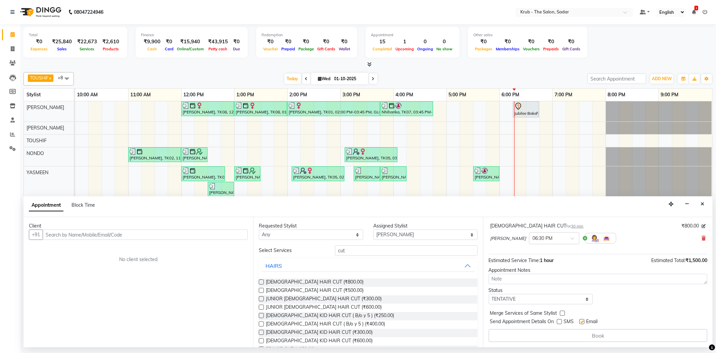
checkbox input "false"
